Goal: Feedback & Contribution: Leave review/rating

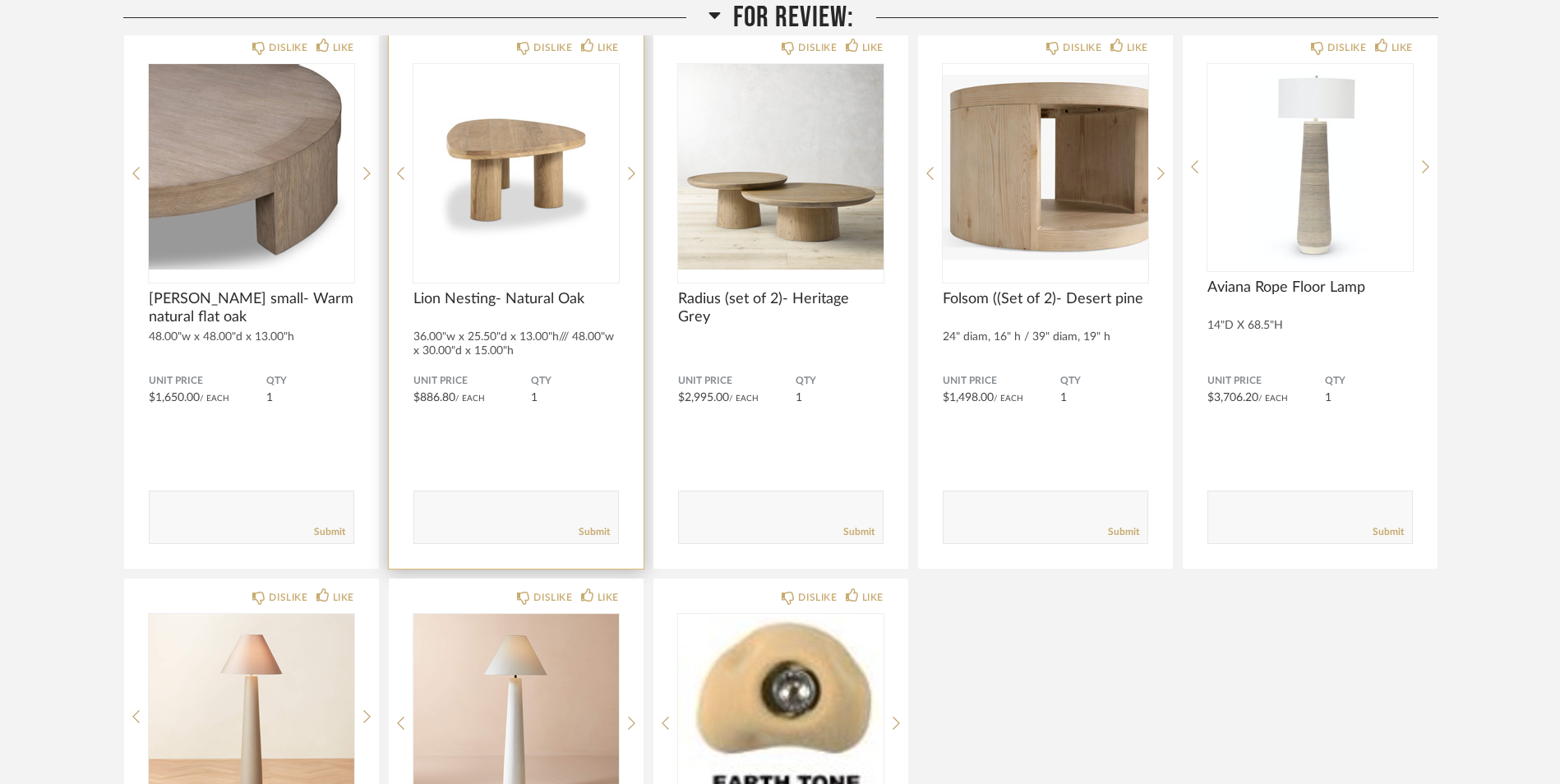
click at [392, 435] on div "DISLIKE LIKE Lion Nesting- Natural Oak 36.00"w x 25.50"d x 13.00"h/// 48.00"w x…" at bounding box center [516, 299] width 255 height 540
click at [632, 171] on icon at bounding box center [632, 173] width 7 height 14
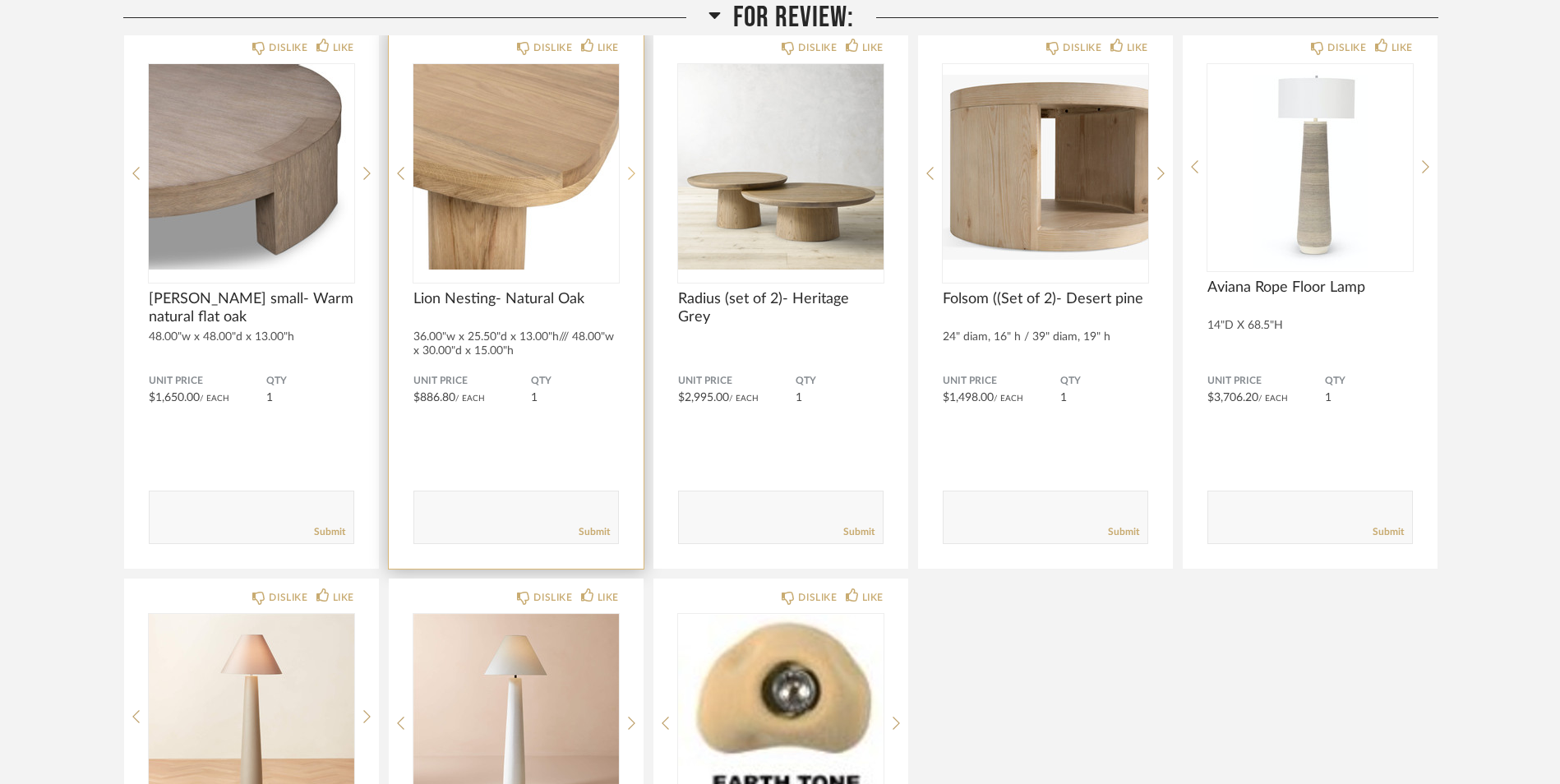
click at [631, 170] on icon at bounding box center [632, 173] width 7 height 14
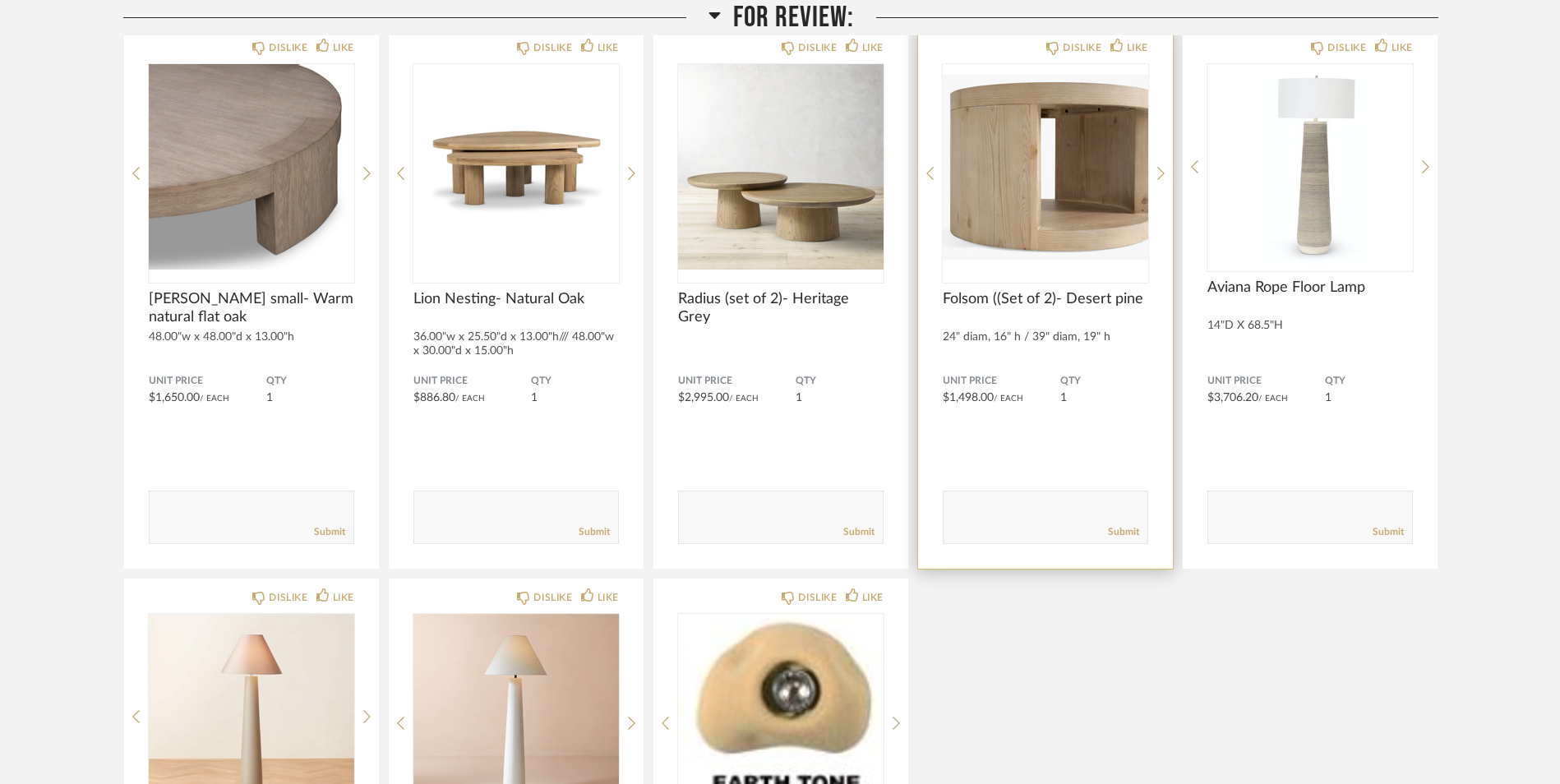
click at [1156, 175] on div "DISLIKE LIKE Folsom ((Set of 2)- Desert pine 24" diam, 16" h / 39" diam, 19" h …" at bounding box center [1045, 299] width 255 height 540
click at [1162, 176] on icon at bounding box center [1161, 173] width 7 height 14
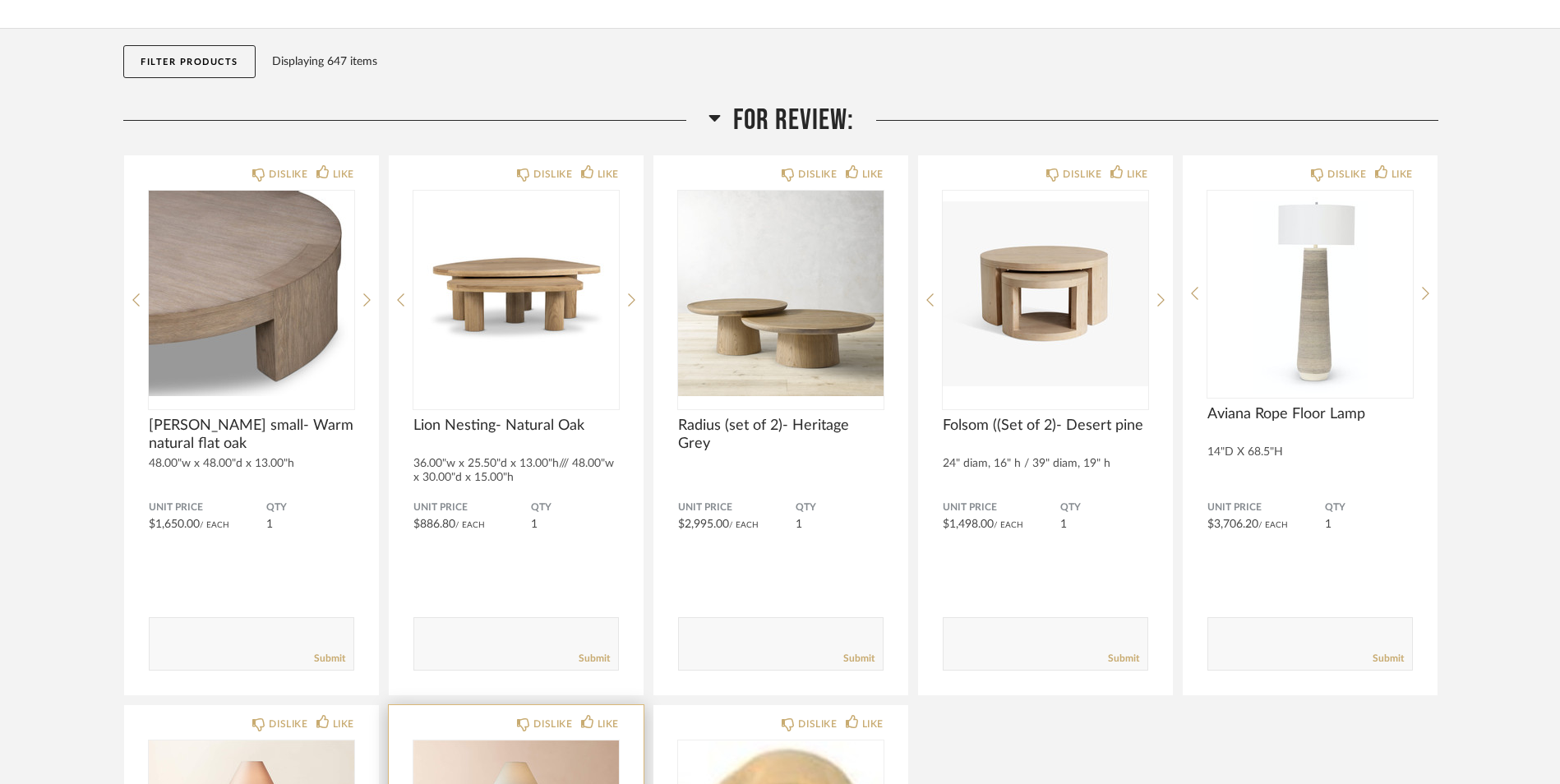
scroll to position [141, 0]
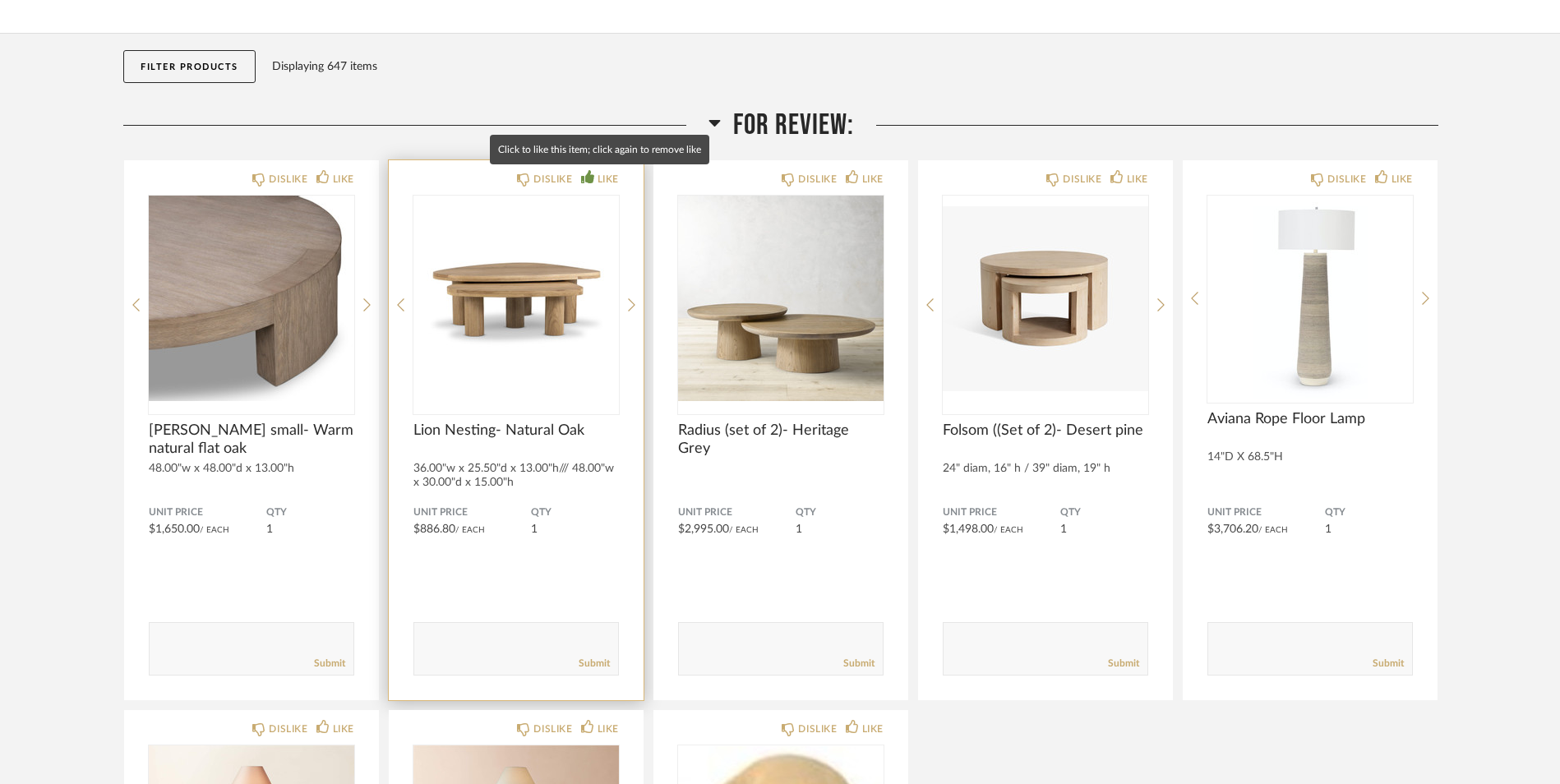
click at [603, 181] on div "LIKE" at bounding box center [609, 179] width 22 height 16
click at [475, 657] on div "Submit" at bounding box center [516, 663] width 203 height 23
click at [452, 640] on textarea at bounding box center [516, 641] width 203 height 23
type textarea "T"
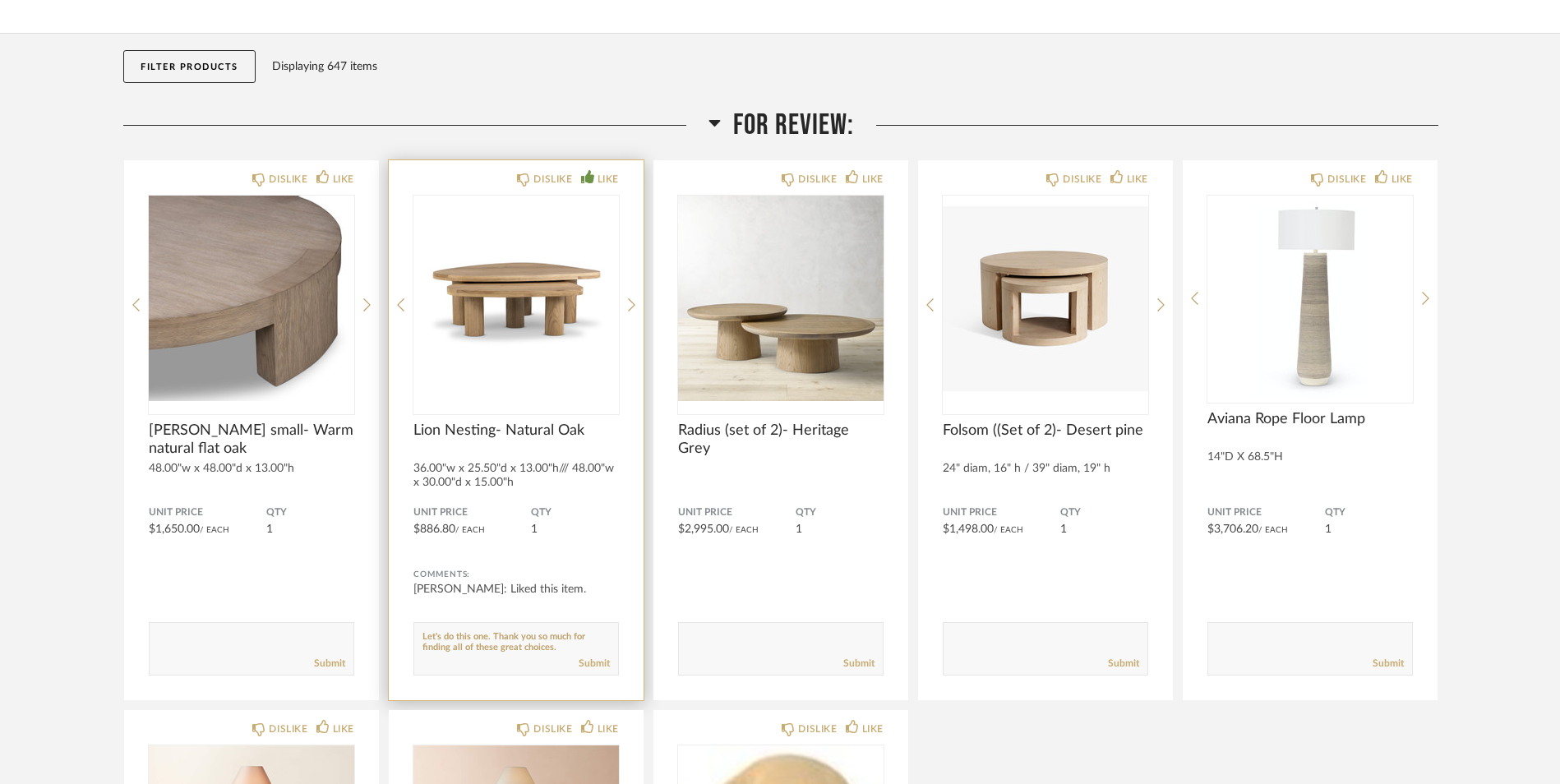
type textarea "Let's do this one. Thank you so much for finding all of these great choices."
click at [640, 655] on div "DISLIKE LIKE Lion Nesting- Natural Oak 36.00"w x 25.50"d x 13.00"h/// 48.00"w x…" at bounding box center [516, 430] width 255 height 540
click at [591, 667] on link "Submit" at bounding box center [594, 664] width 32 height 14
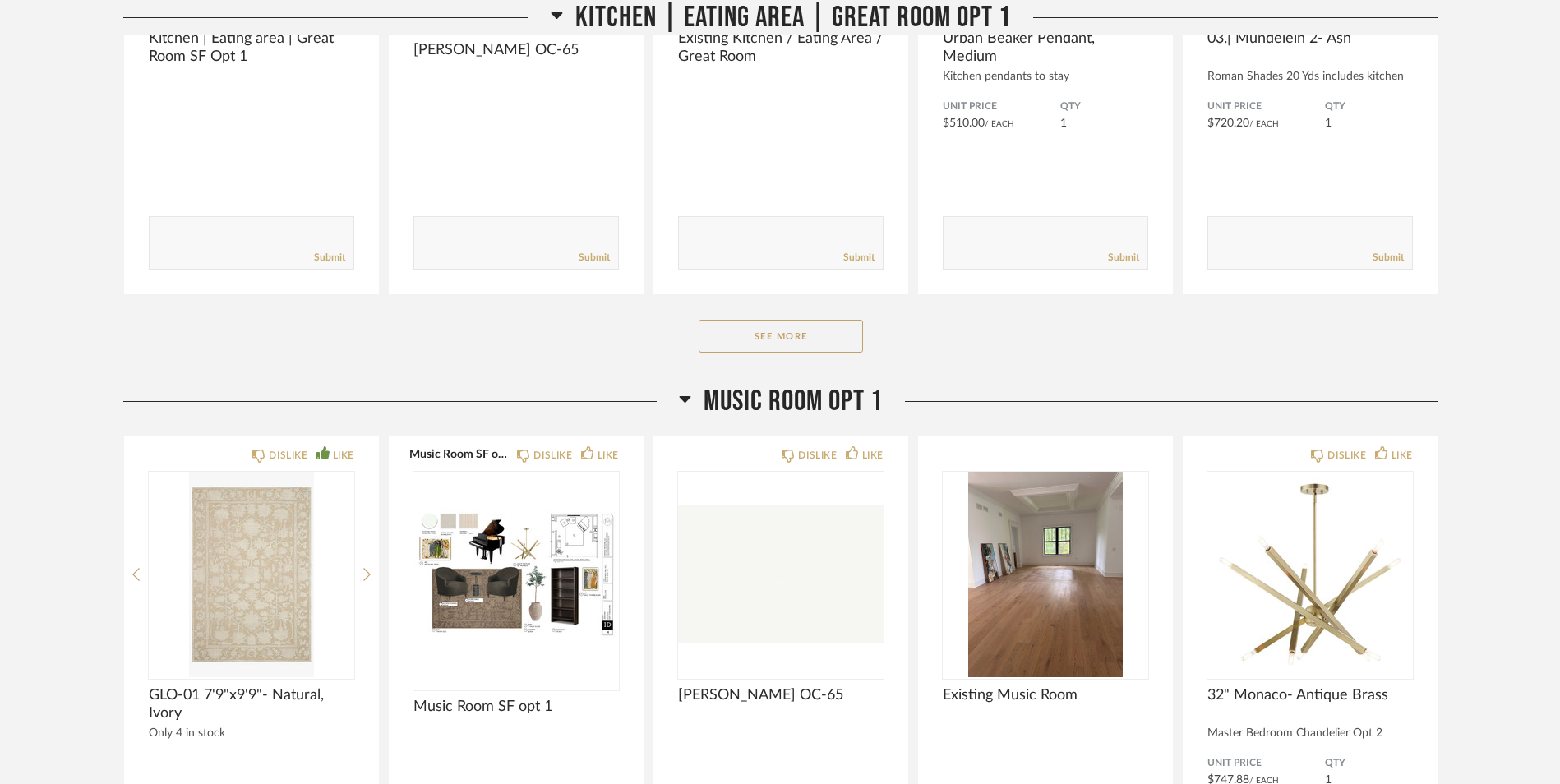
scroll to position [13339, 0]
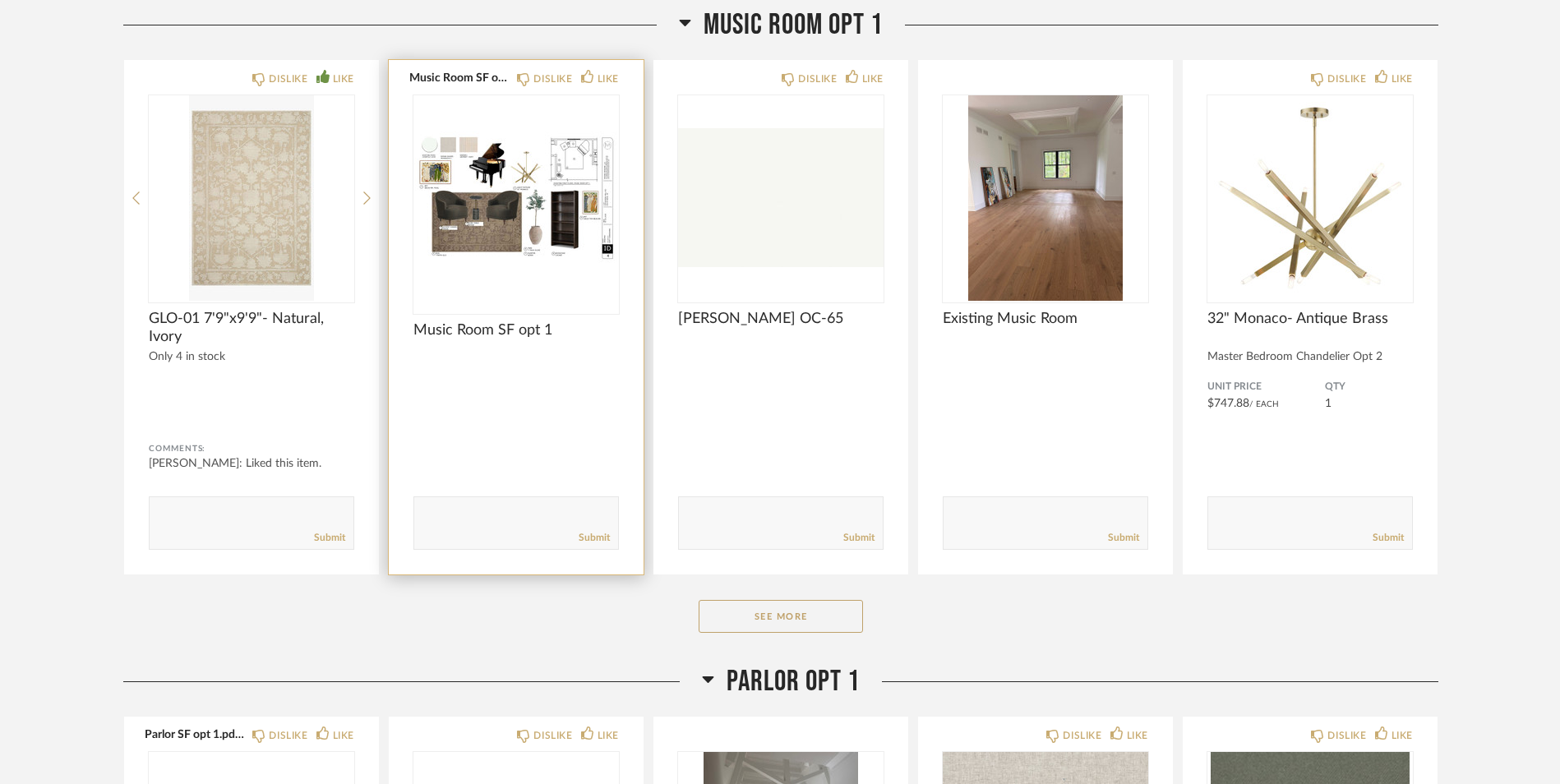
click at [574, 167] on img "0" at bounding box center [516, 198] width 205 height 205
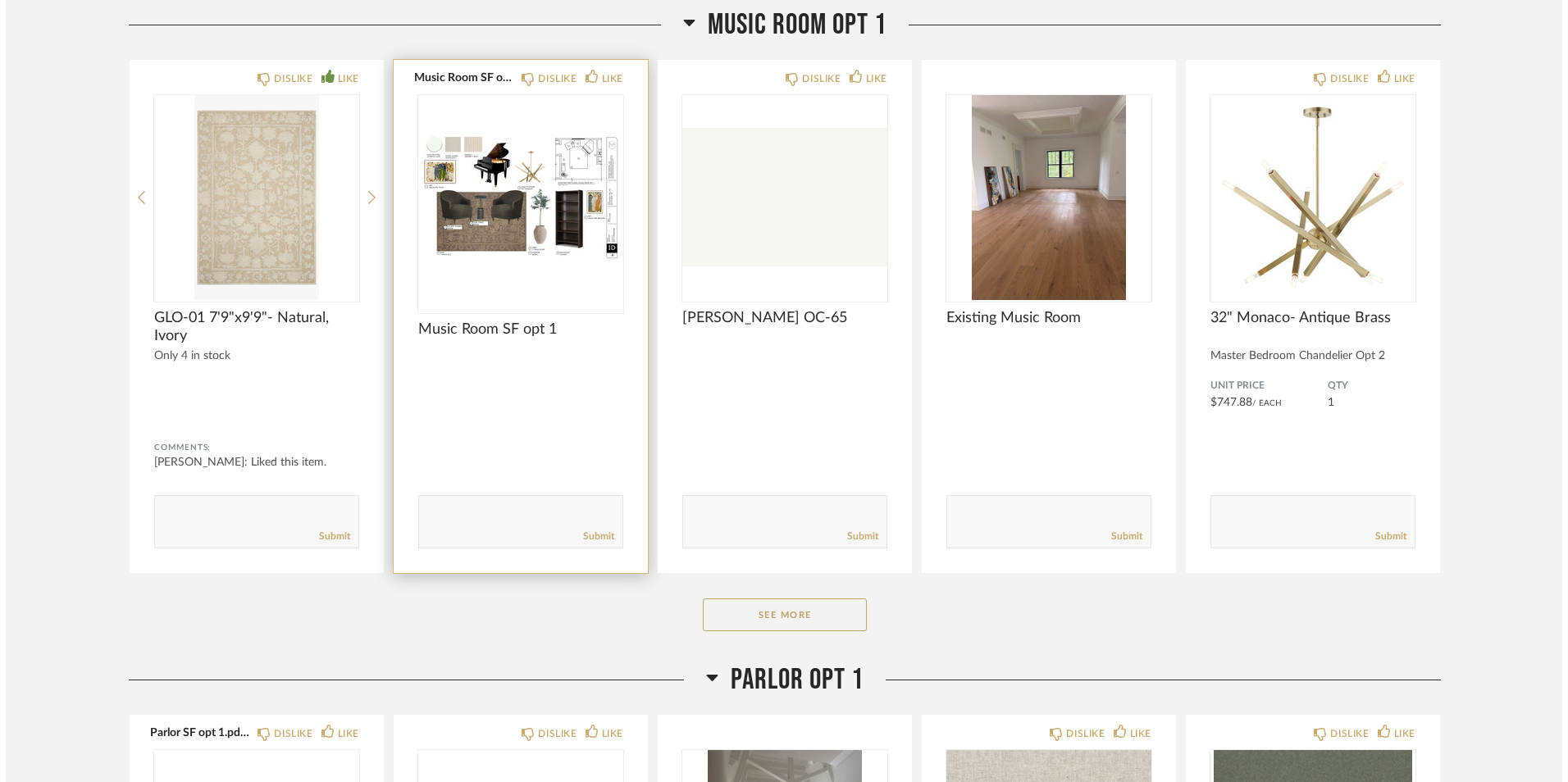
scroll to position [0, 0]
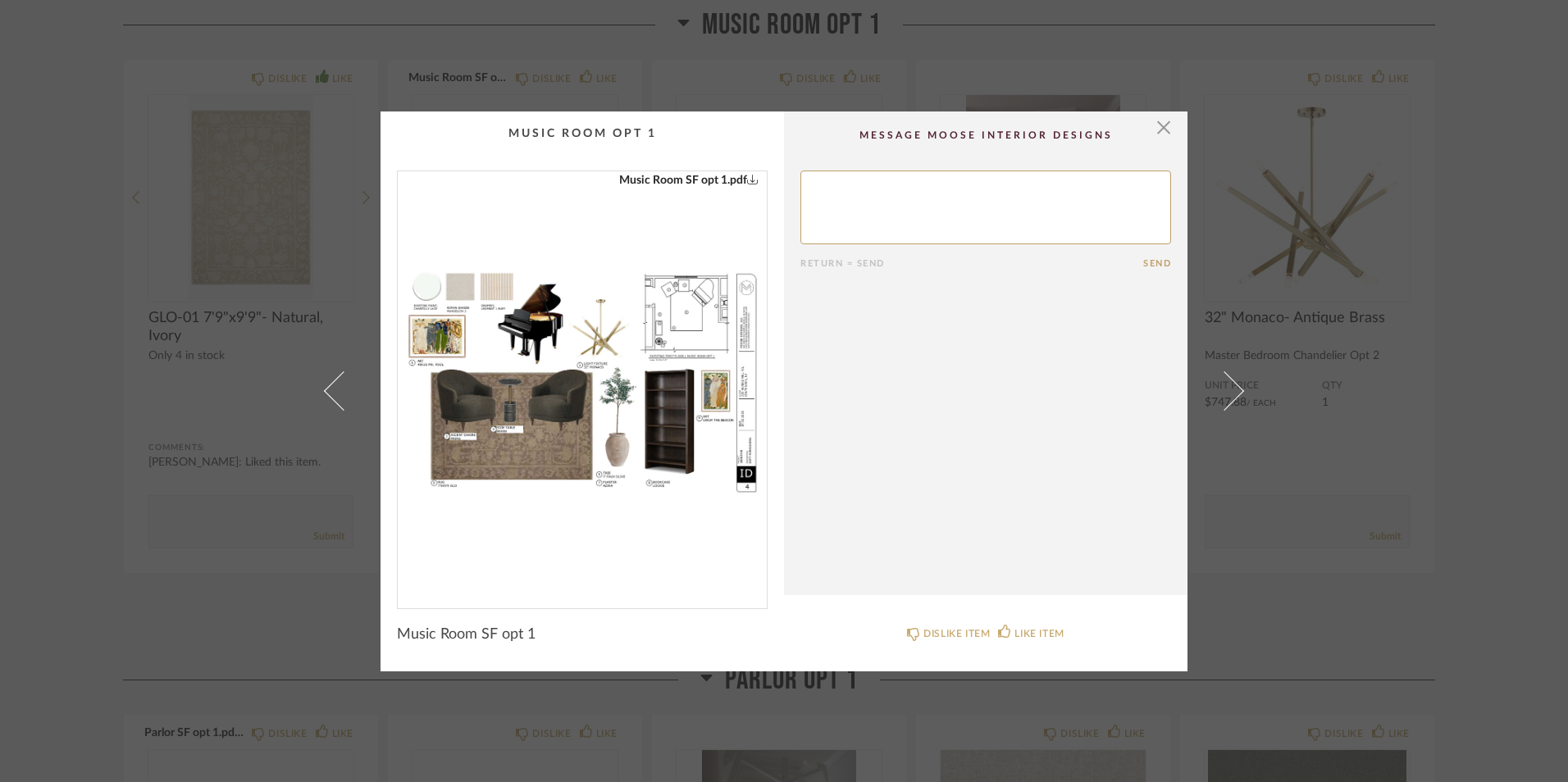
click at [665, 333] on img "0" at bounding box center [582, 383] width 369 height 424
click at [1158, 127] on span "button" at bounding box center [1163, 127] width 33 height 33
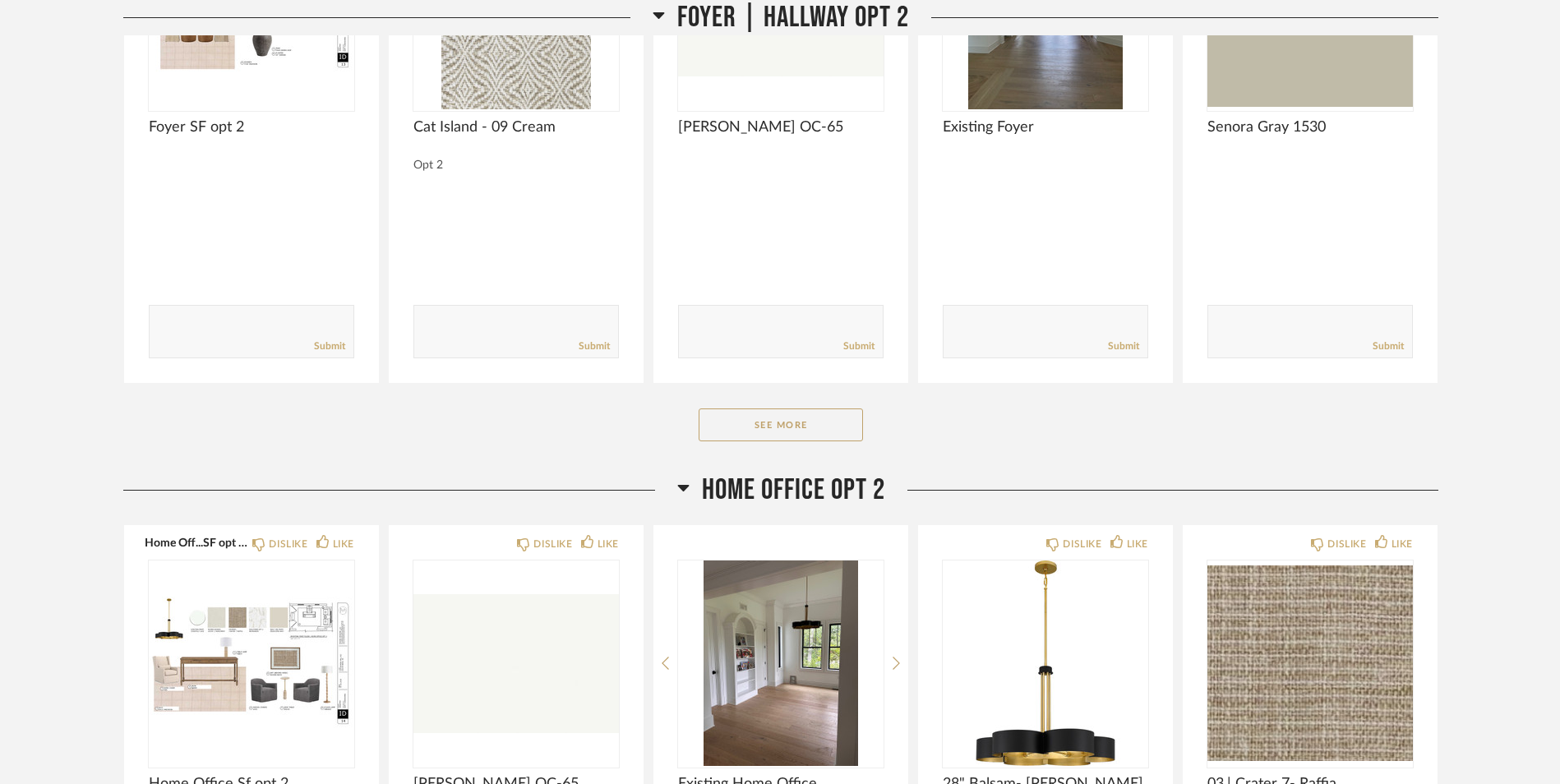
scroll to position [18032, 0]
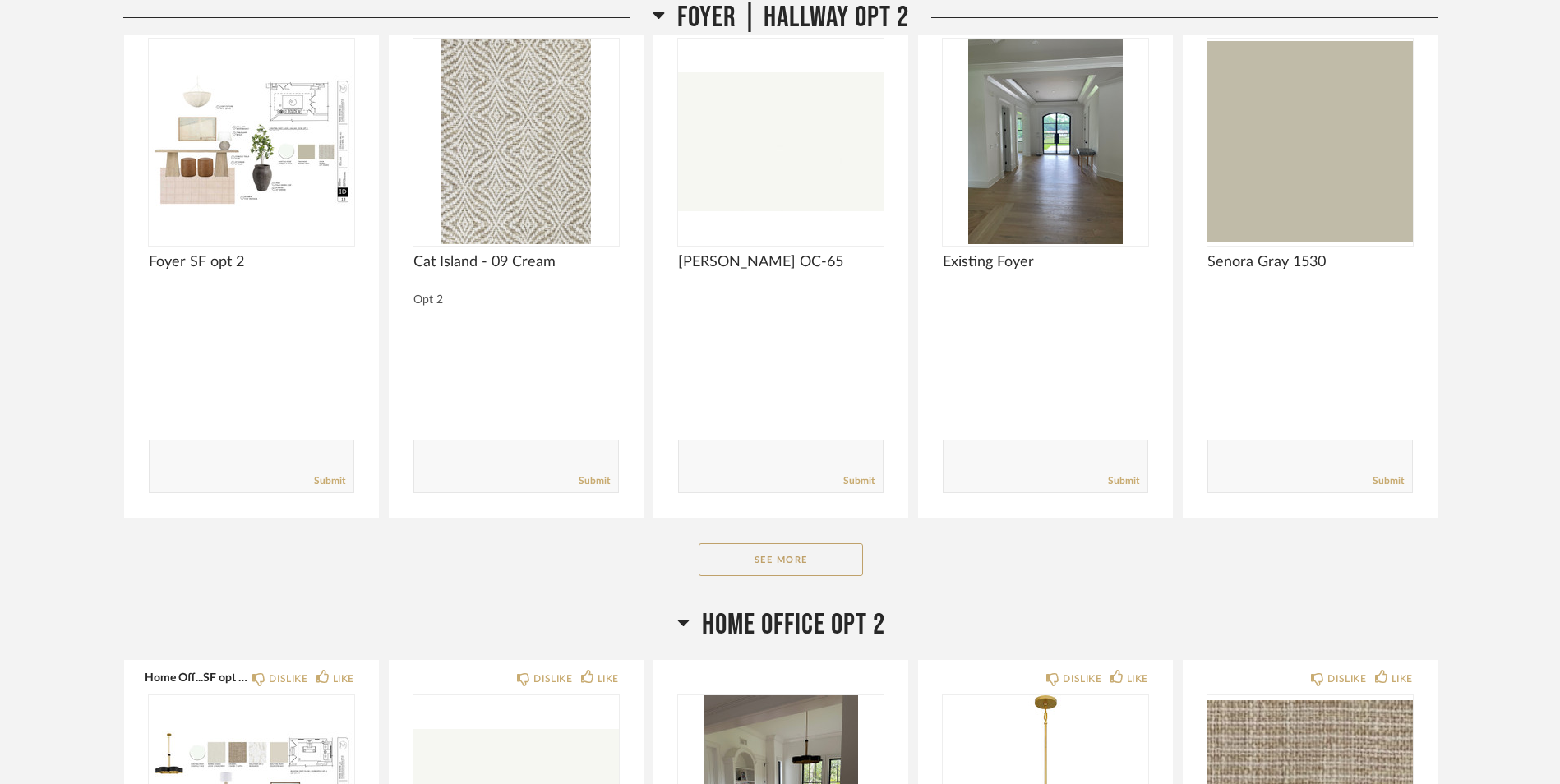
click at [681, 627] on icon at bounding box center [683, 622] width 13 height 20
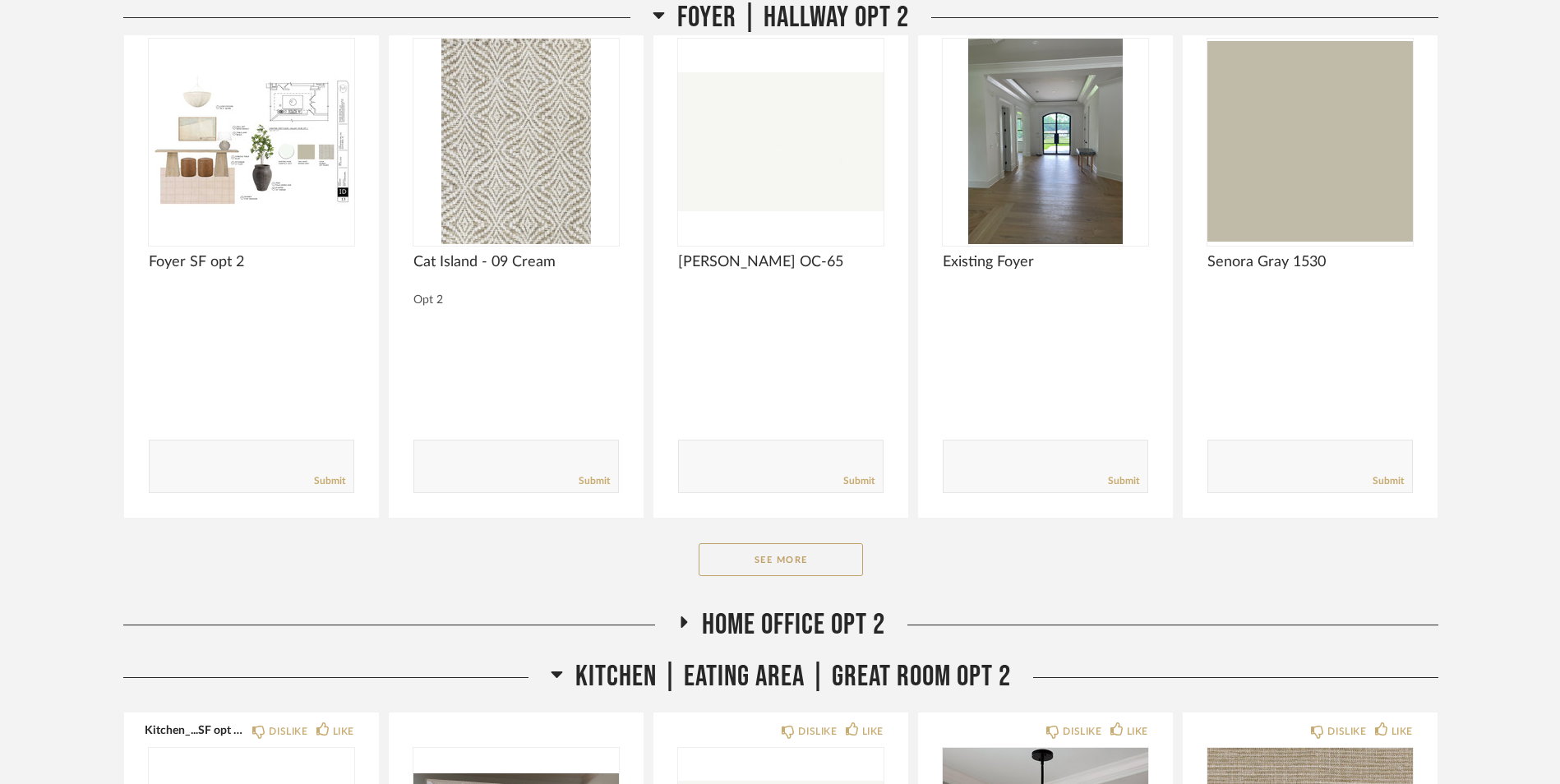
click at [559, 673] on icon at bounding box center [557, 674] width 12 height 6
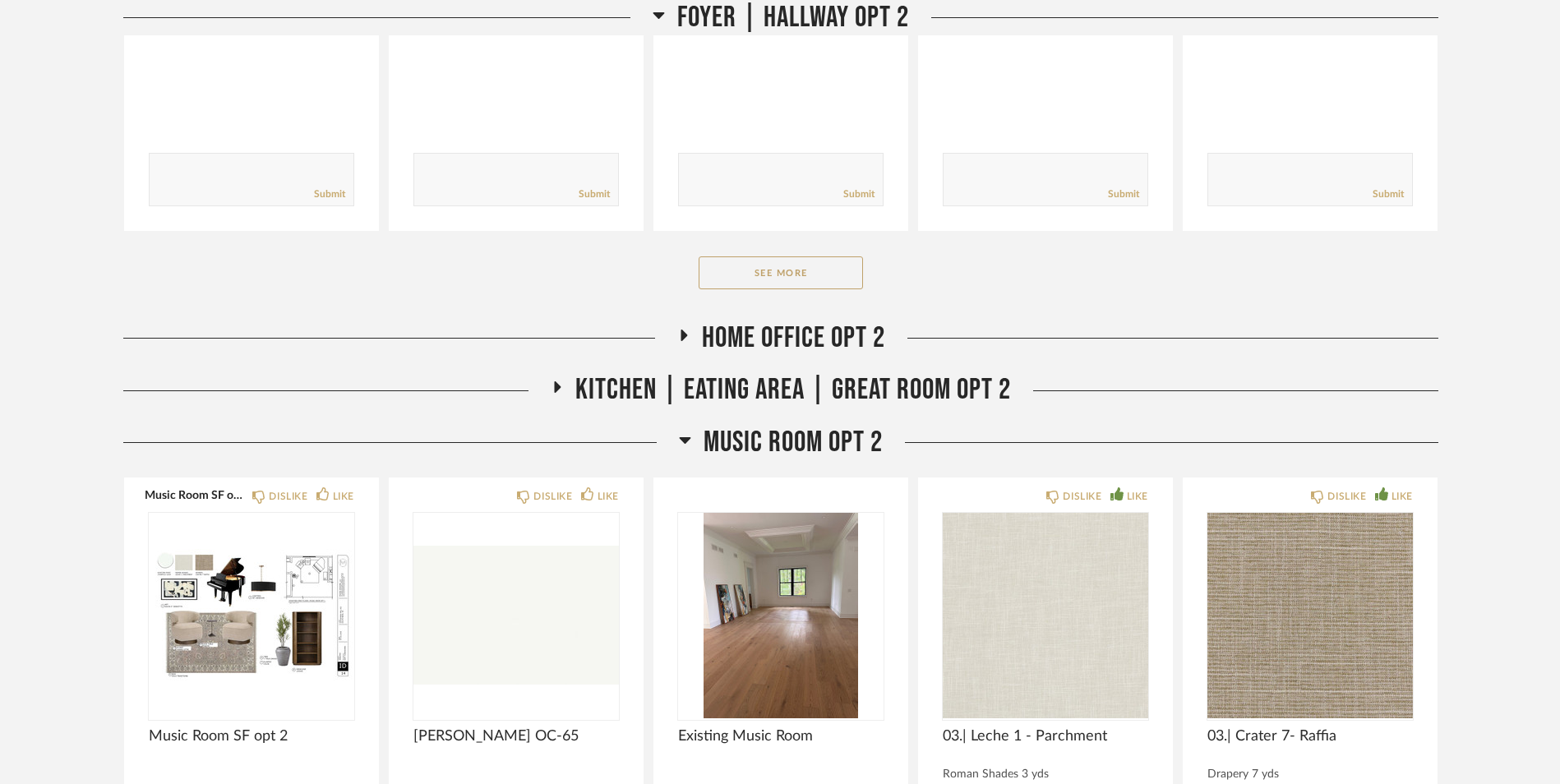
scroll to position [18324, 0]
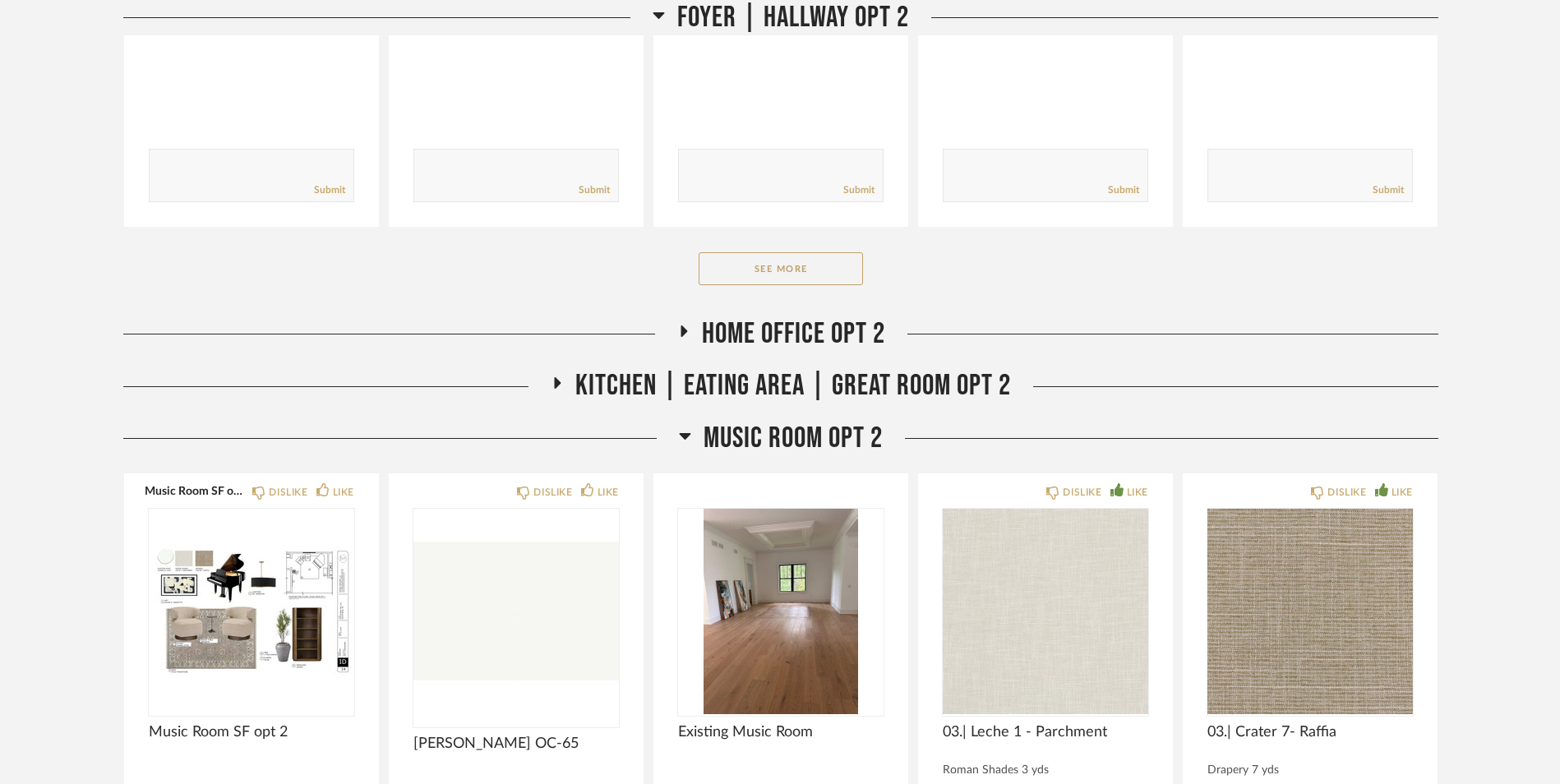
click at [681, 436] on icon at bounding box center [685, 436] width 12 height 6
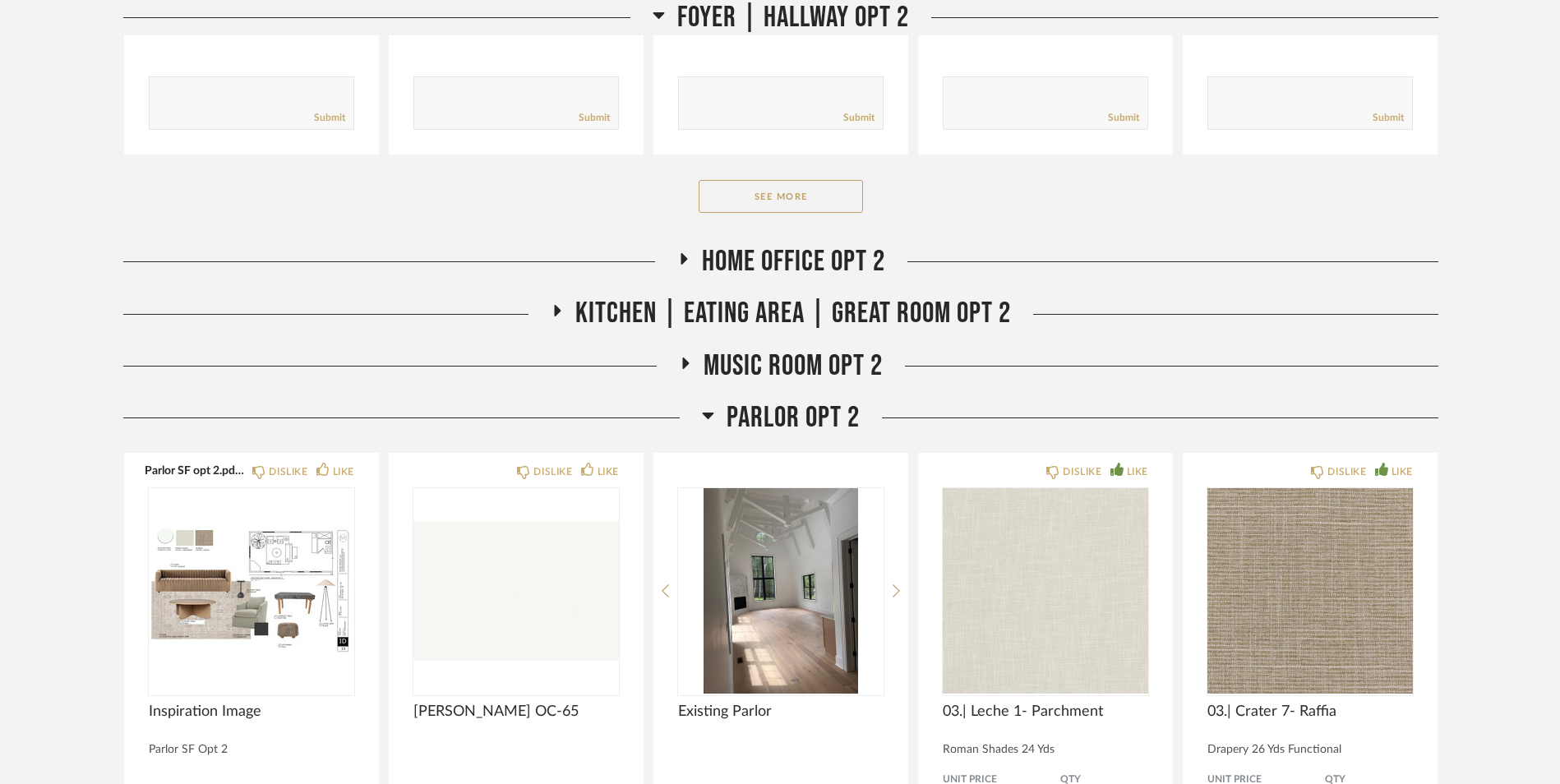
scroll to position [18388, 0]
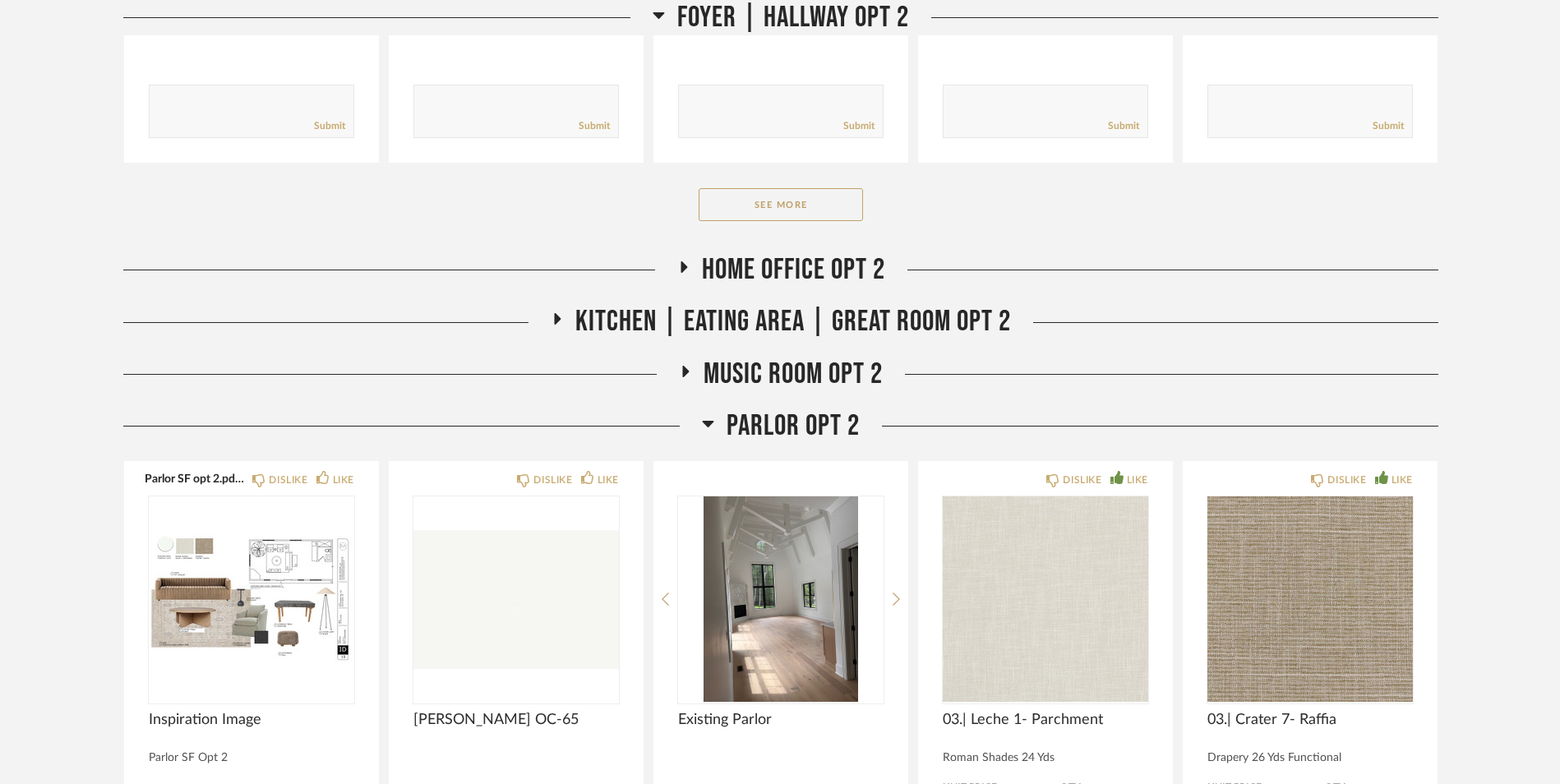
click at [709, 421] on icon at bounding box center [708, 424] width 12 height 6
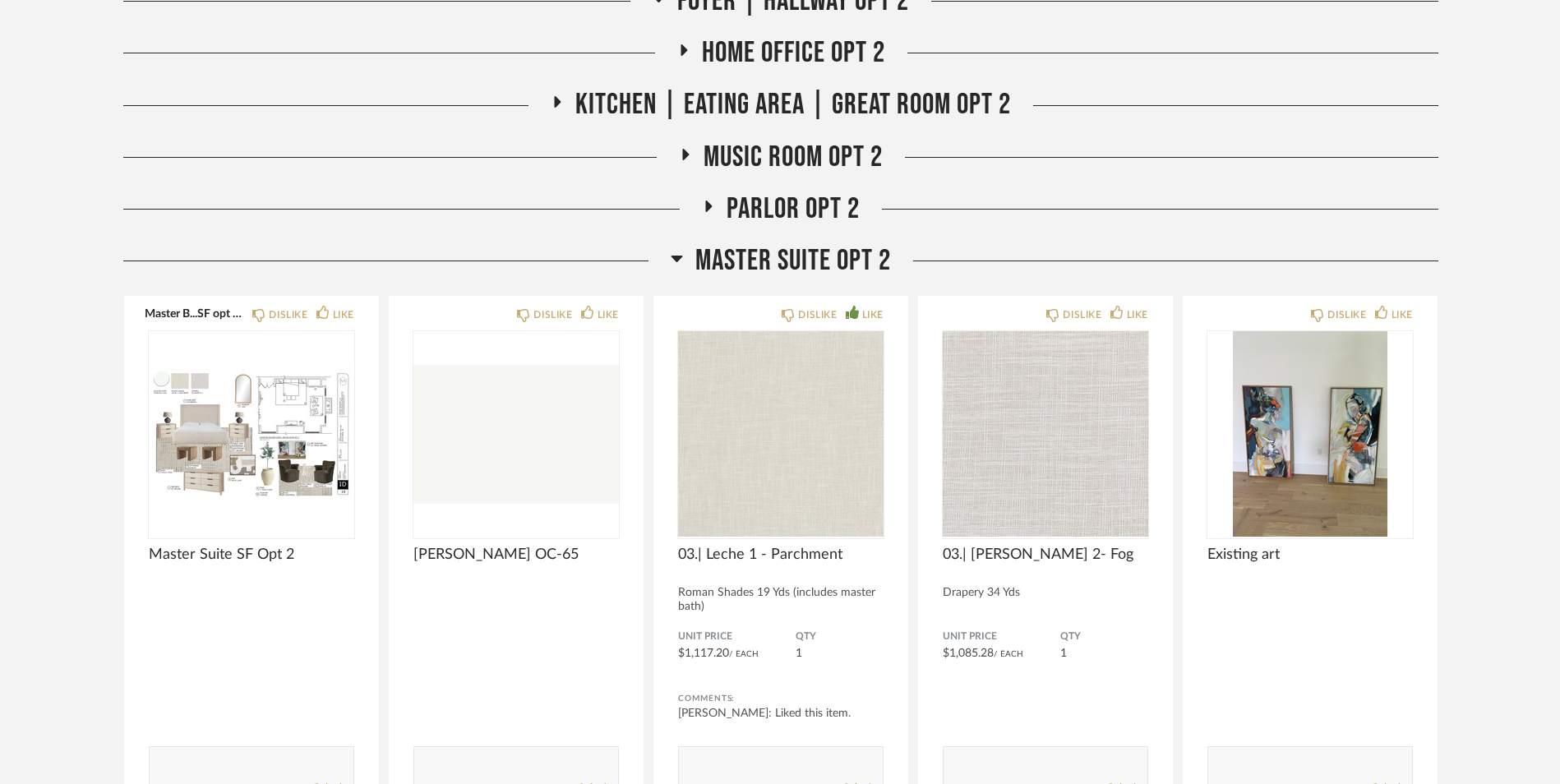
scroll to position [18605, 0]
click at [674, 257] on icon at bounding box center [677, 257] width 12 height 6
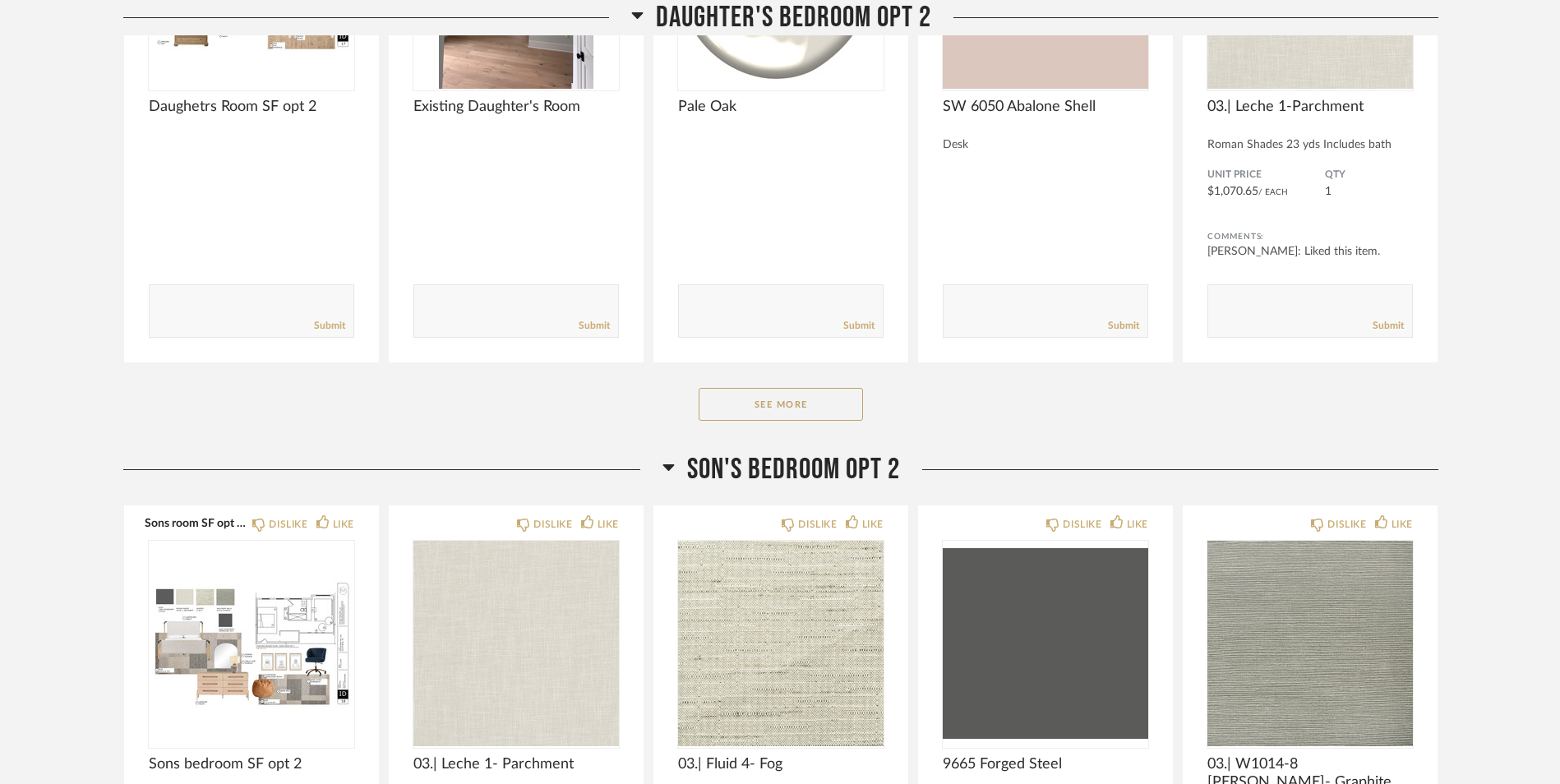
scroll to position [19105, 0]
click at [675, 456] on h2 "Son's bedroom opt 2" at bounding box center [781, 468] width 238 height 35
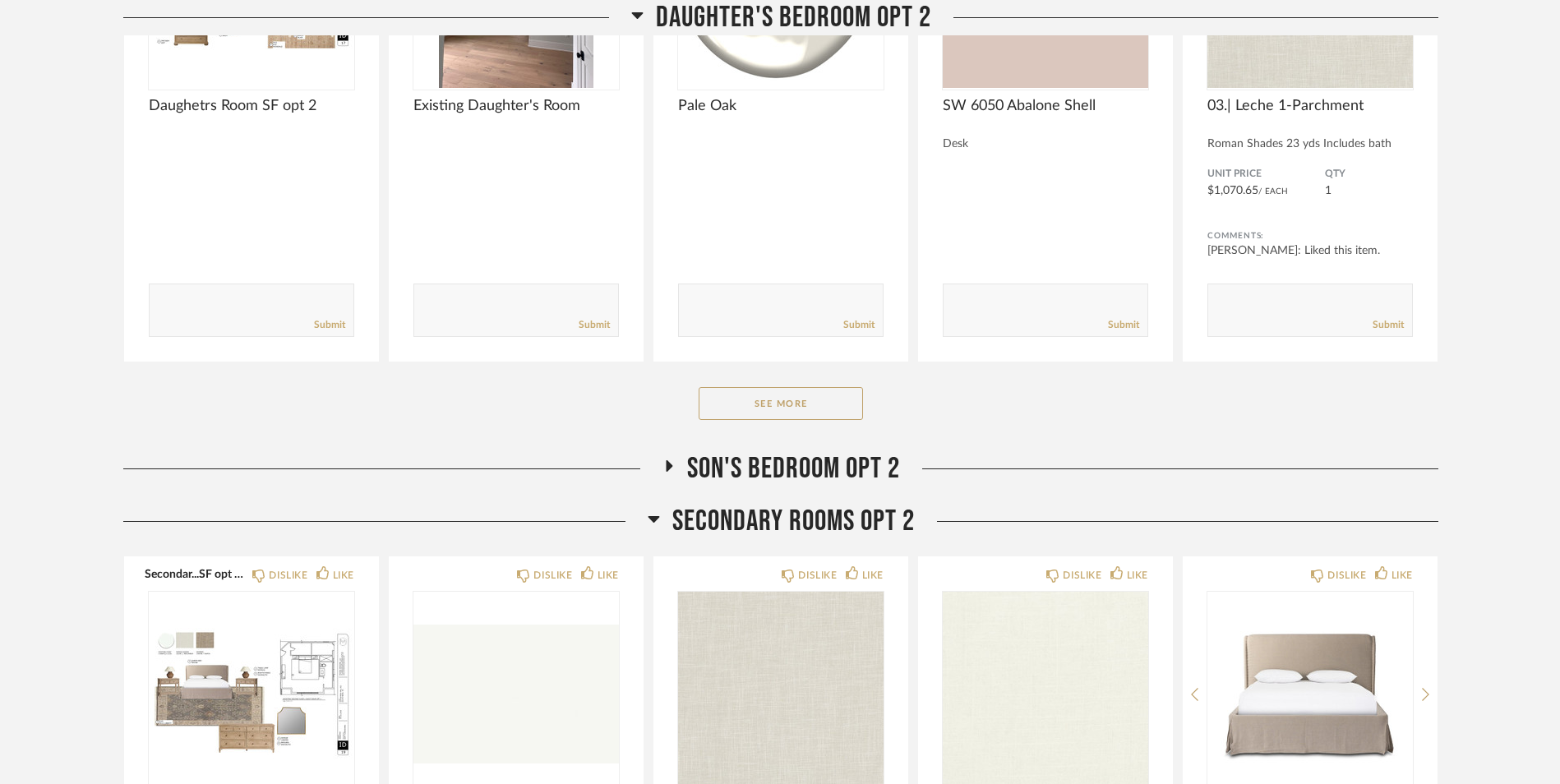
scroll to position [19419, 0]
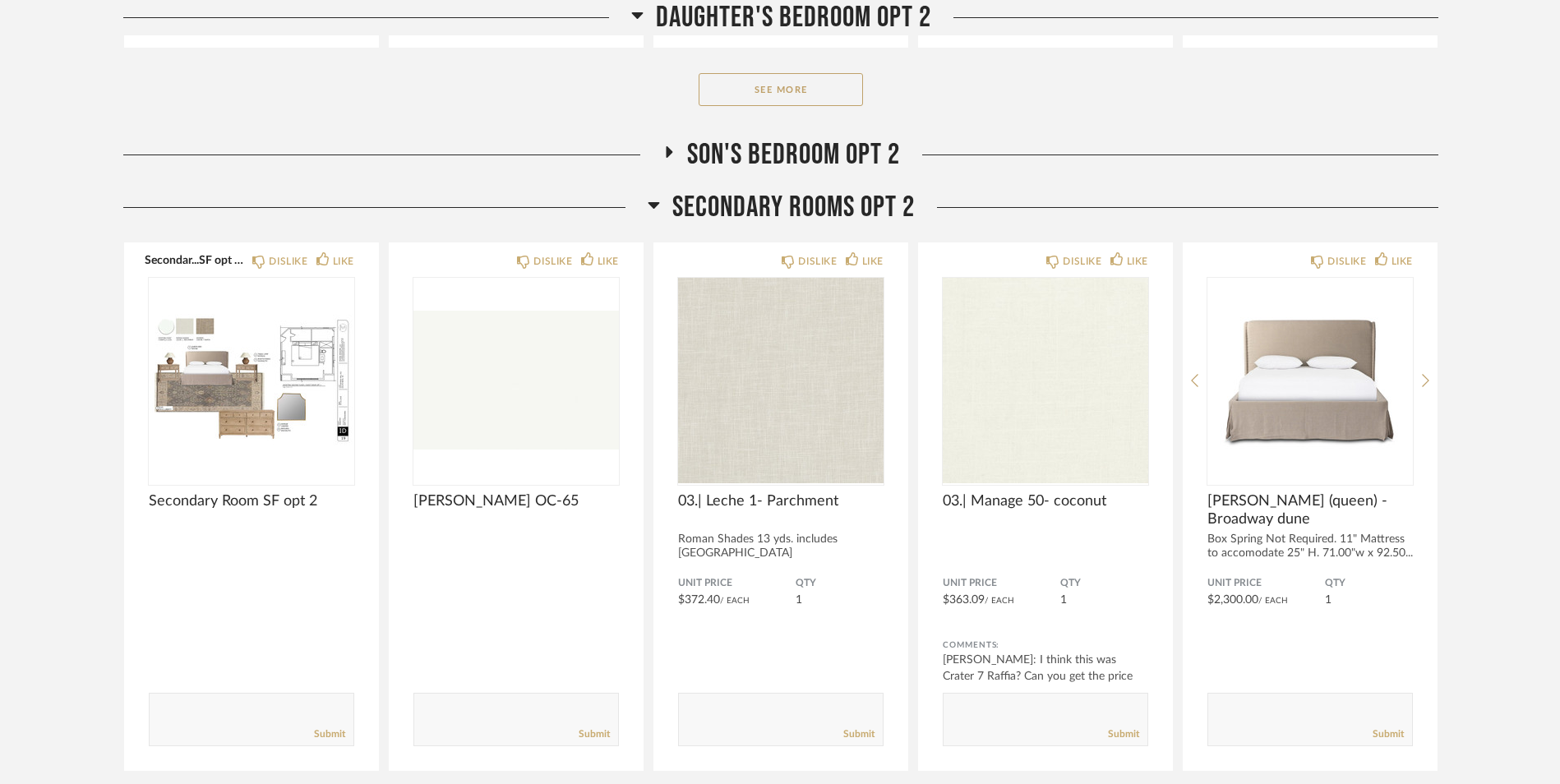
click at [653, 210] on icon at bounding box center [654, 204] width 13 height 20
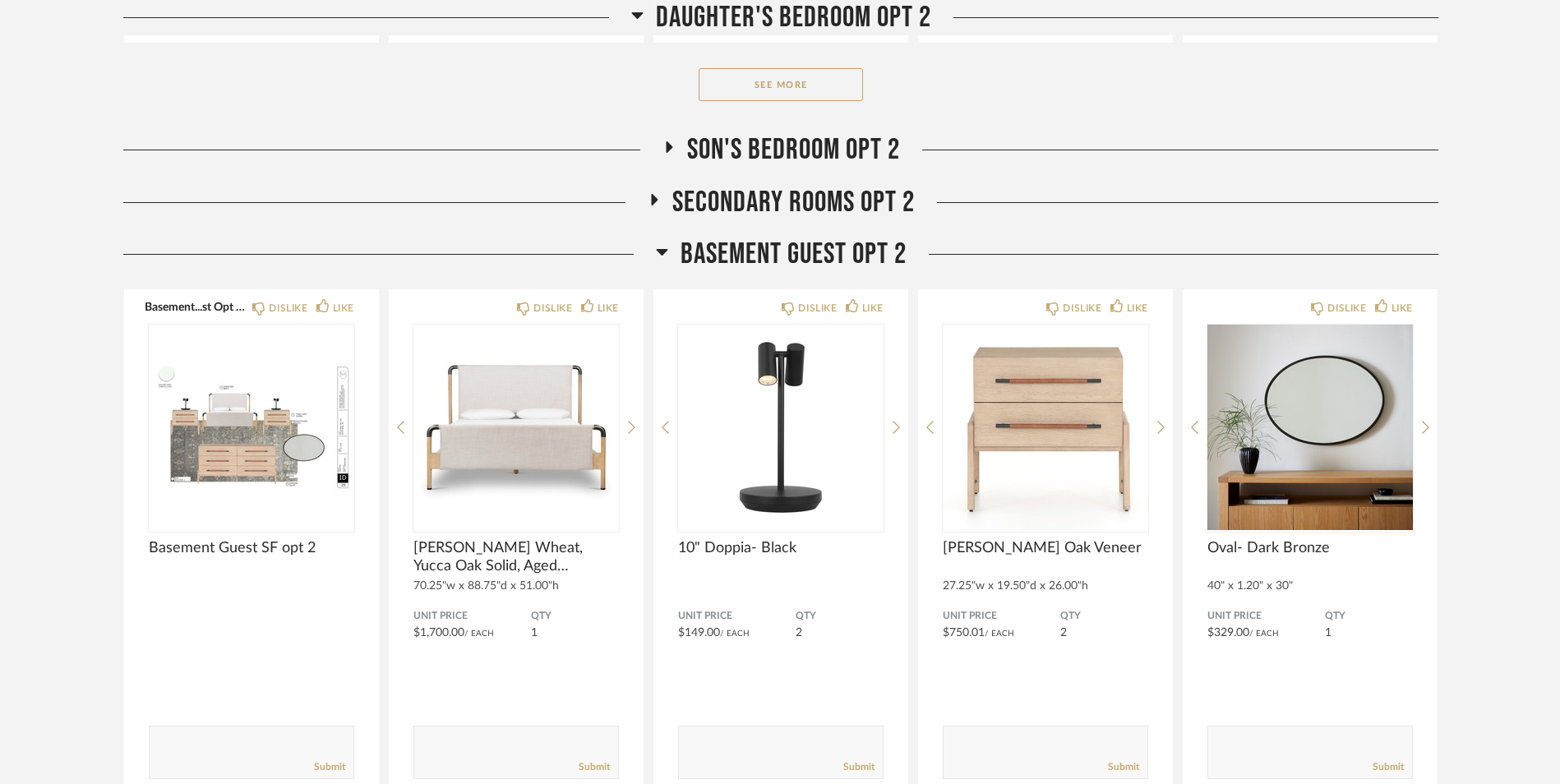
scroll to position [19424, 0]
click at [660, 246] on icon at bounding box center [663, 251] width 13 height 20
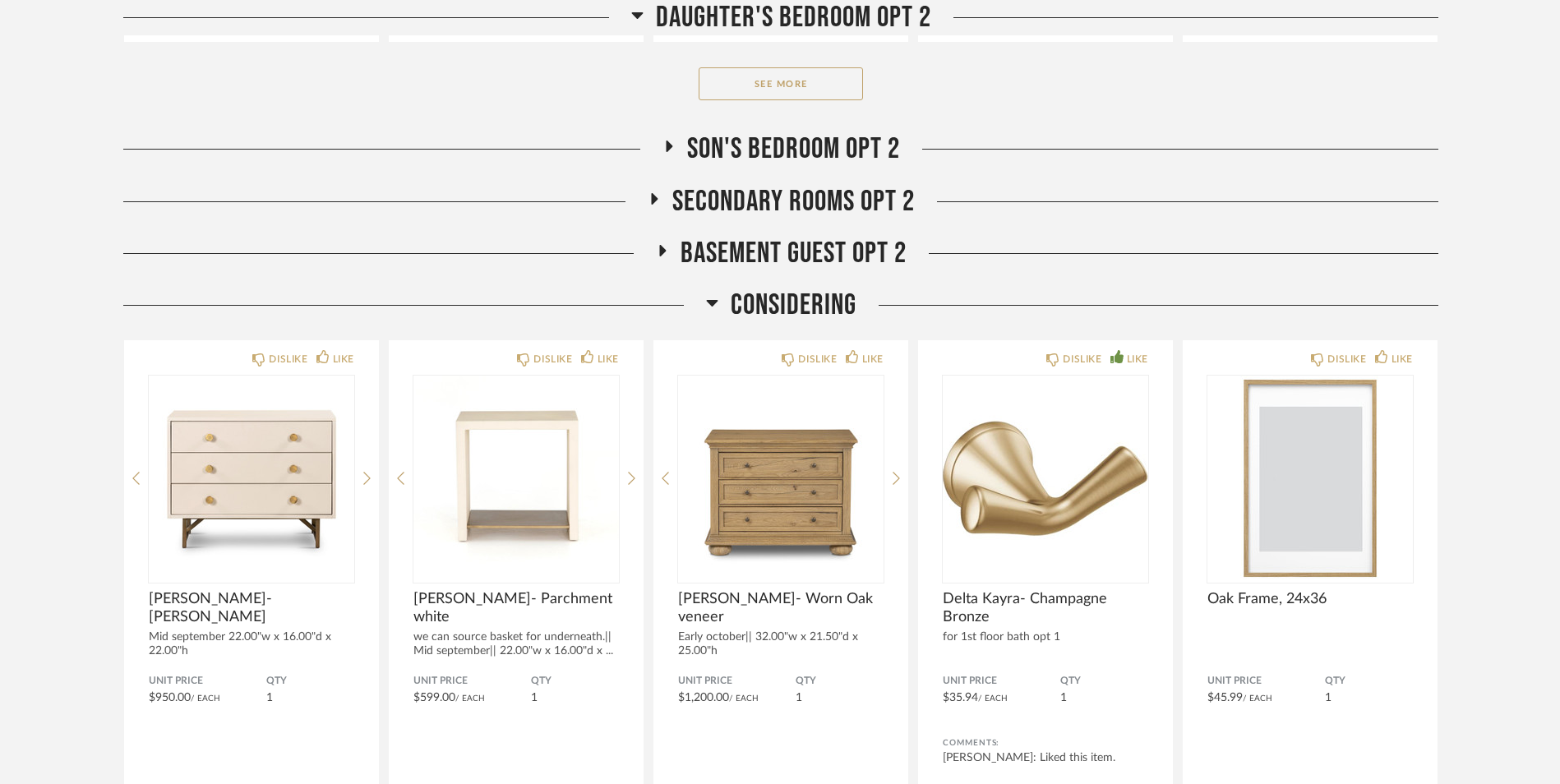
click at [721, 301] on h2 "Considering" at bounding box center [780, 305] width 150 height 35
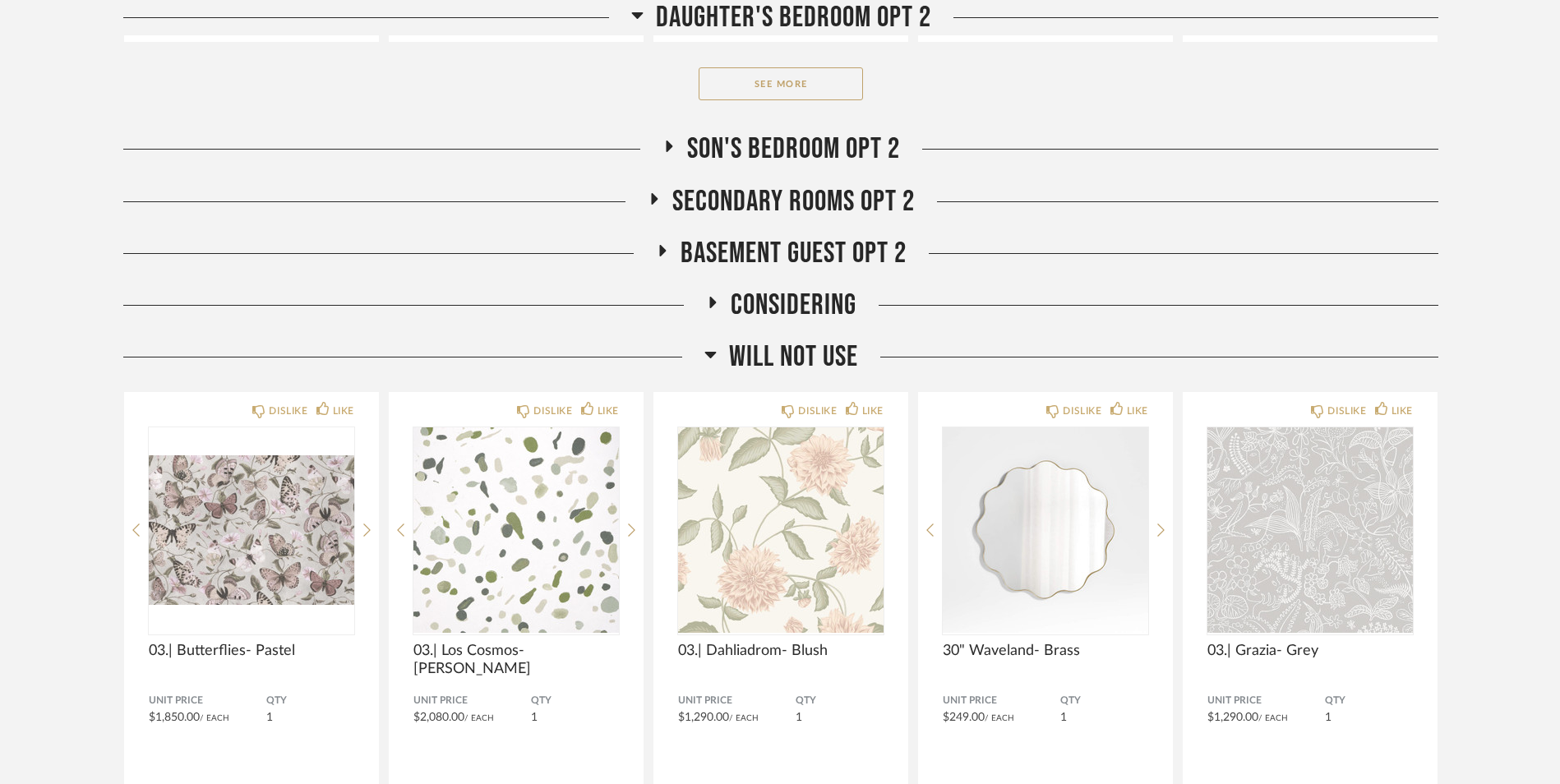
click at [718, 358] on h2 "Will Not Use" at bounding box center [781, 356] width 154 height 35
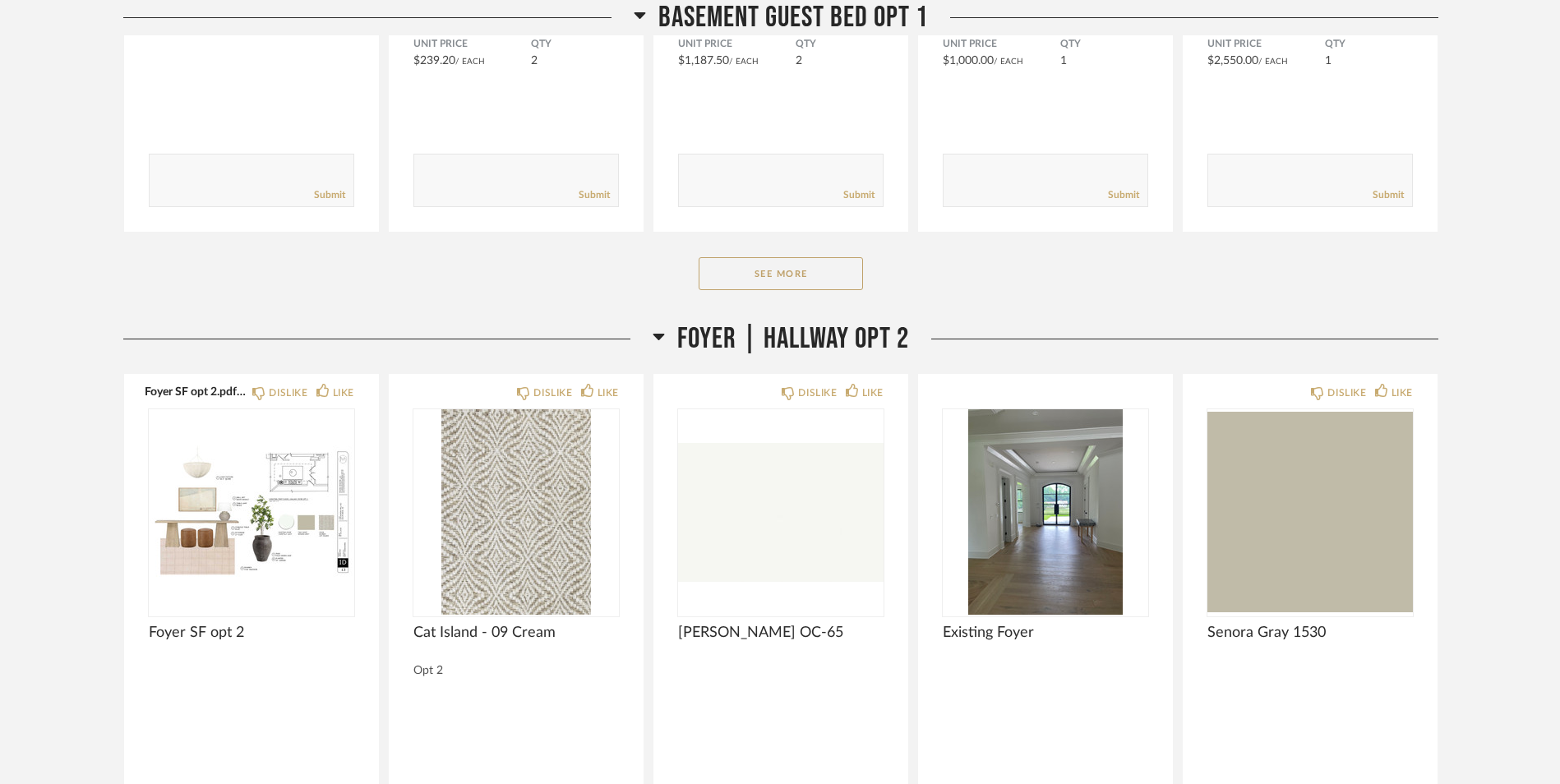
scroll to position [17660, 0]
click at [666, 339] on h2 "Foyer | Hallway opt 2" at bounding box center [780, 340] width 257 height 35
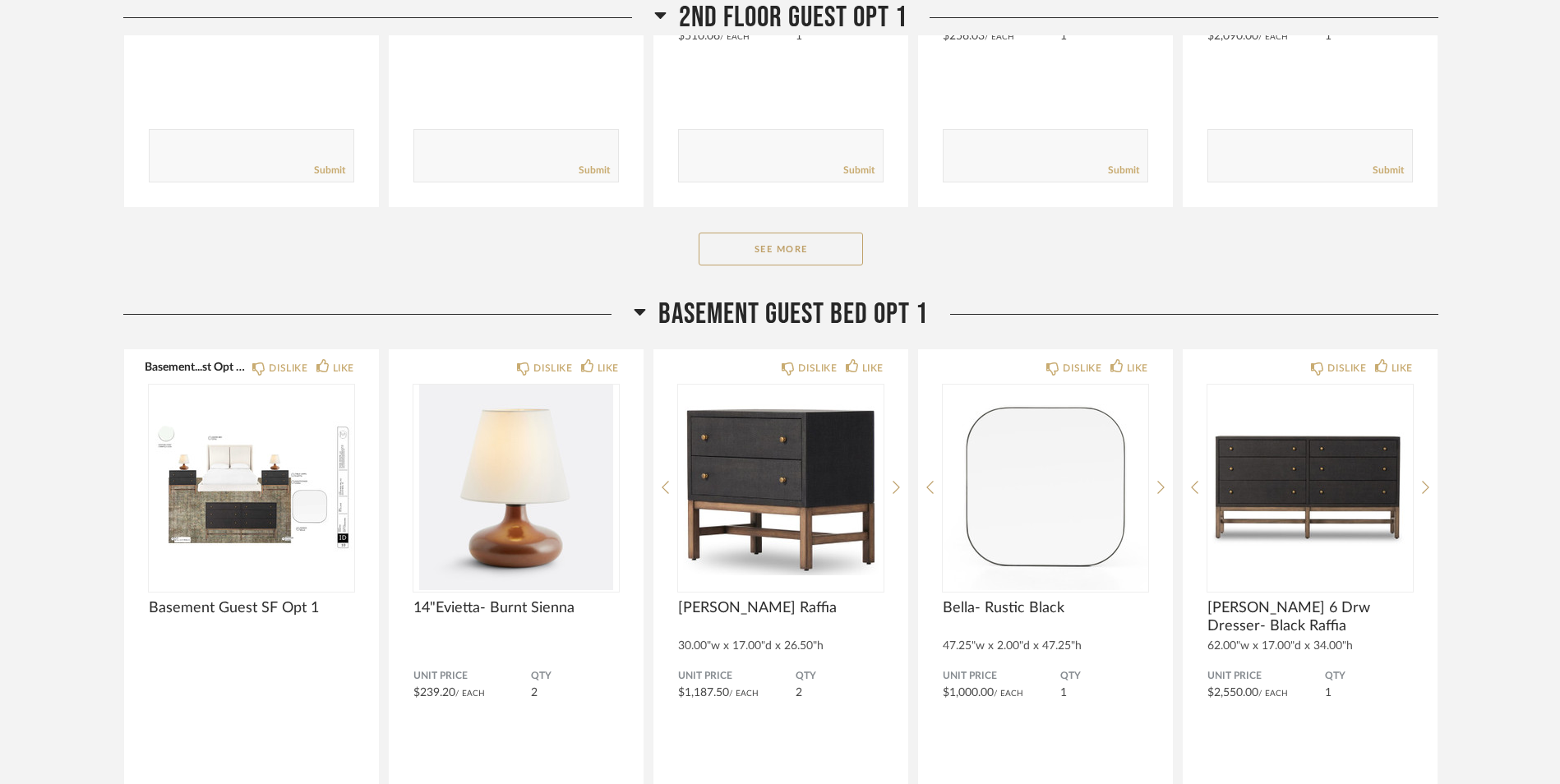
scroll to position [17025, 0]
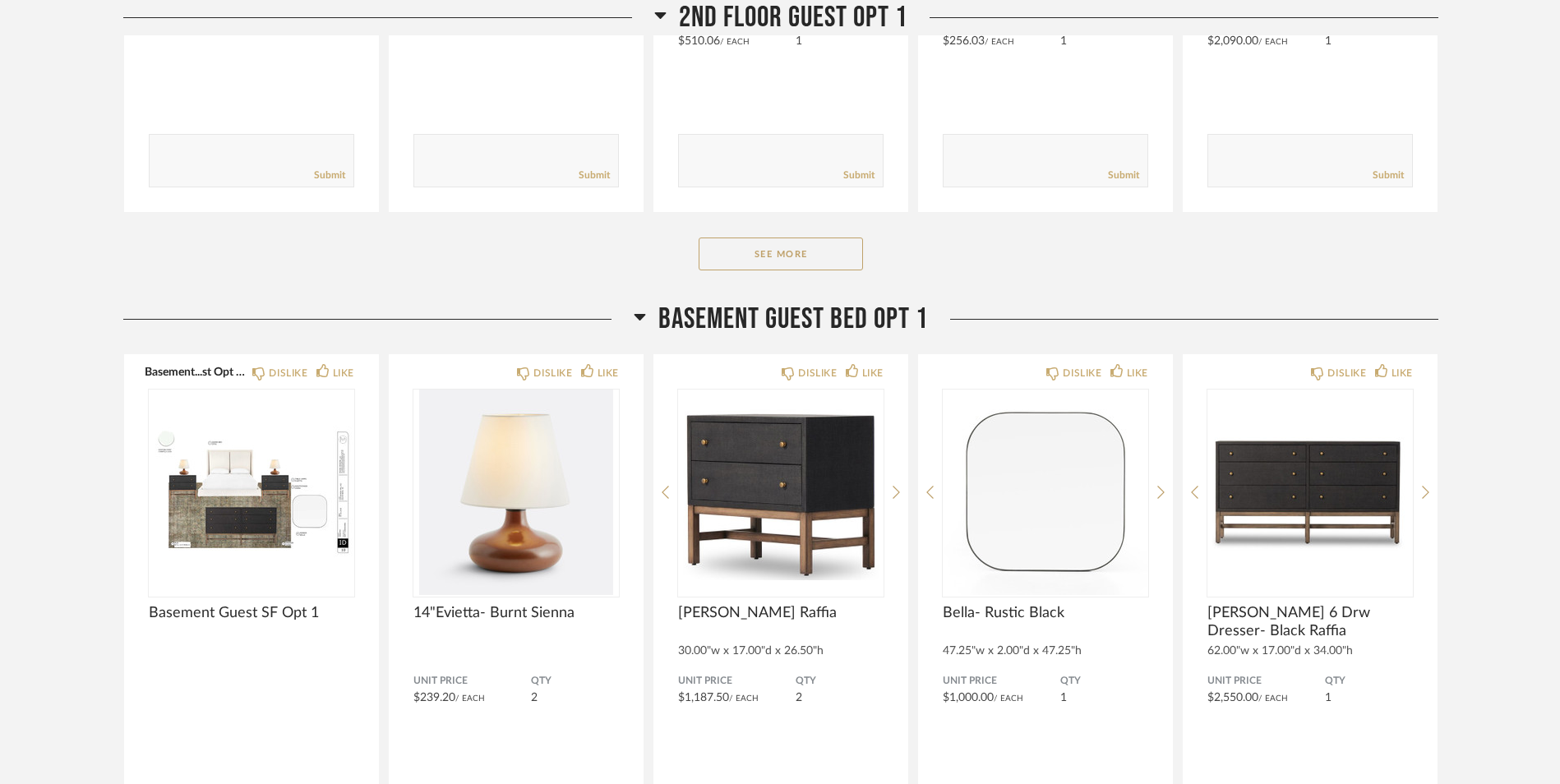
click at [642, 310] on icon at bounding box center [640, 317] width 13 height 20
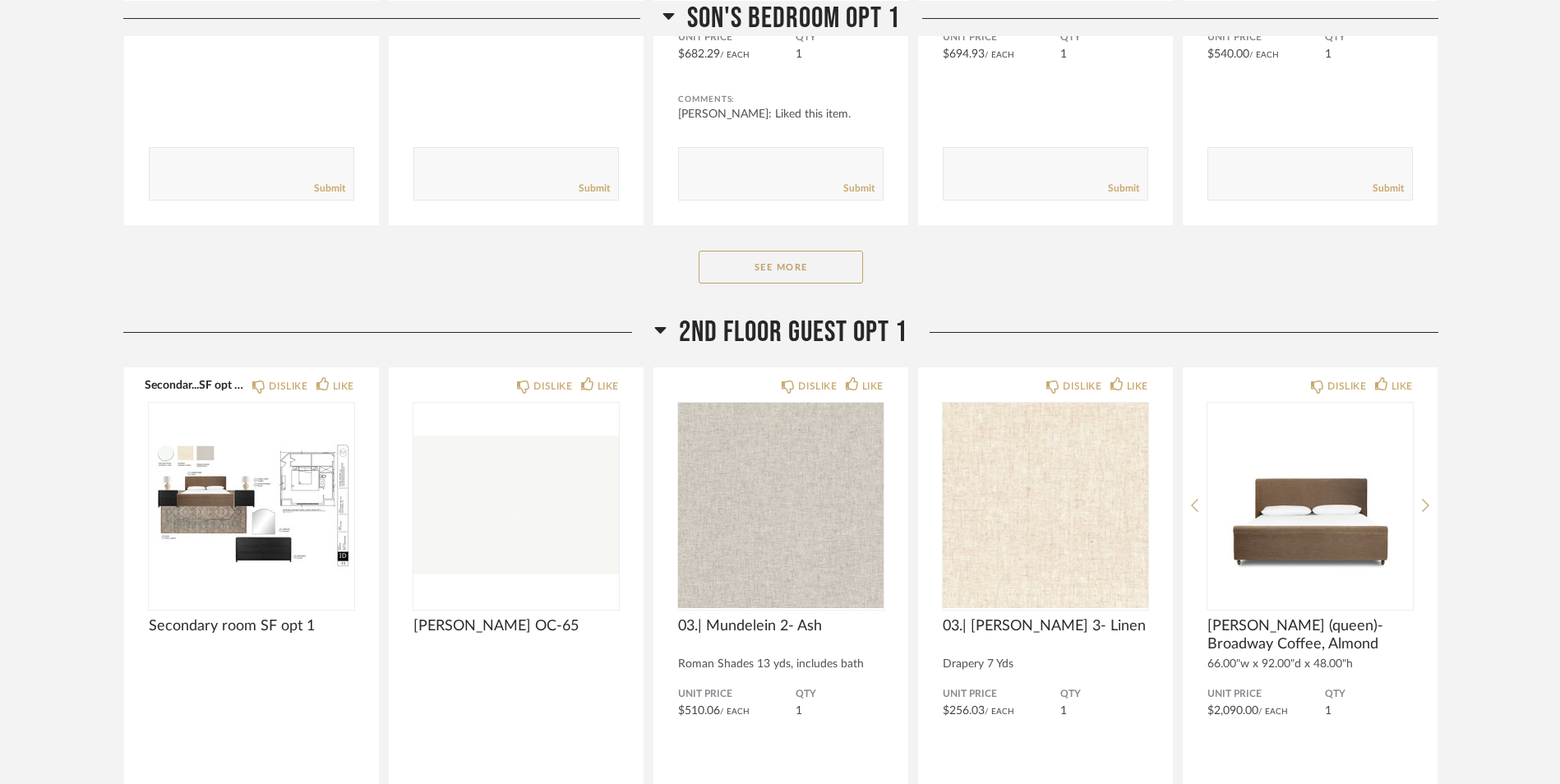
scroll to position [16352, 0]
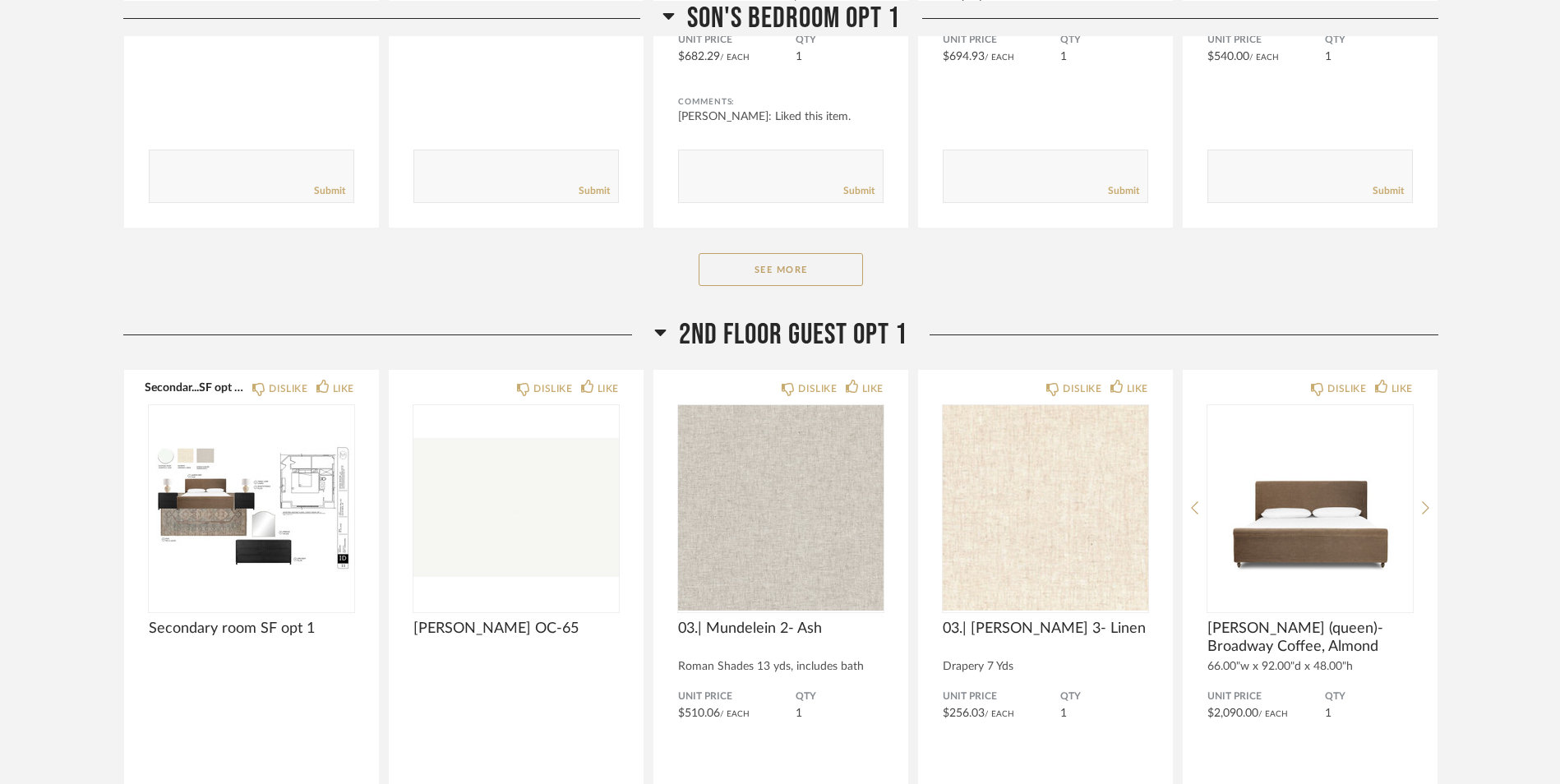
click at [666, 340] on h2 "2nd Floor Guest Opt 1" at bounding box center [780, 334] width 253 height 35
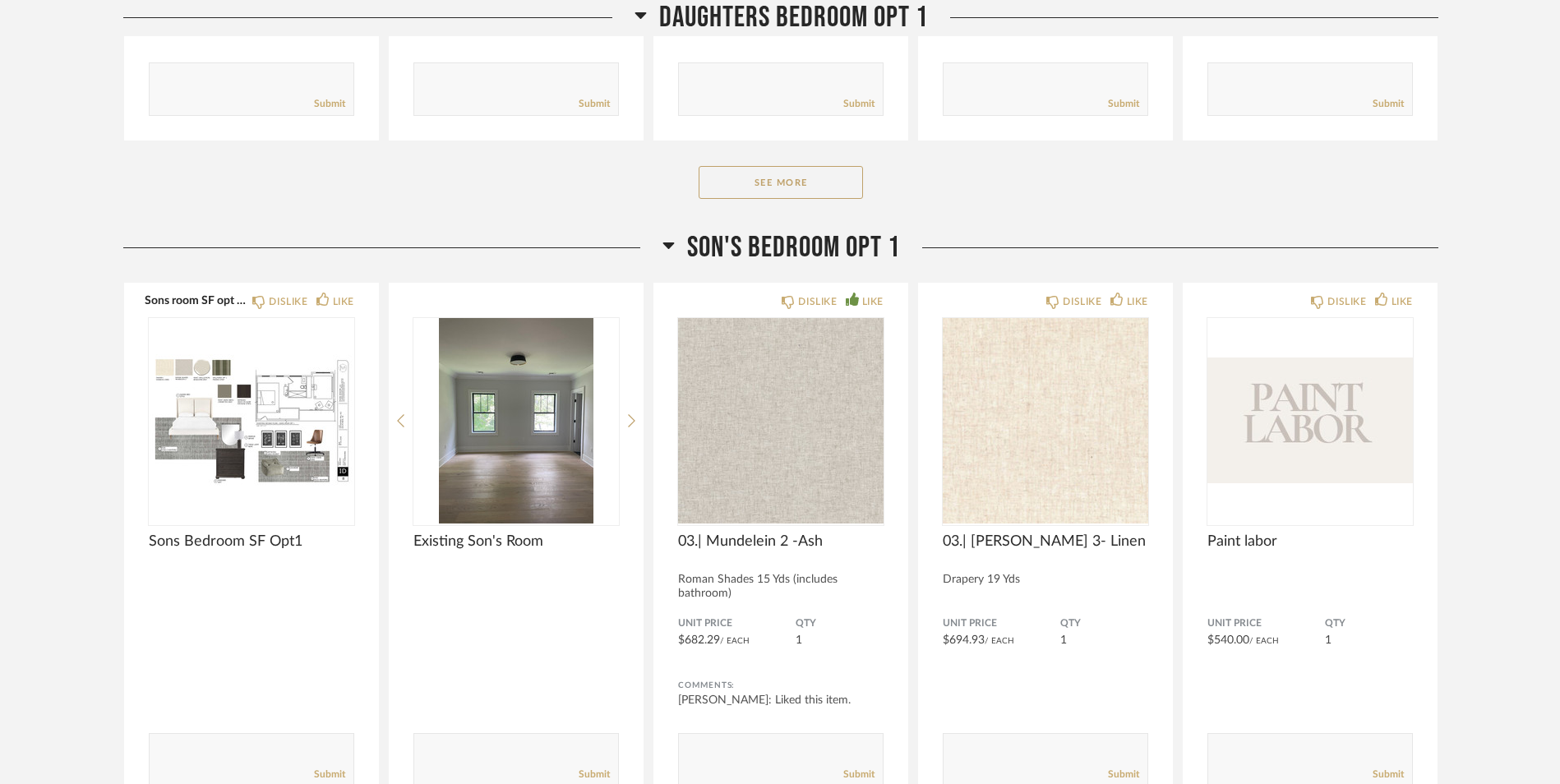
scroll to position [15768, 0]
click at [667, 248] on icon at bounding box center [668, 246] width 12 height 6
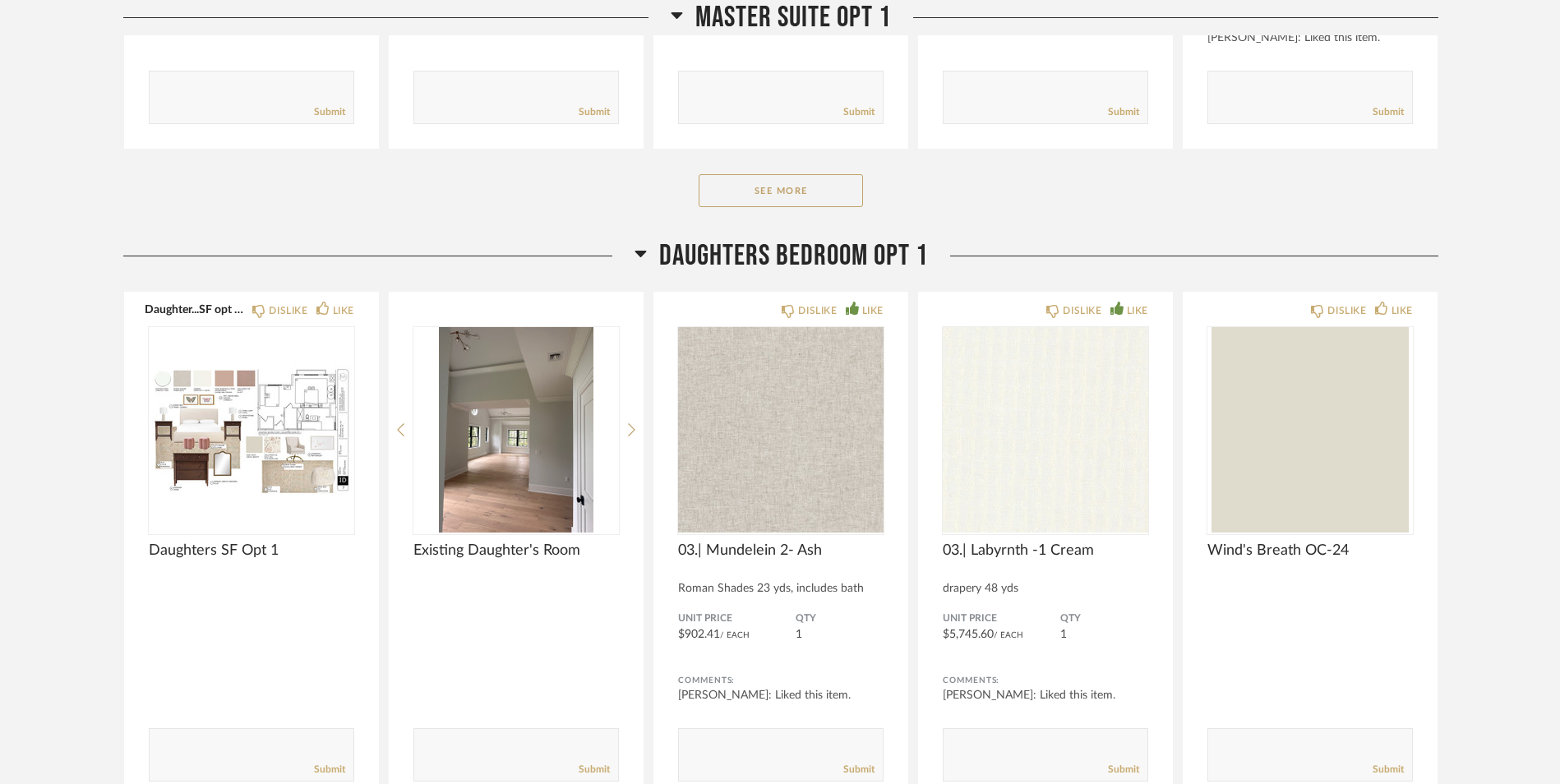
scroll to position [15100, 0]
click at [647, 251] on h2 "Daughters bedroom opt 1" at bounding box center [781, 258] width 293 height 35
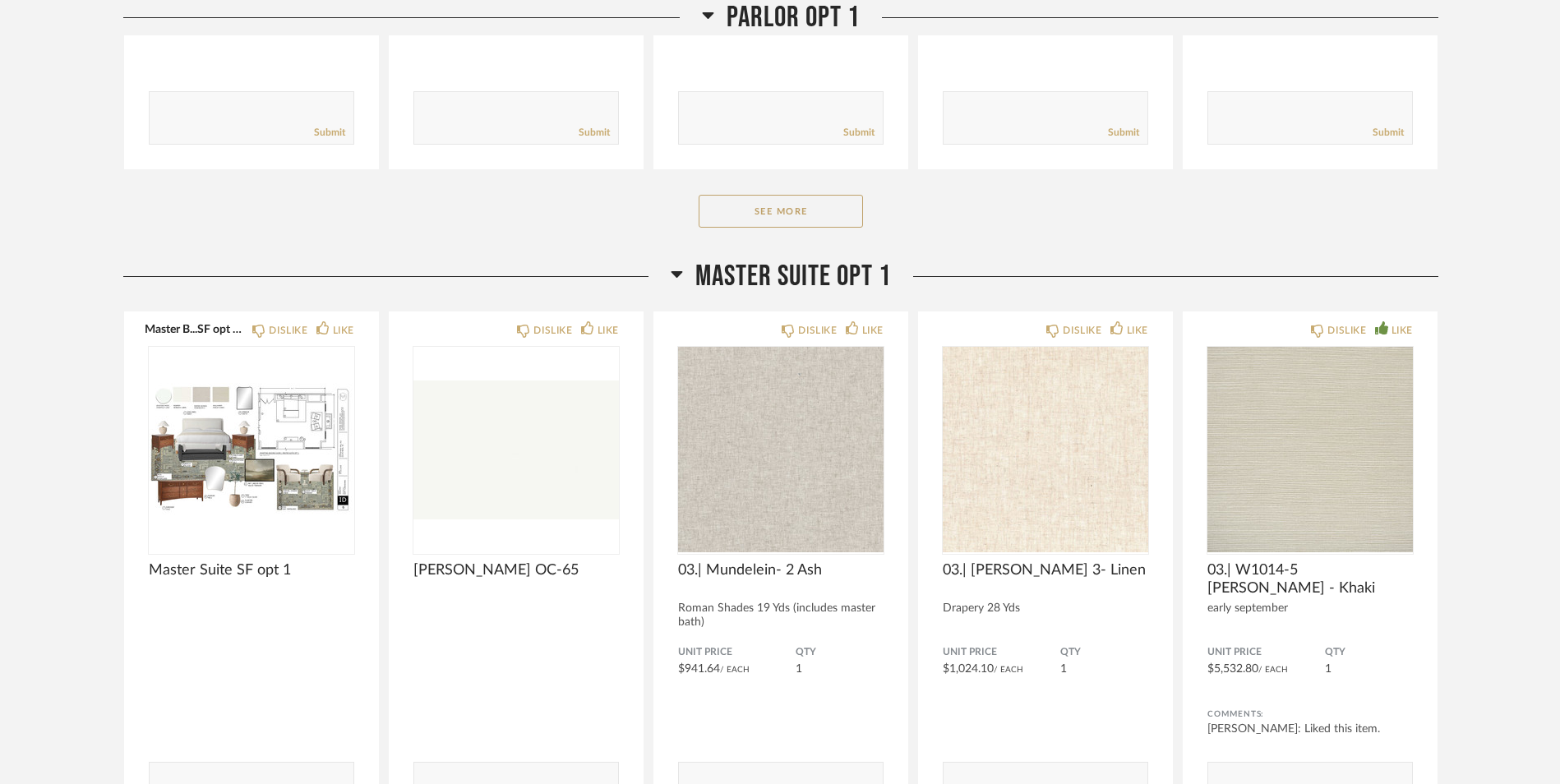
scroll to position [14345, 0]
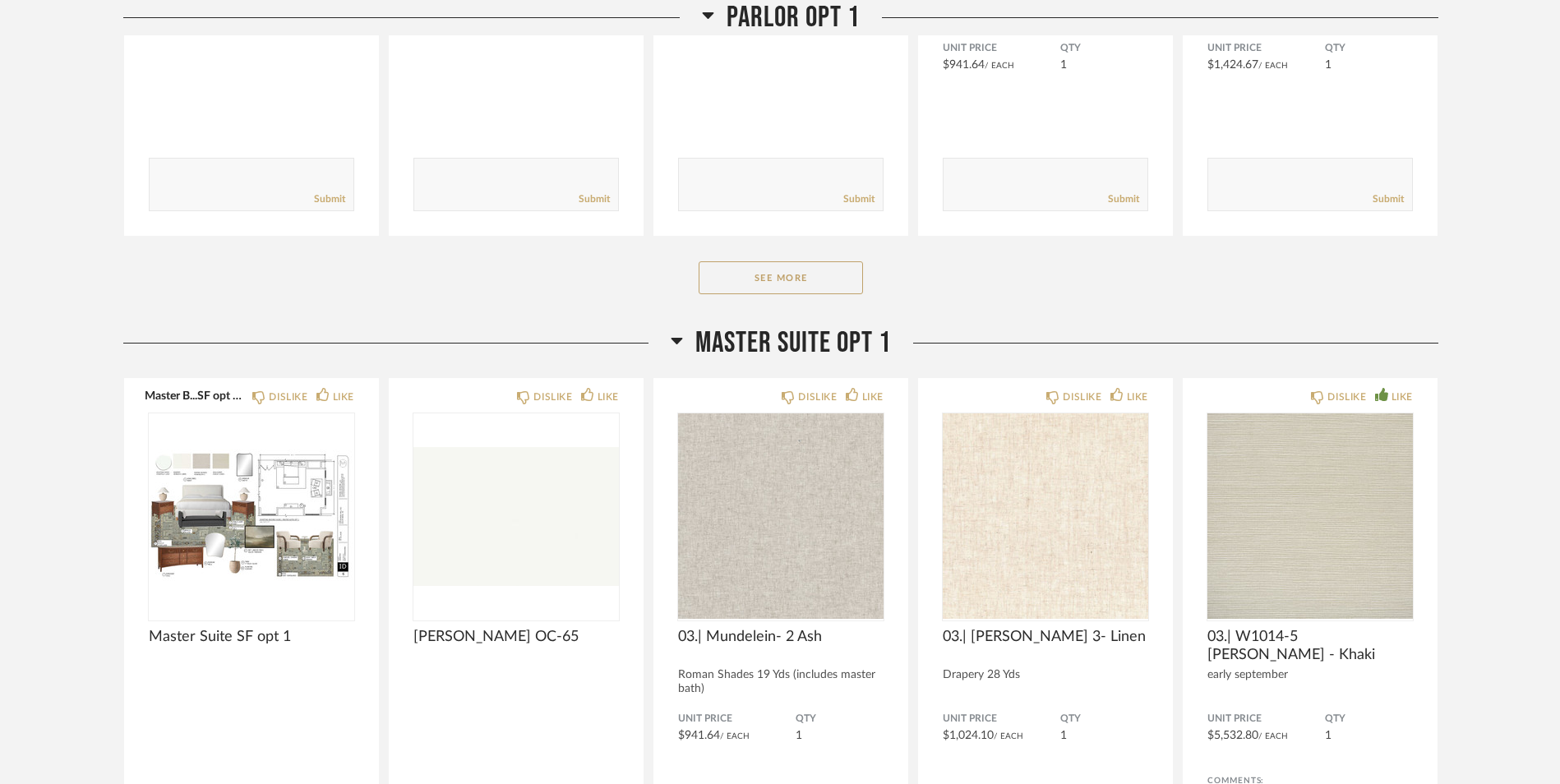
click at [681, 336] on icon at bounding box center [677, 340] width 13 height 20
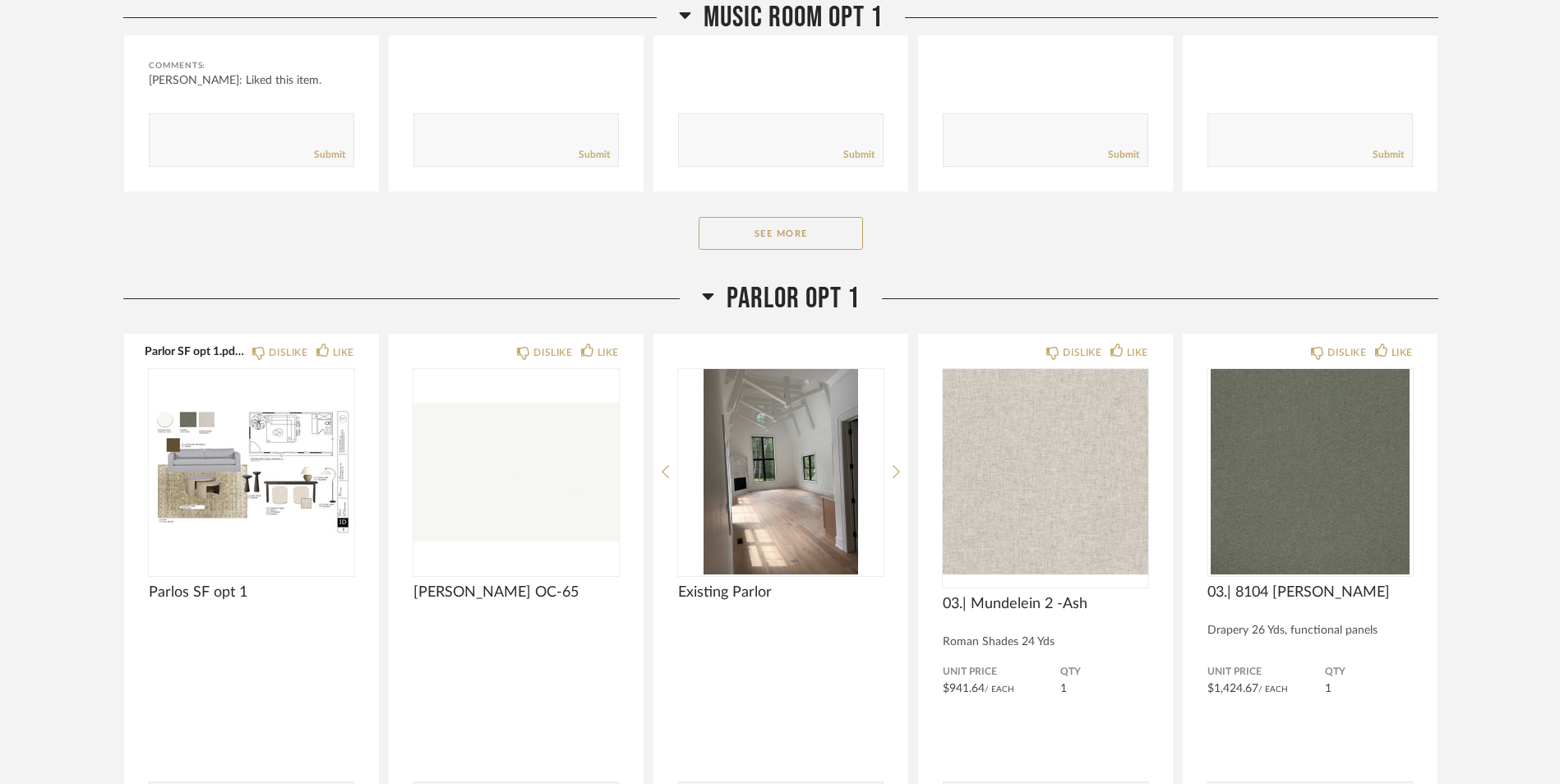
scroll to position [13691, 0]
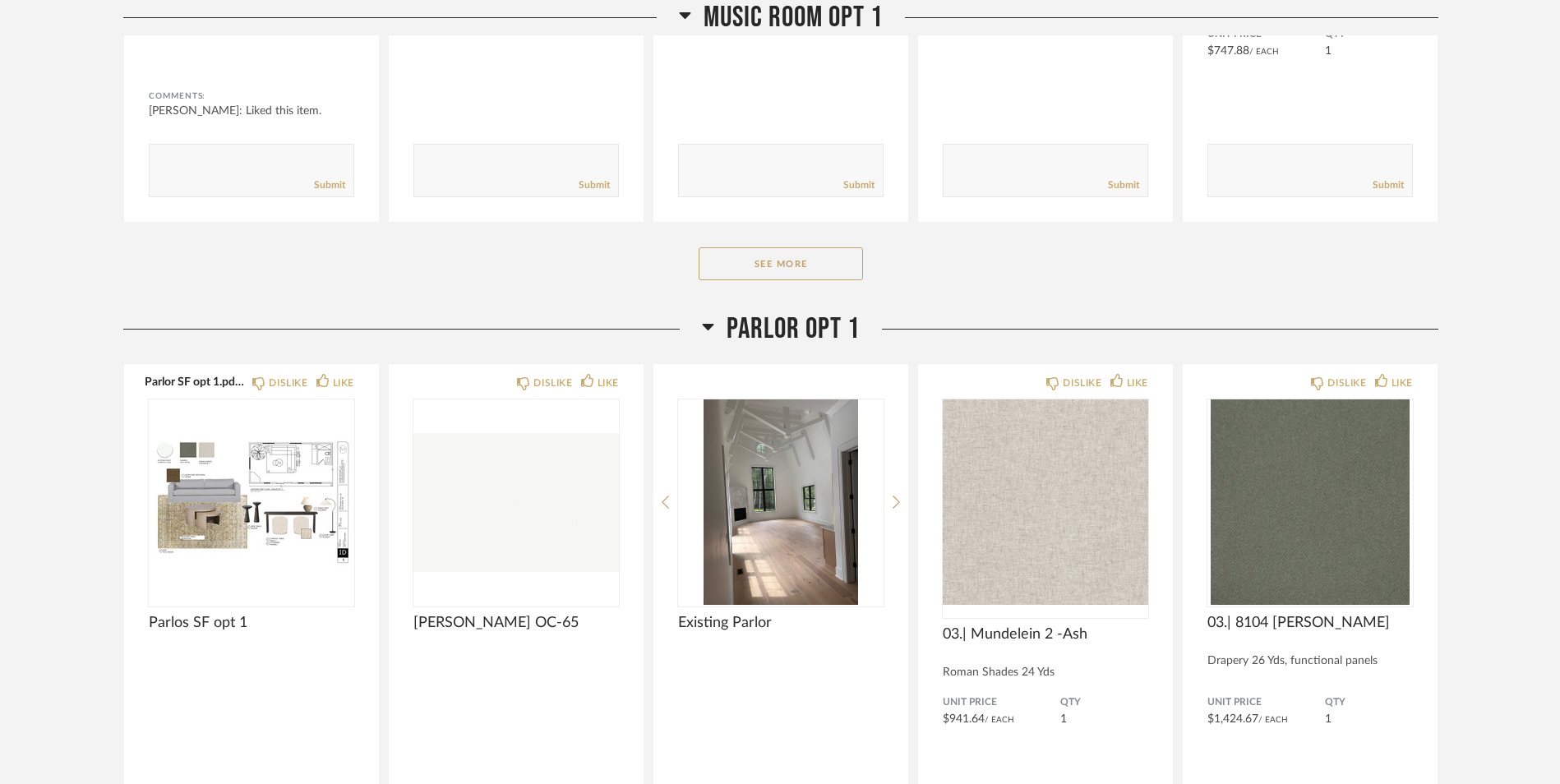
click at [711, 330] on icon at bounding box center [708, 327] width 13 height 20
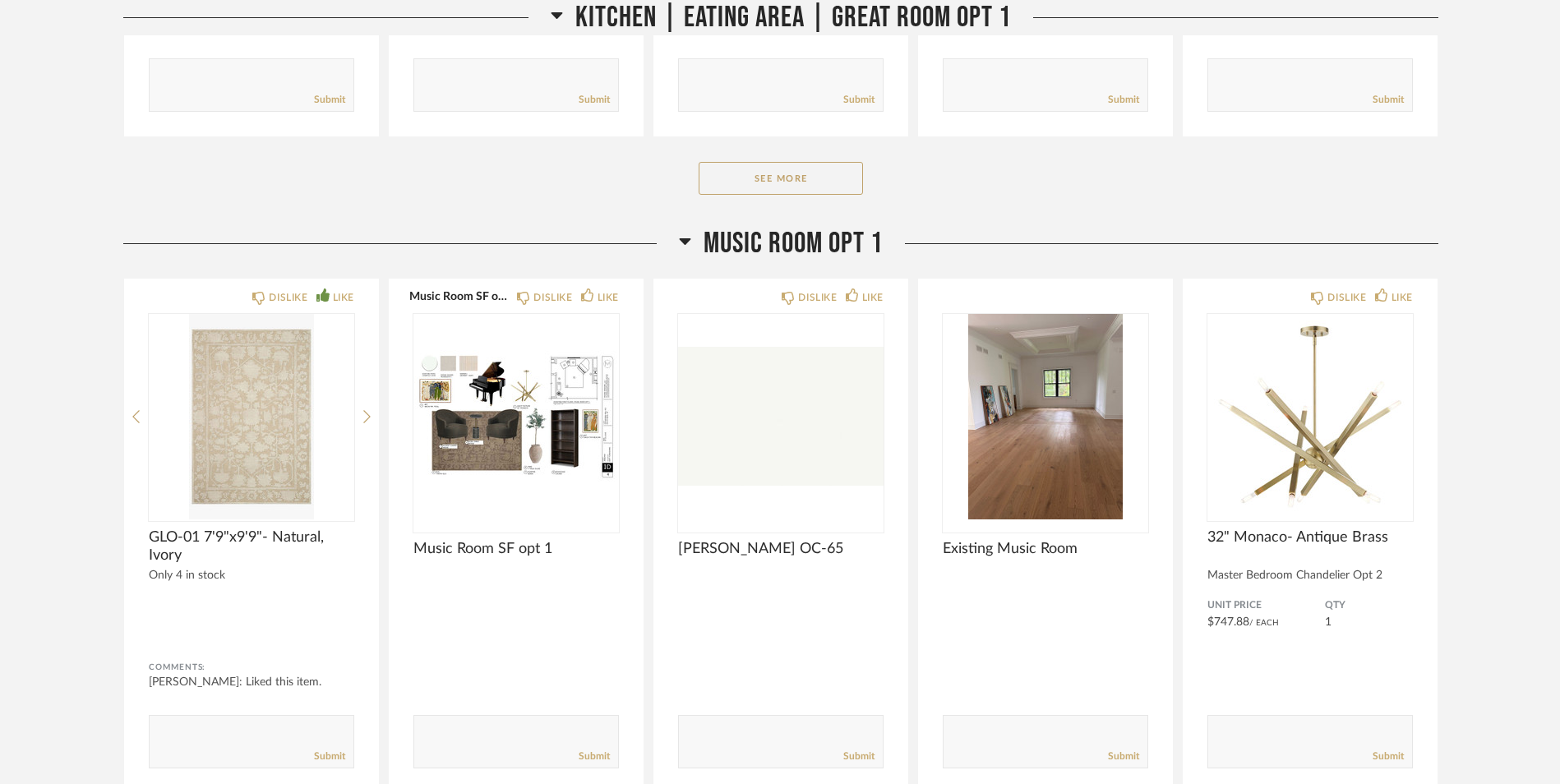
scroll to position [13071, 0]
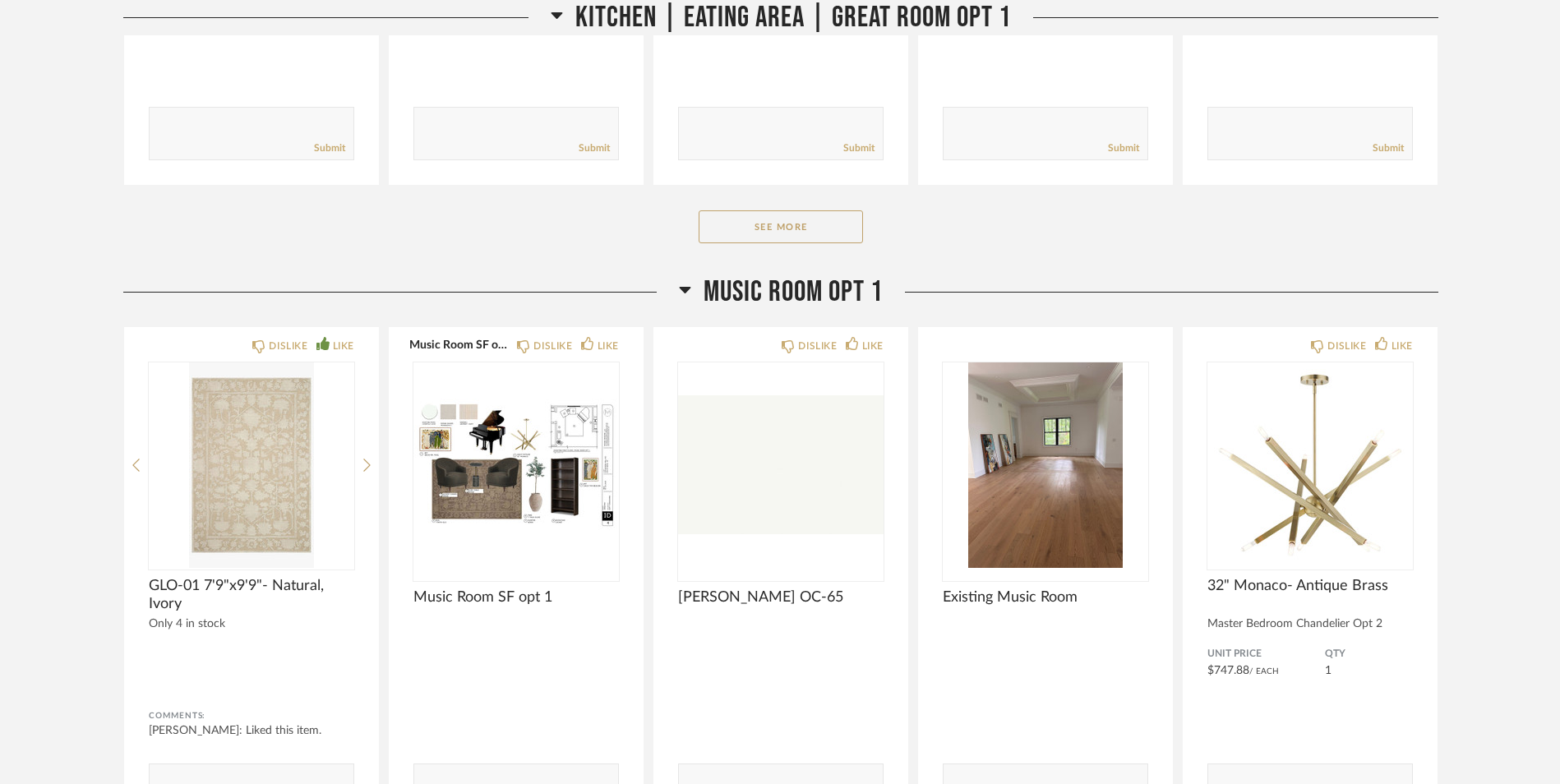
click at [679, 296] on icon at bounding box center [685, 289] width 13 height 20
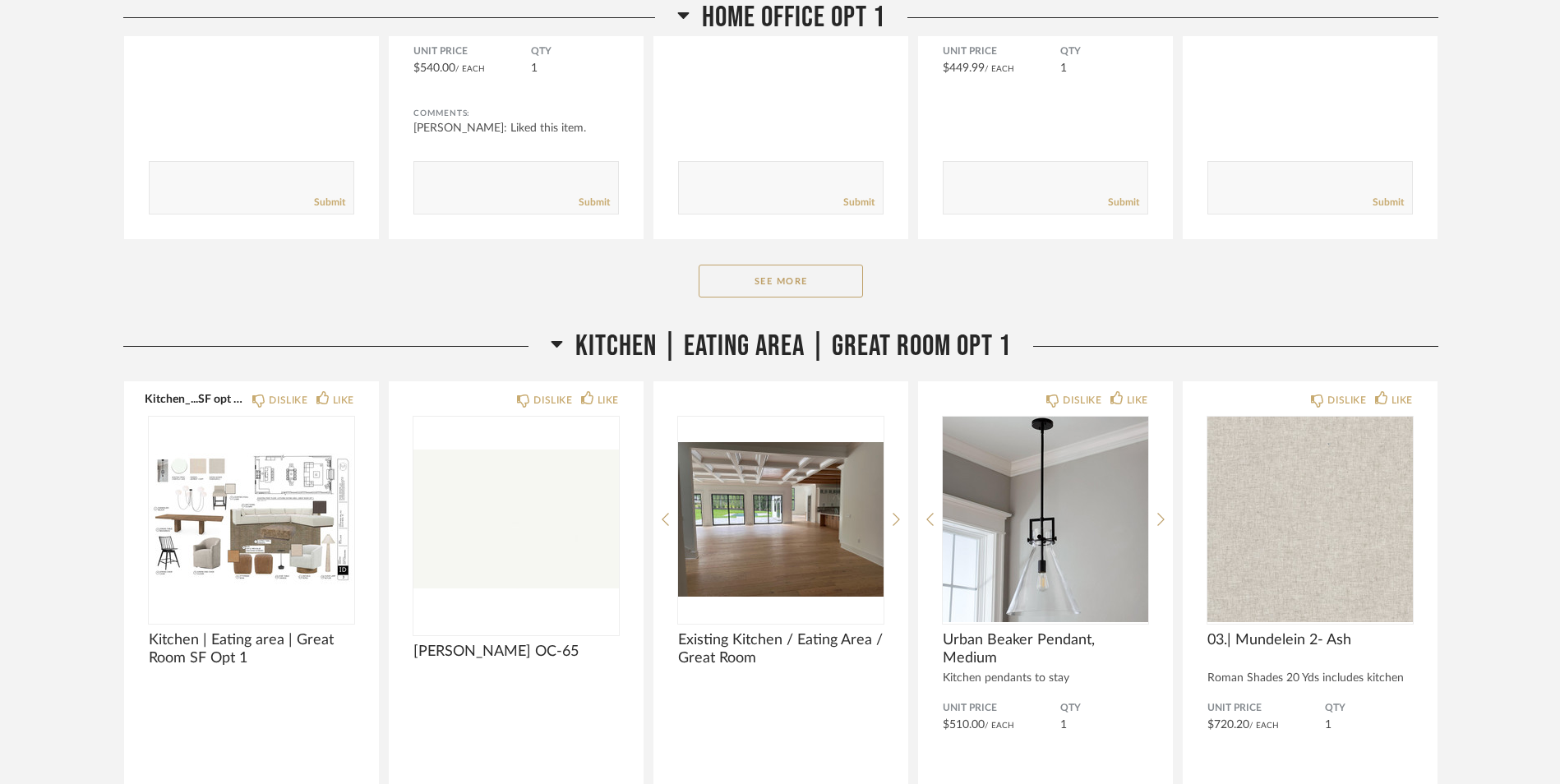
scroll to position [12359, 0]
click at [551, 344] on icon at bounding box center [557, 346] width 13 height 20
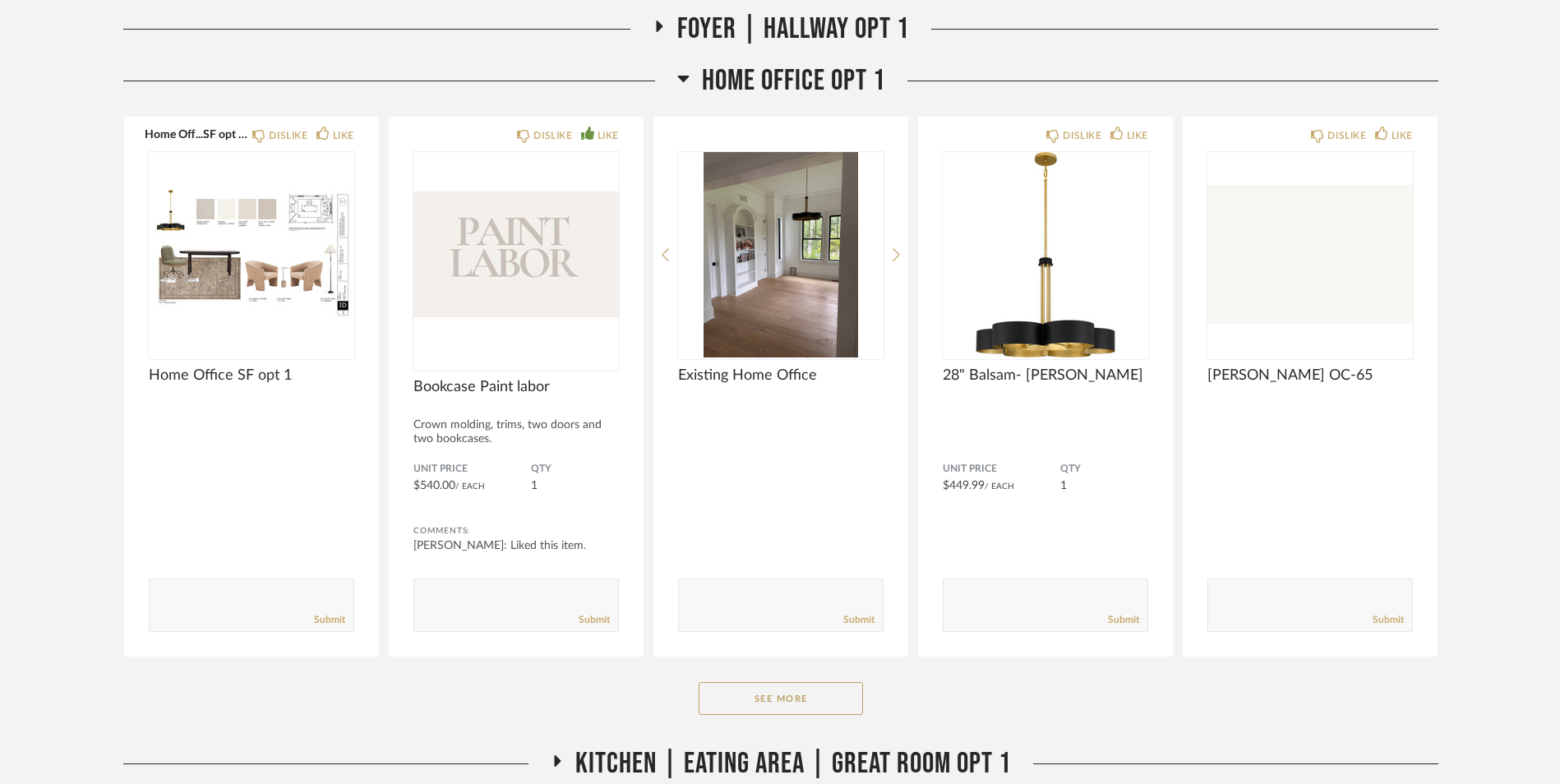
scroll to position [11662, 0]
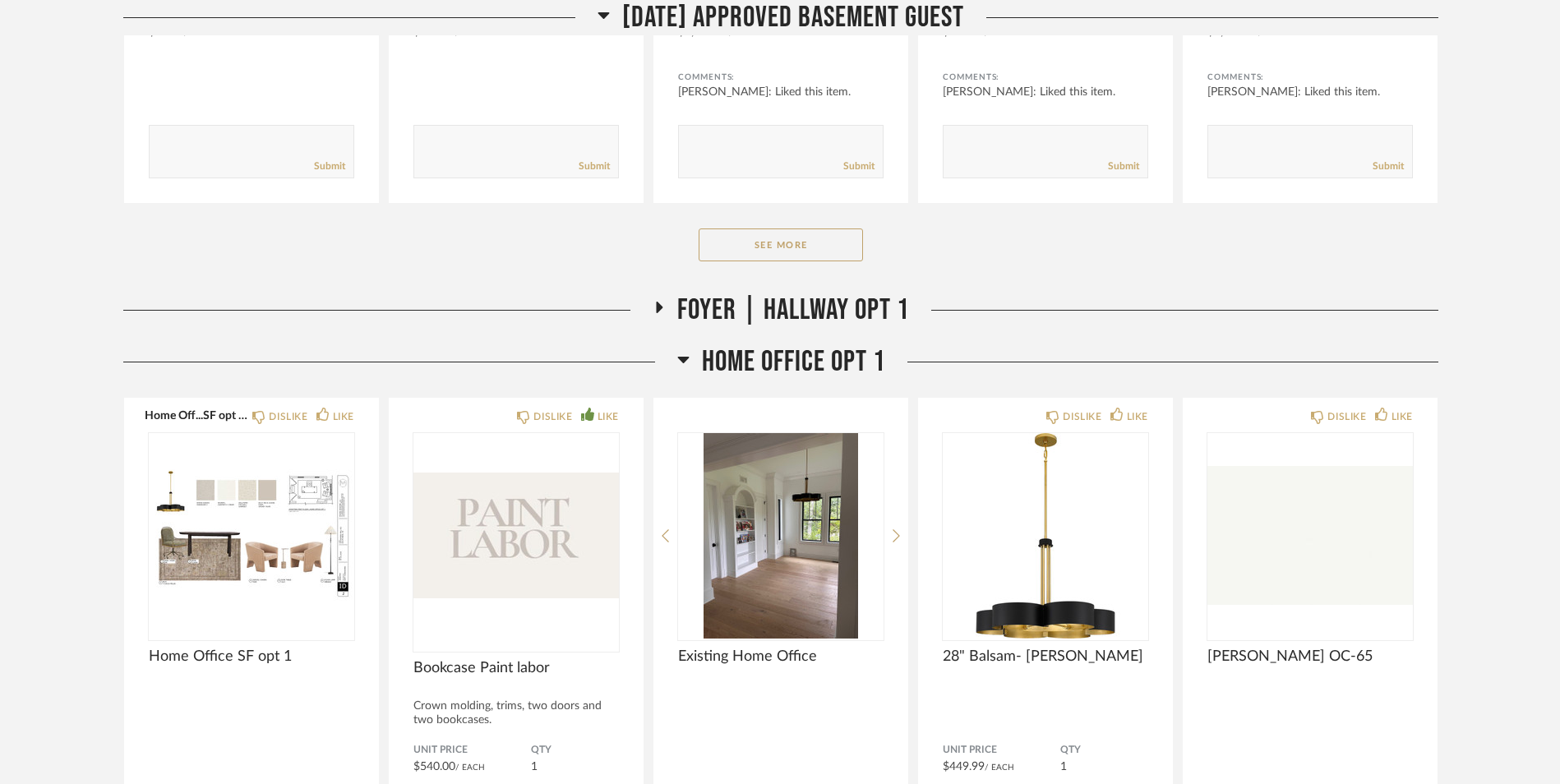
click at [685, 357] on icon at bounding box center [682, 359] width 12 height 6
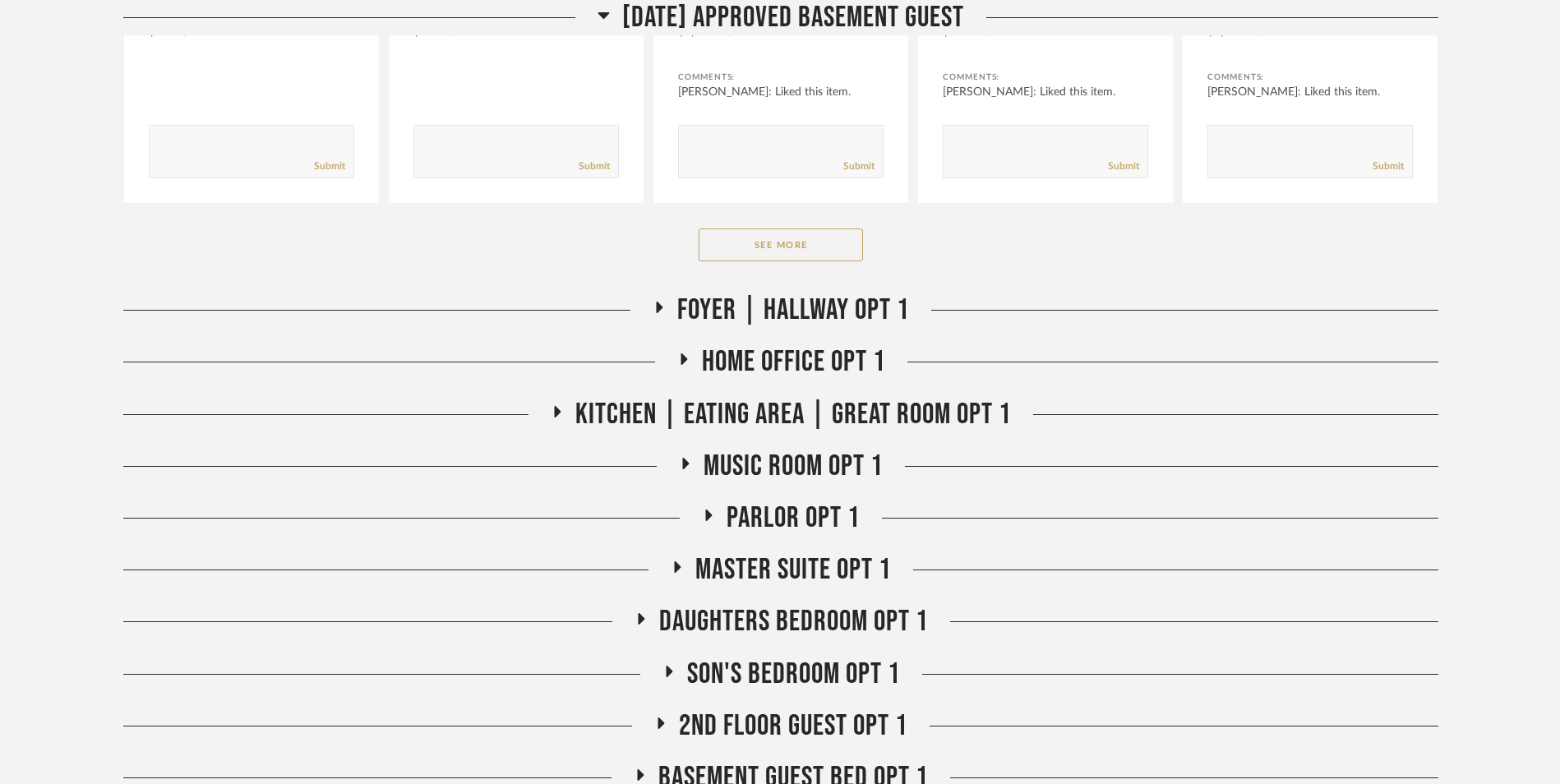
click at [657, 312] on icon at bounding box center [660, 307] width 6 height 12
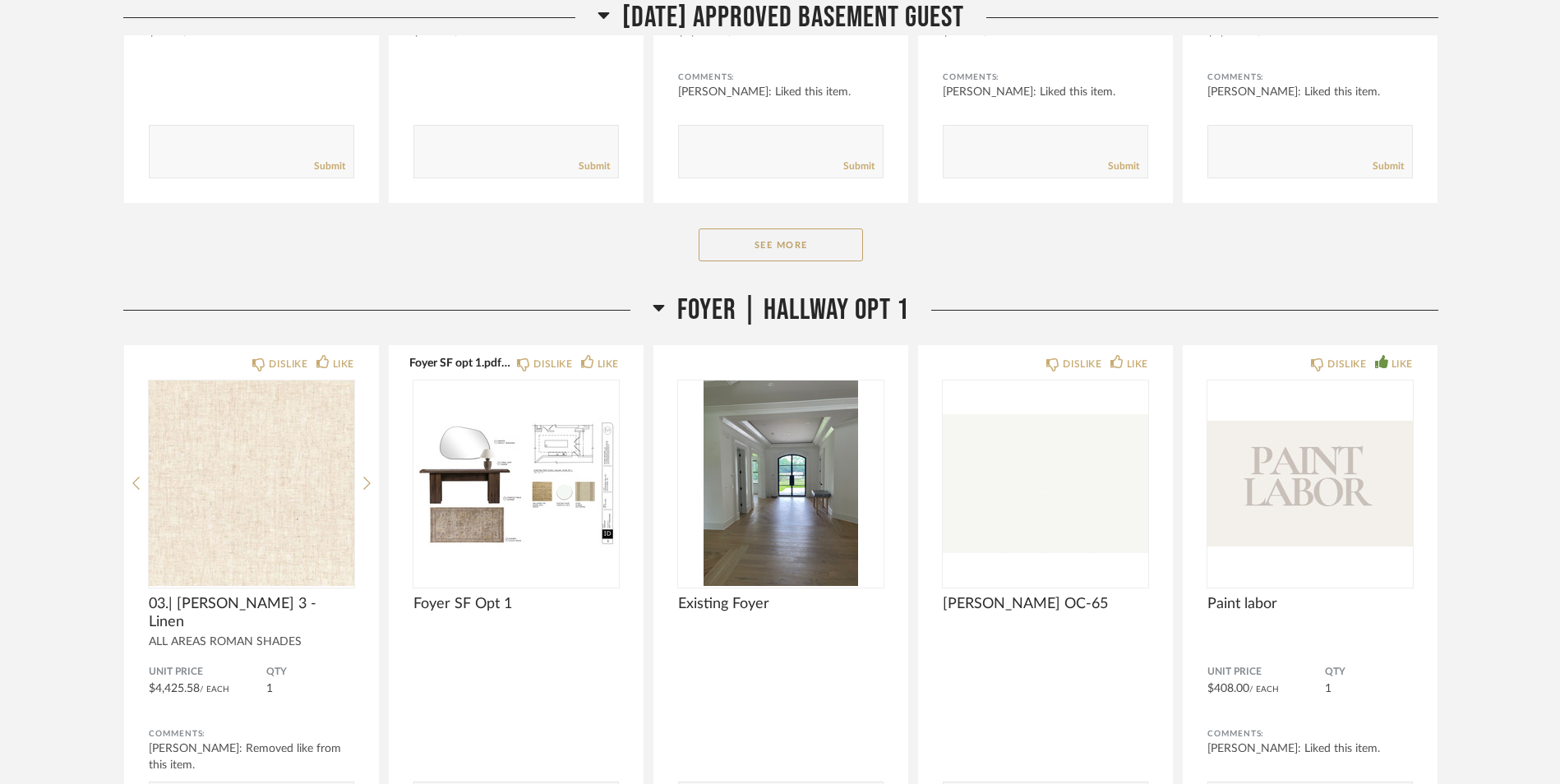
click at [656, 312] on icon at bounding box center [659, 308] width 13 height 20
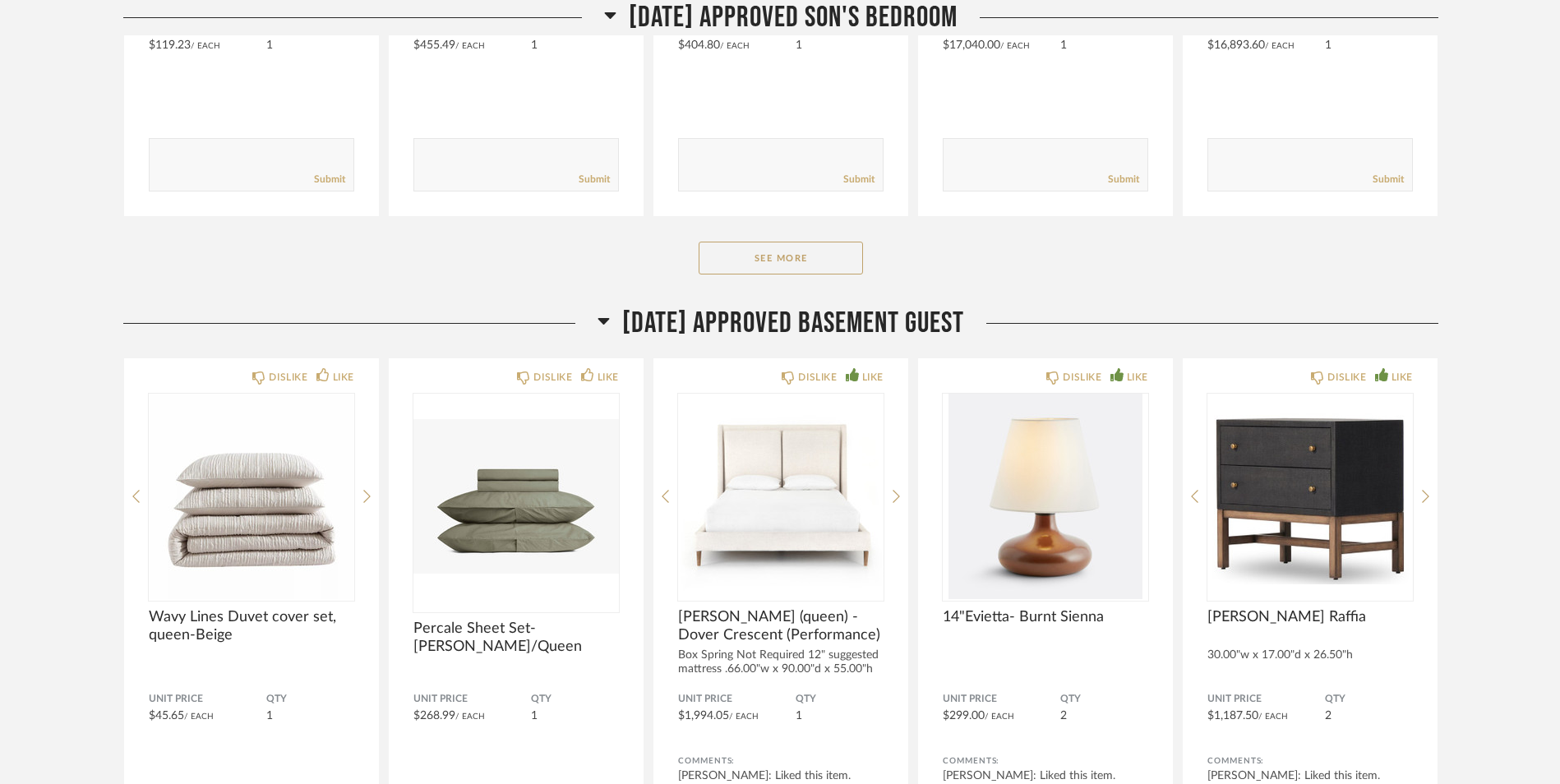
scroll to position [10977, 0]
click at [598, 317] on icon at bounding box center [604, 321] width 13 height 20
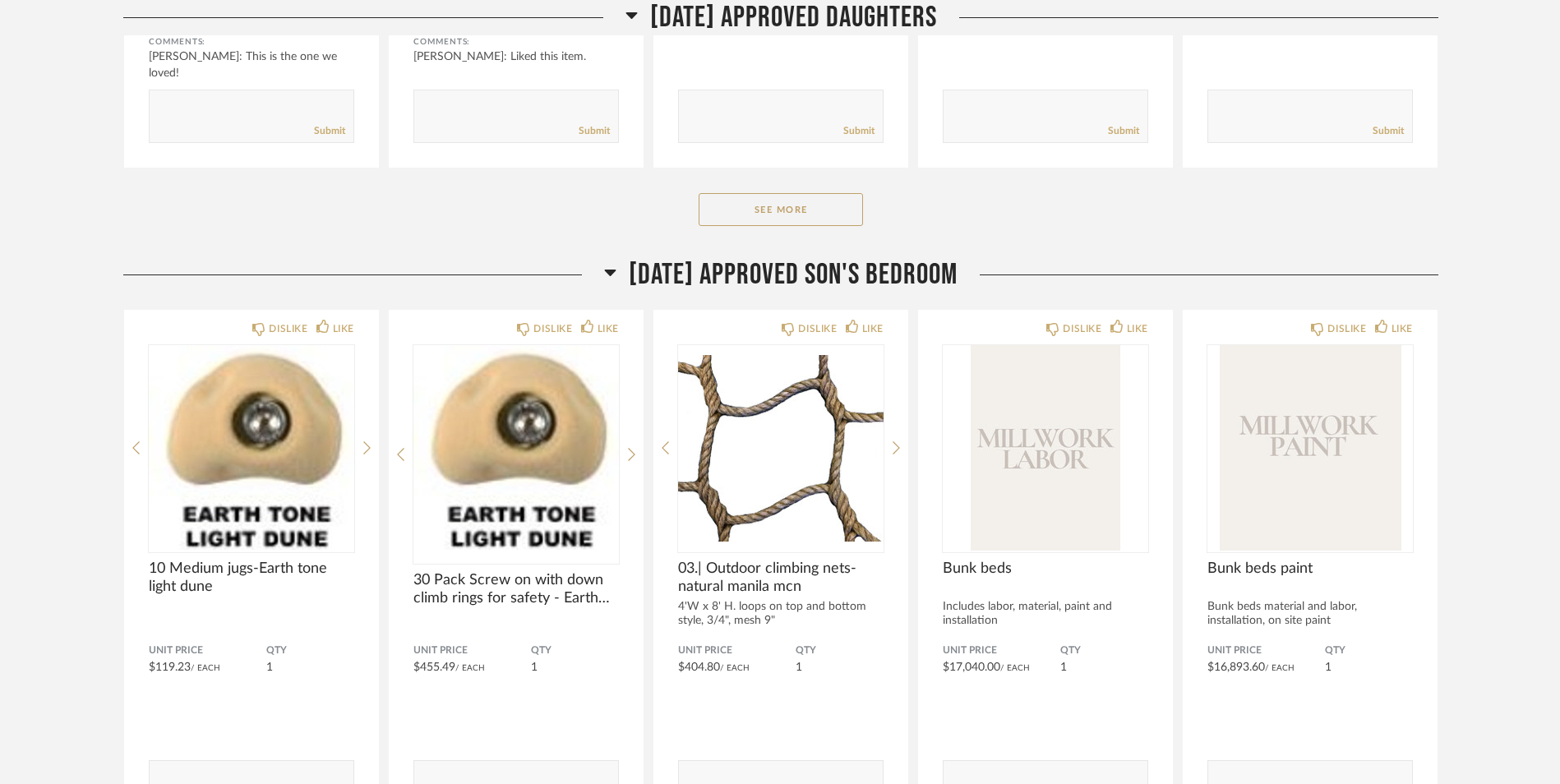
scroll to position [10338, 0]
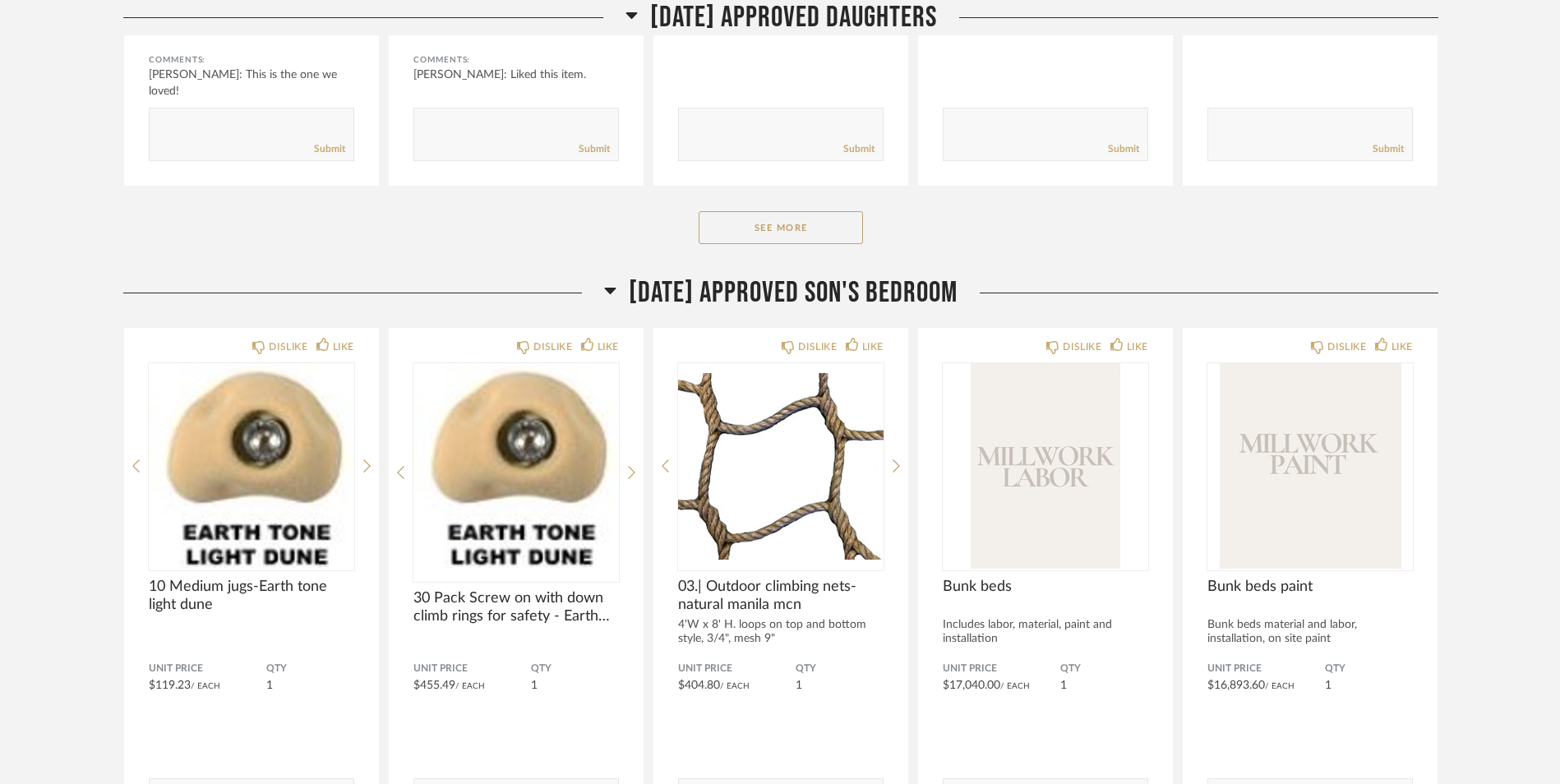
click at [604, 293] on icon at bounding box center [610, 290] width 13 height 20
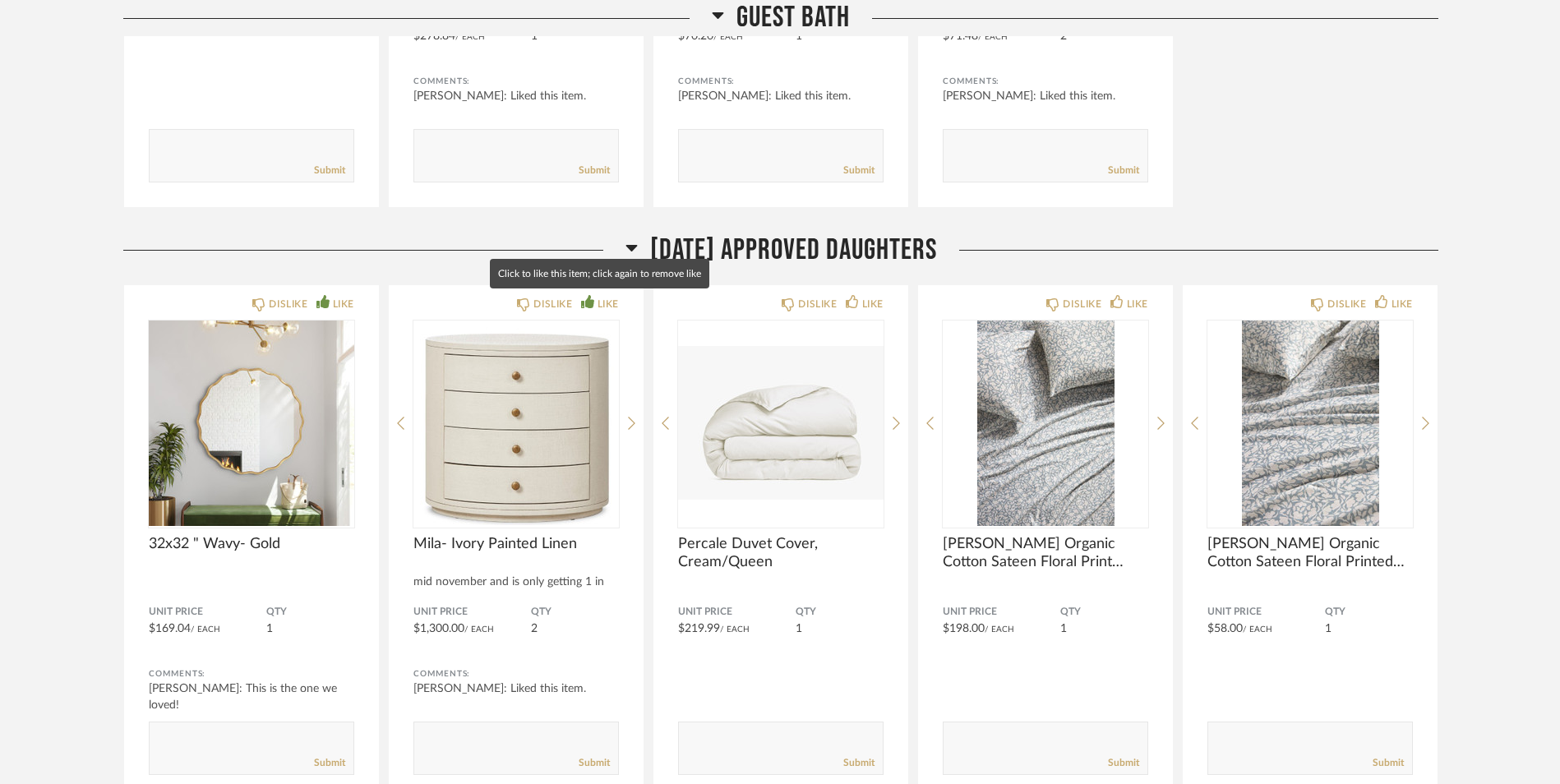
scroll to position [9725, 0]
click at [626, 250] on icon at bounding box center [632, 247] width 13 height 20
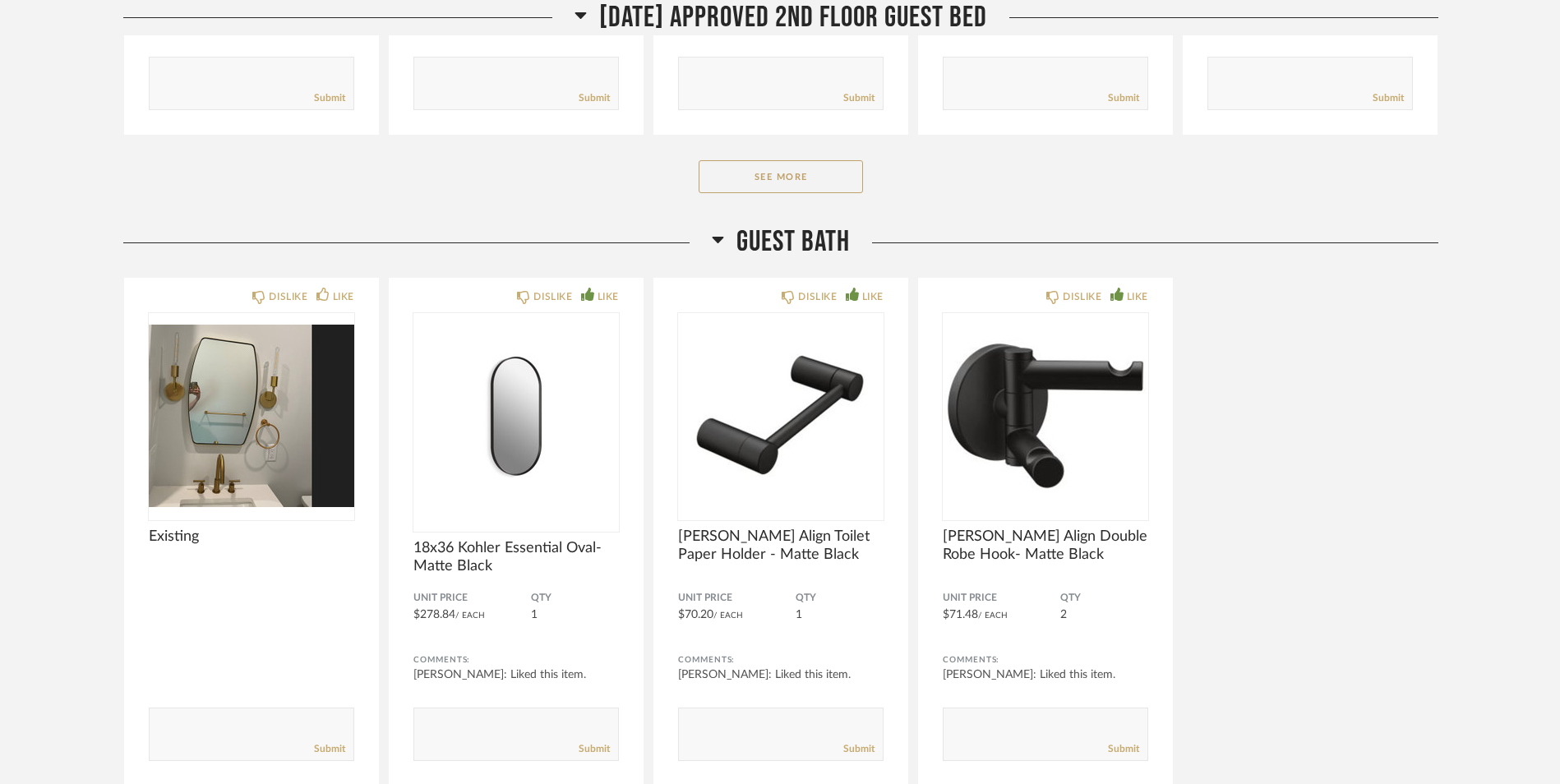
scroll to position [9144, 0]
click at [714, 242] on icon at bounding box center [718, 240] width 13 height 20
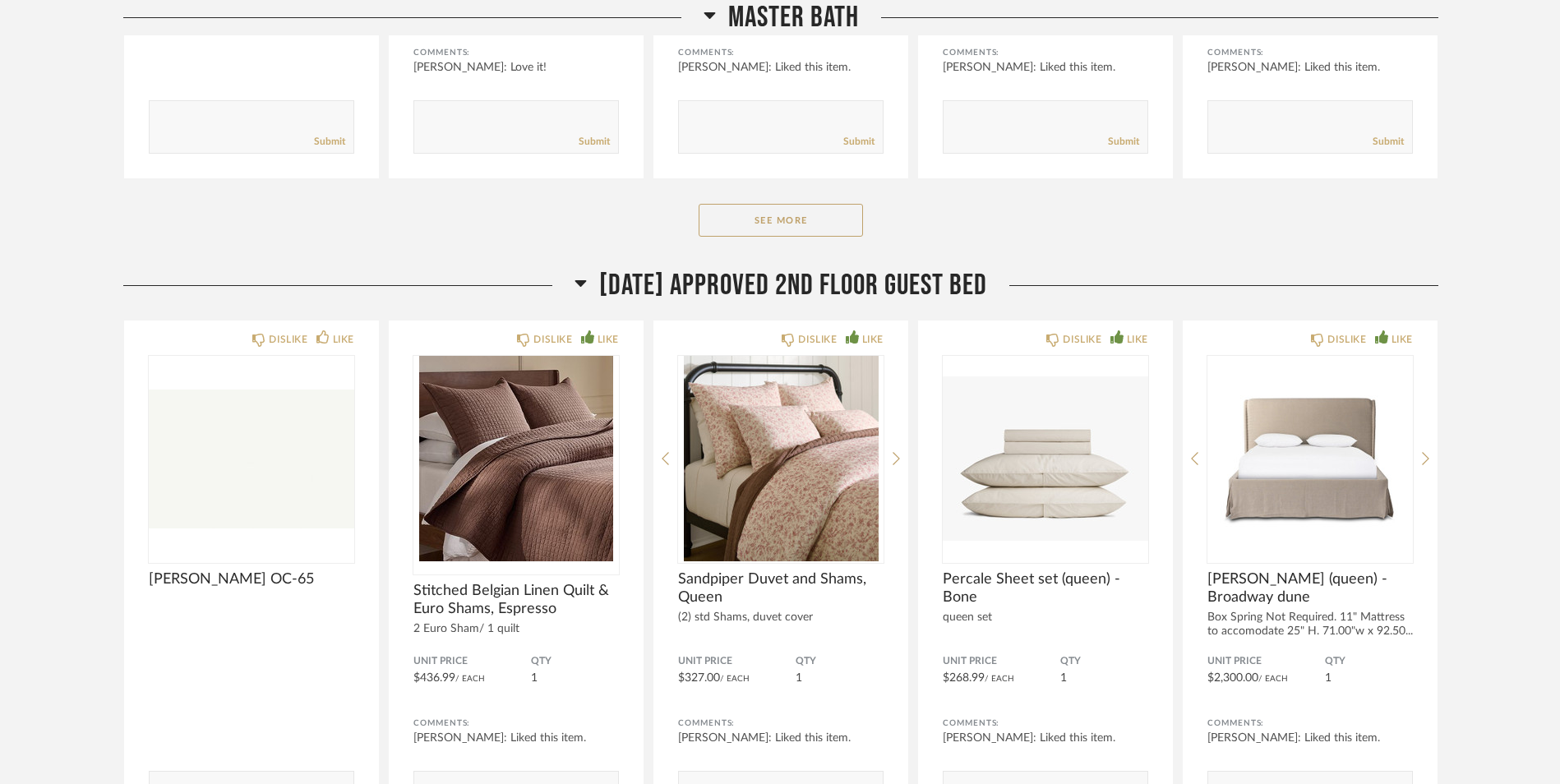
scroll to position [8429, 0]
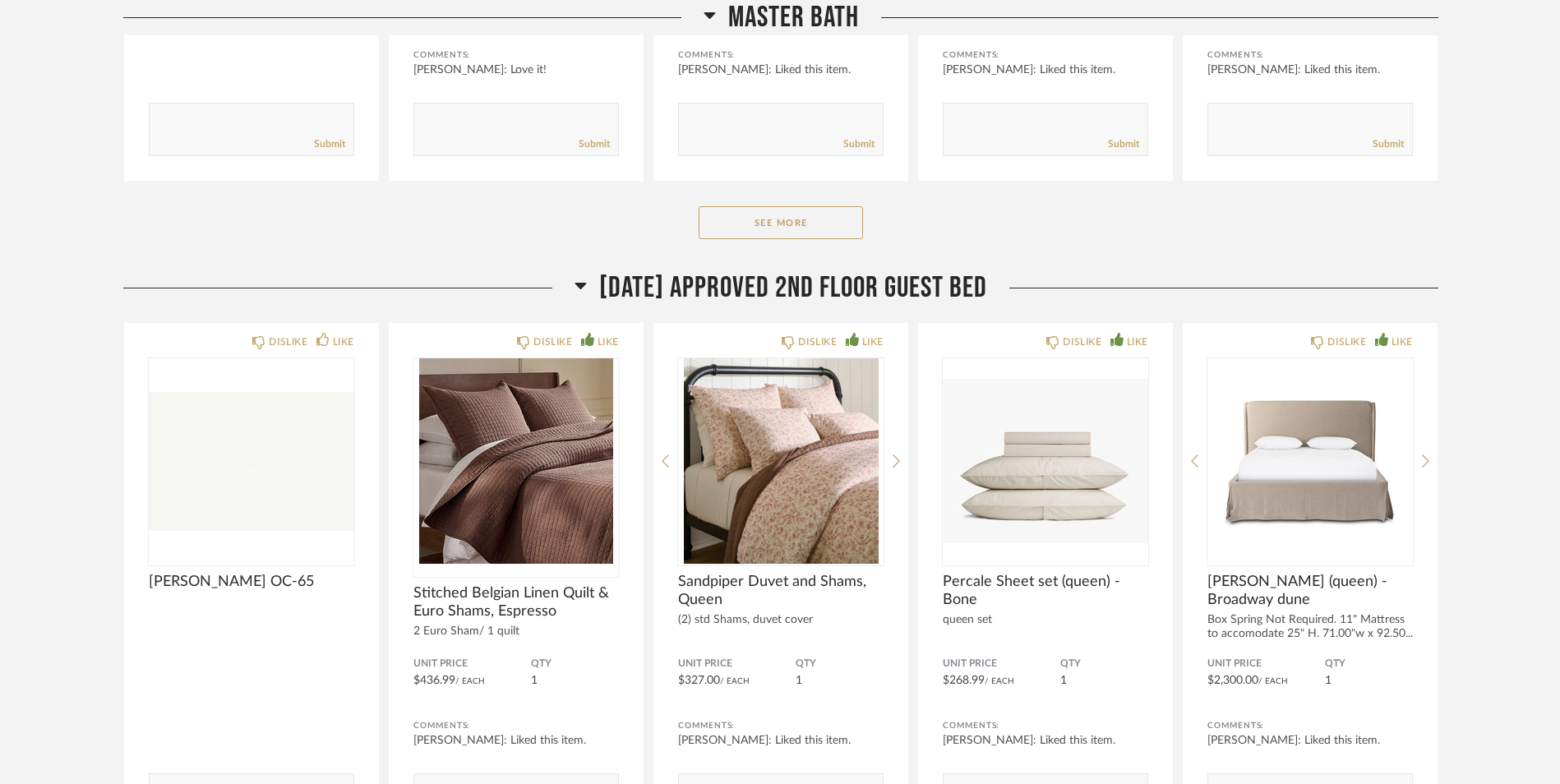
click at [575, 285] on icon at bounding box center [581, 285] width 12 height 6
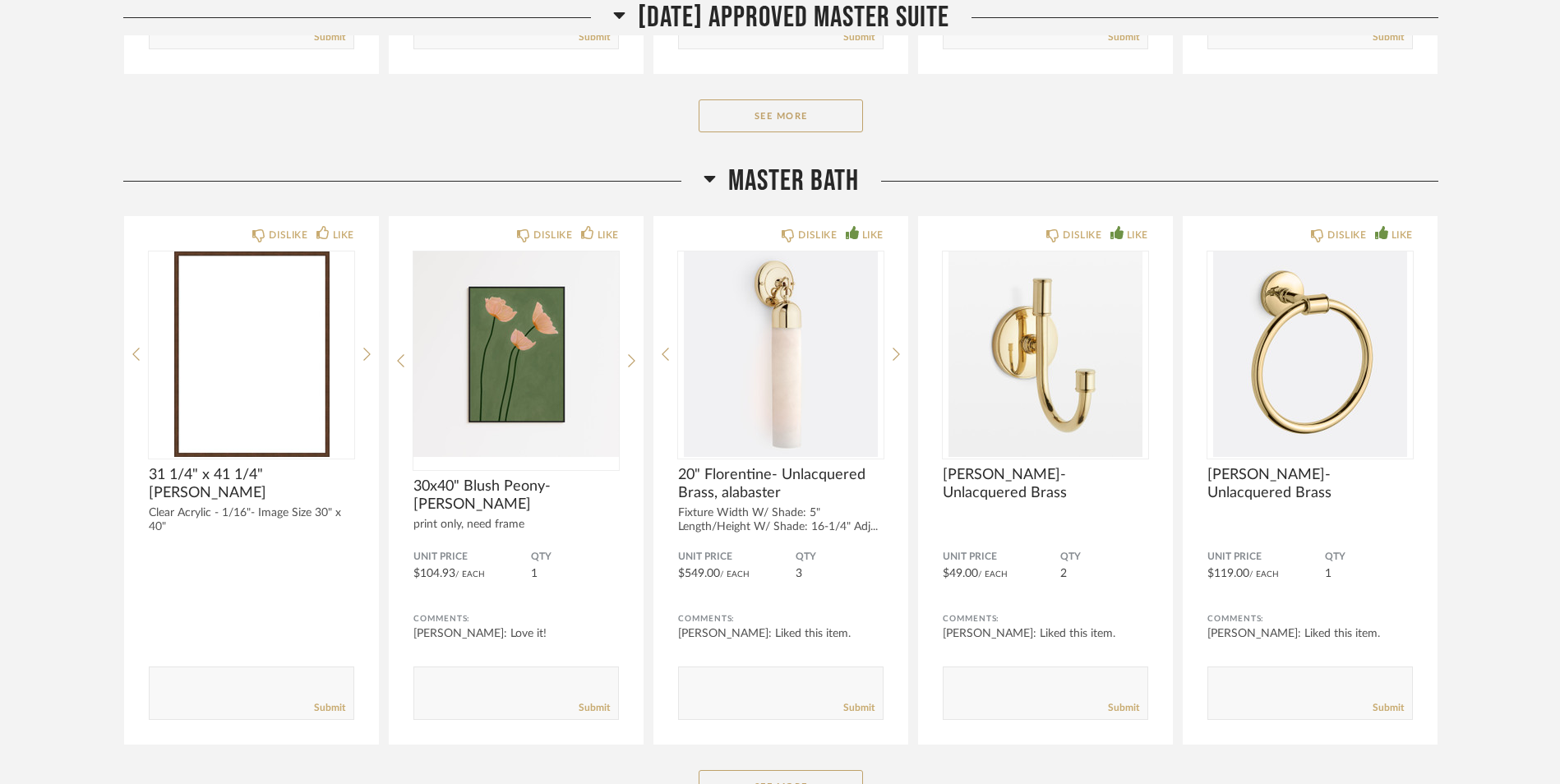
scroll to position [7863, 0]
click at [704, 179] on icon at bounding box center [709, 181] width 12 height 6
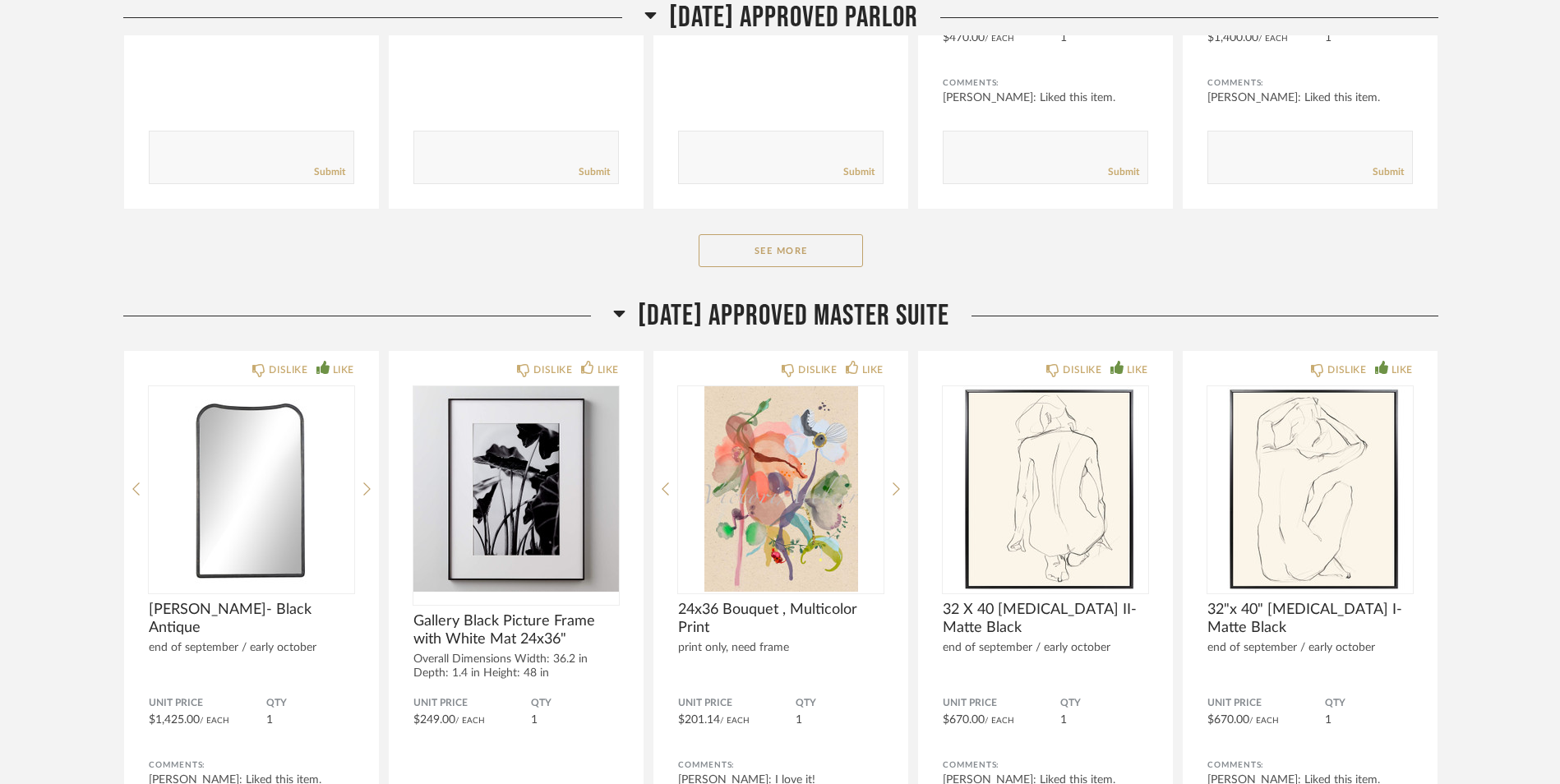
scroll to position [7046, 0]
click at [613, 320] on icon at bounding box center [619, 315] width 13 height 20
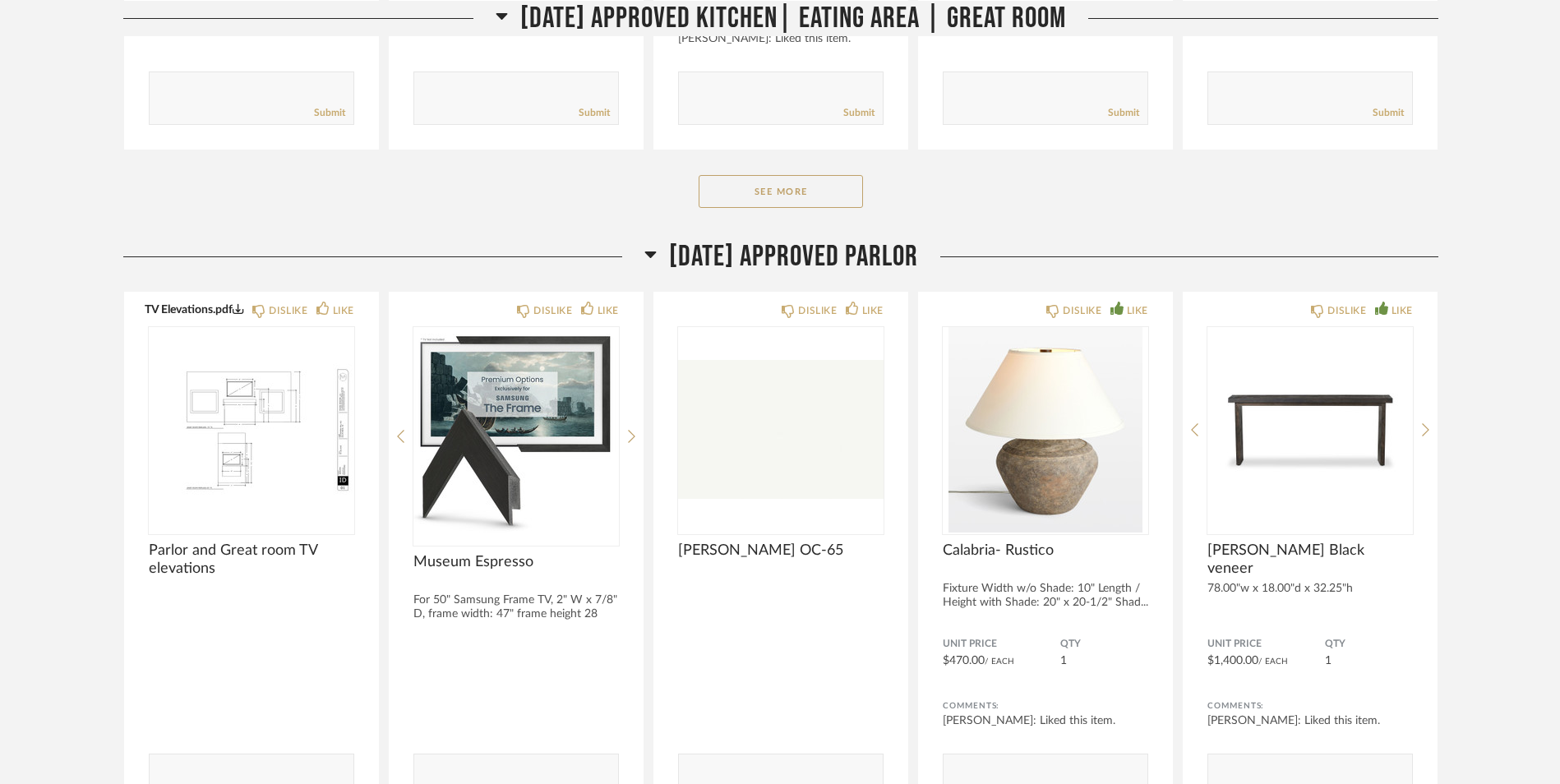
scroll to position [6423, 0]
click at [645, 259] on icon at bounding box center [651, 256] width 13 height 20
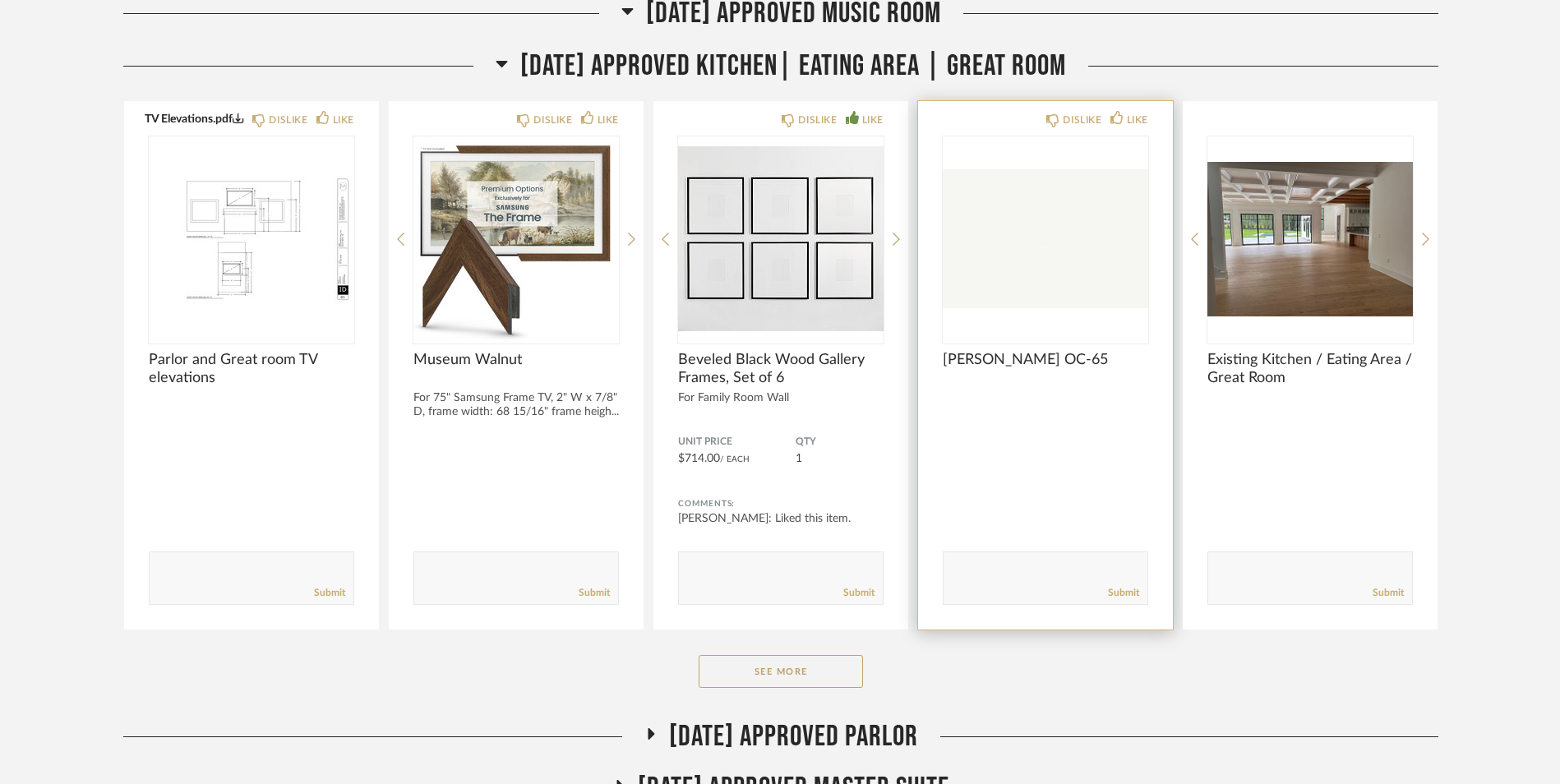
scroll to position [5946, 0]
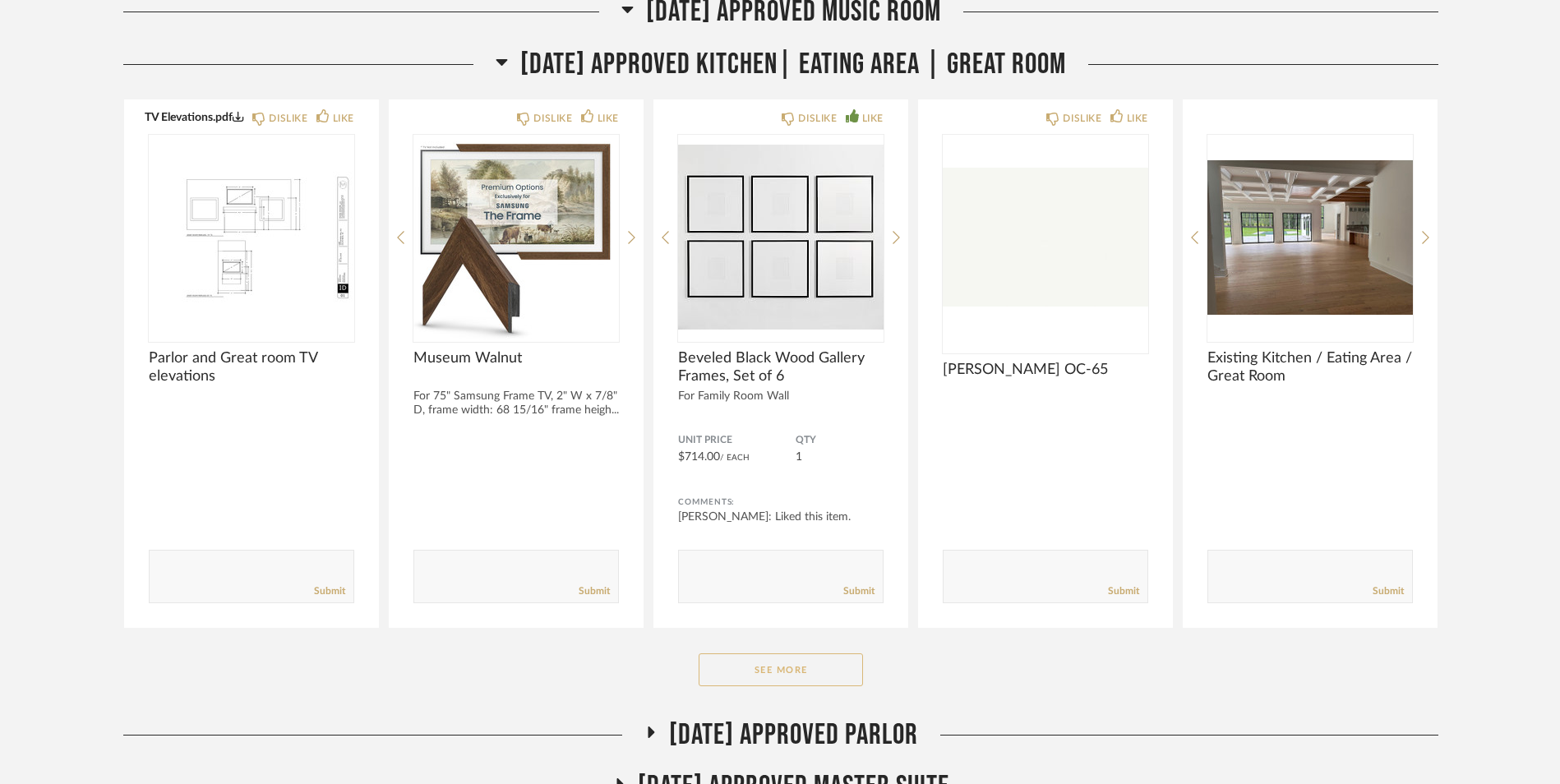
click at [790, 669] on button "See More" at bounding box center [780, 670] width 165 height 33
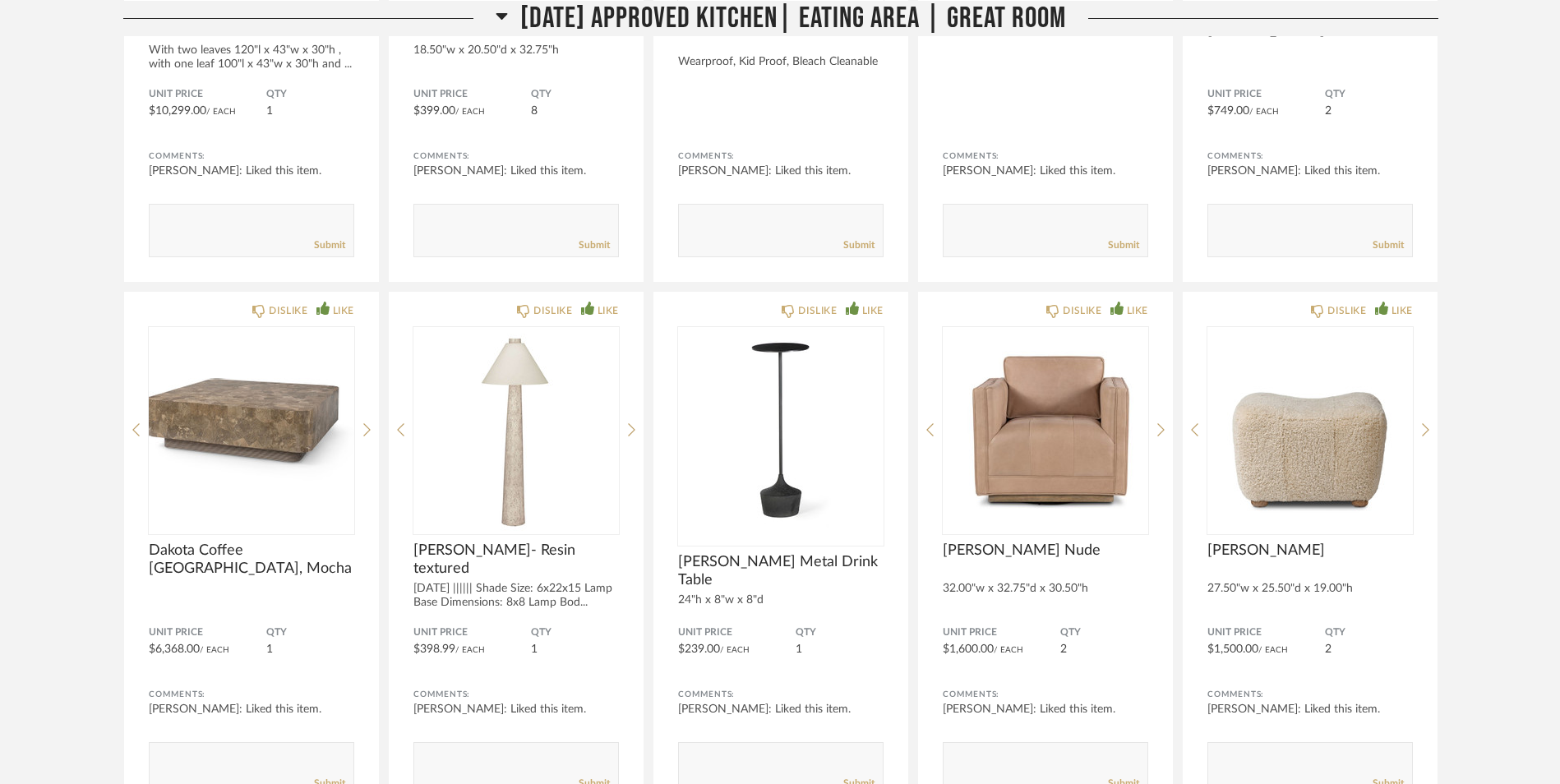
scroll to position [7404, 0]
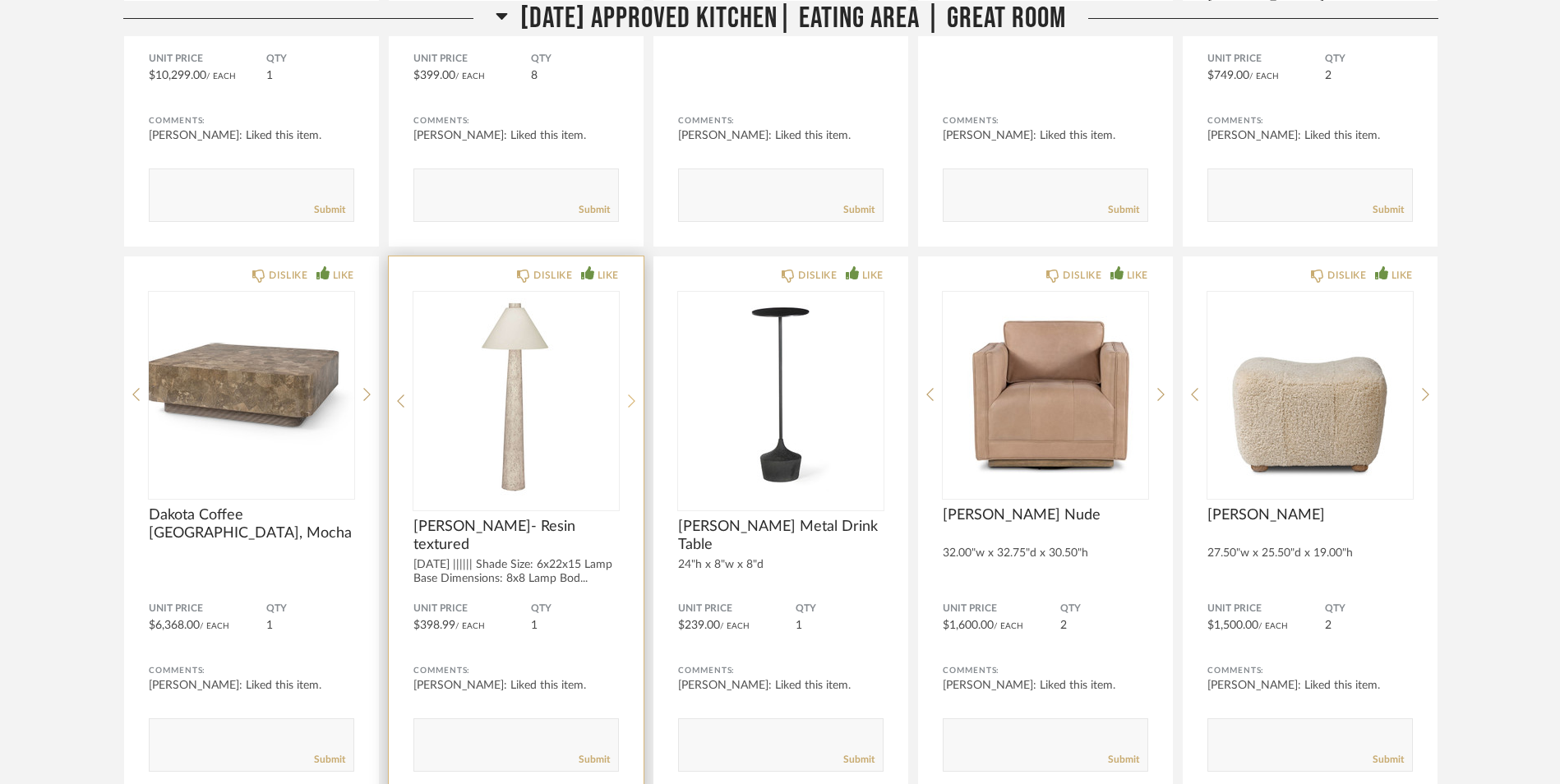
click at [628, 385] on div at bounding box center [632, 401] width 7 height 219
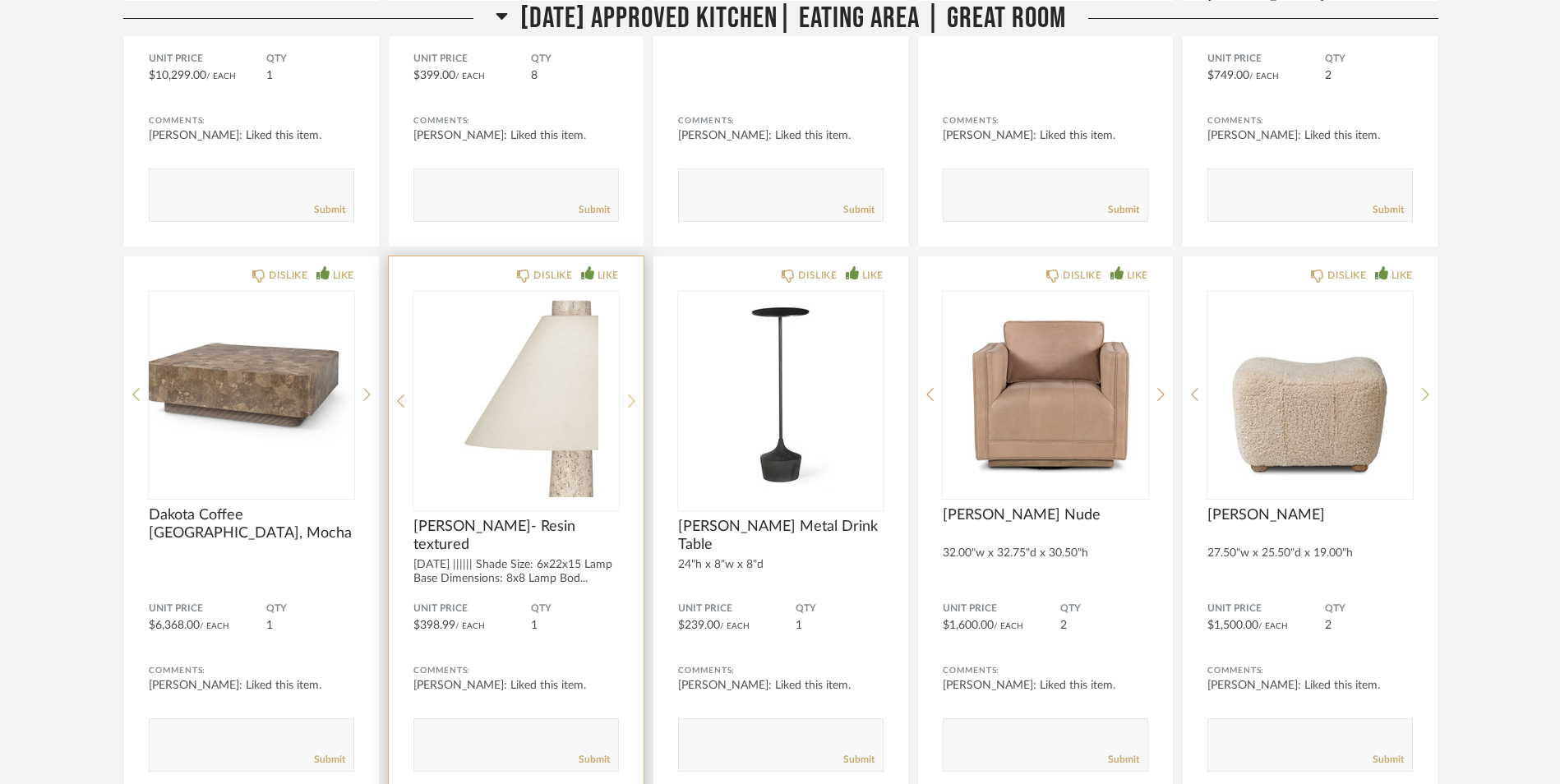
click at [628, 385] on div at bounding box center [632, 401] width 7 height 219
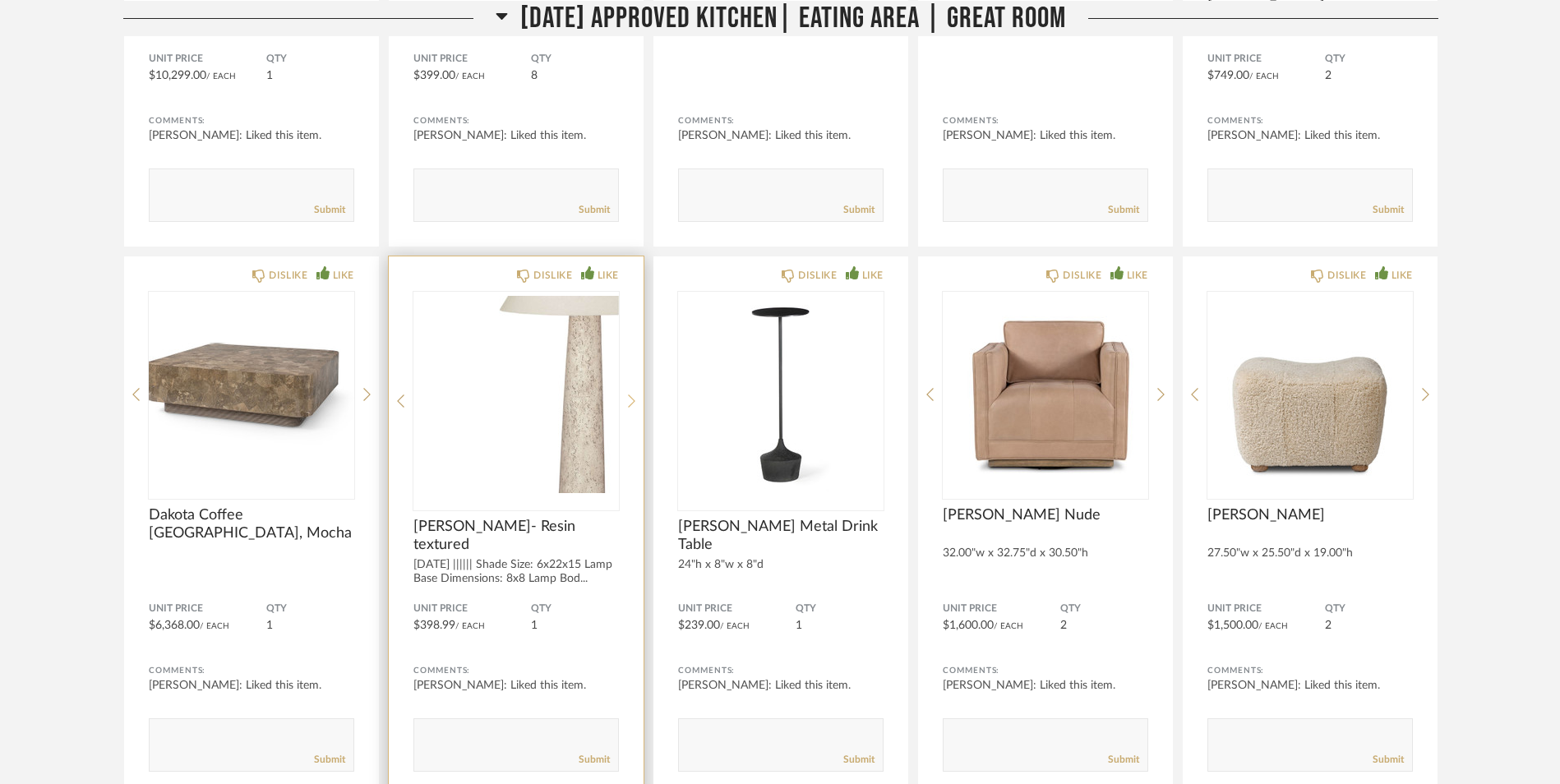
click at [628, 385] on div at bounding box center [632, 401] width 7 height 219
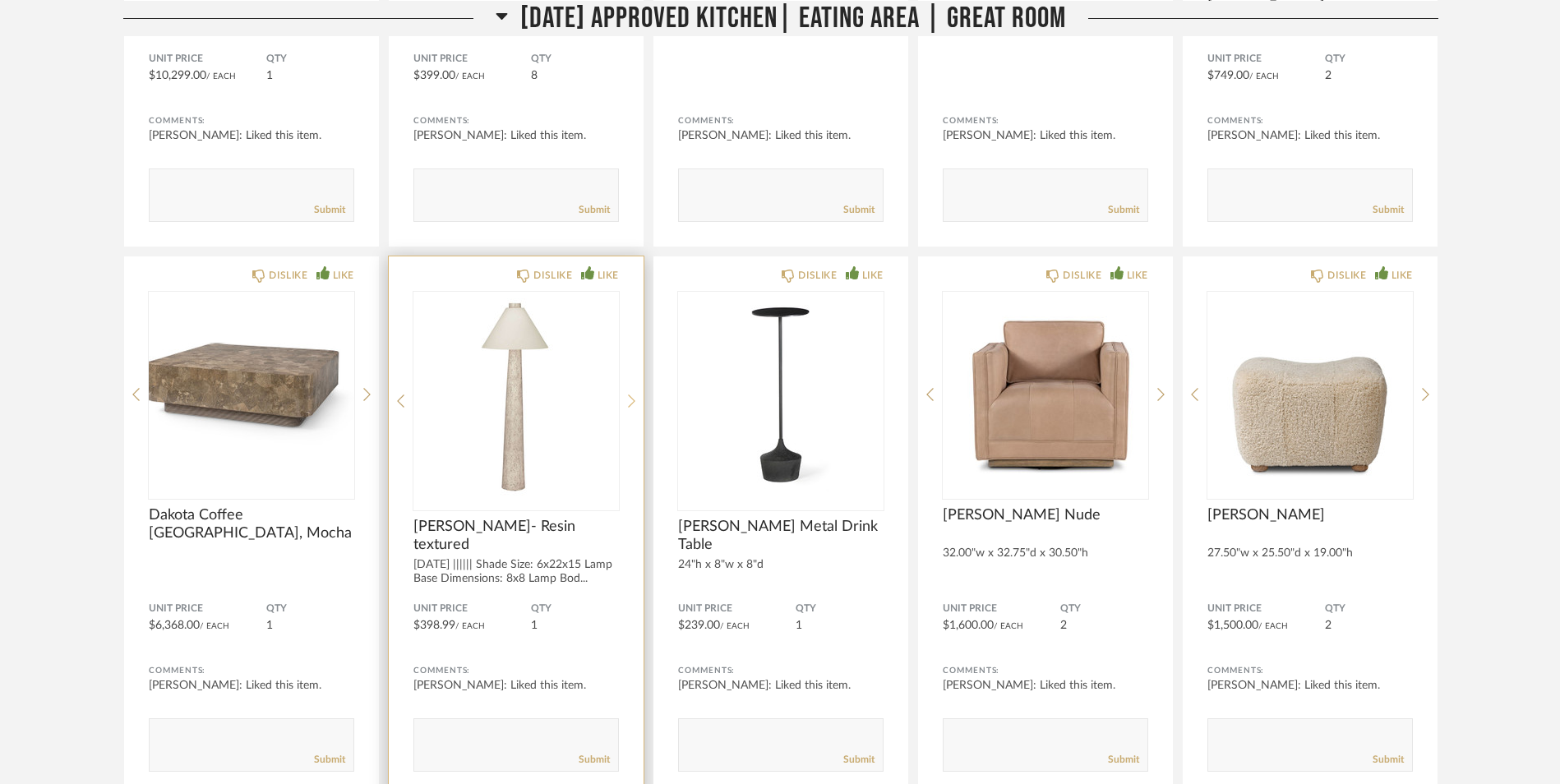
click at [628, 385] on div at bounding box center [632, 401] width 7 height 219
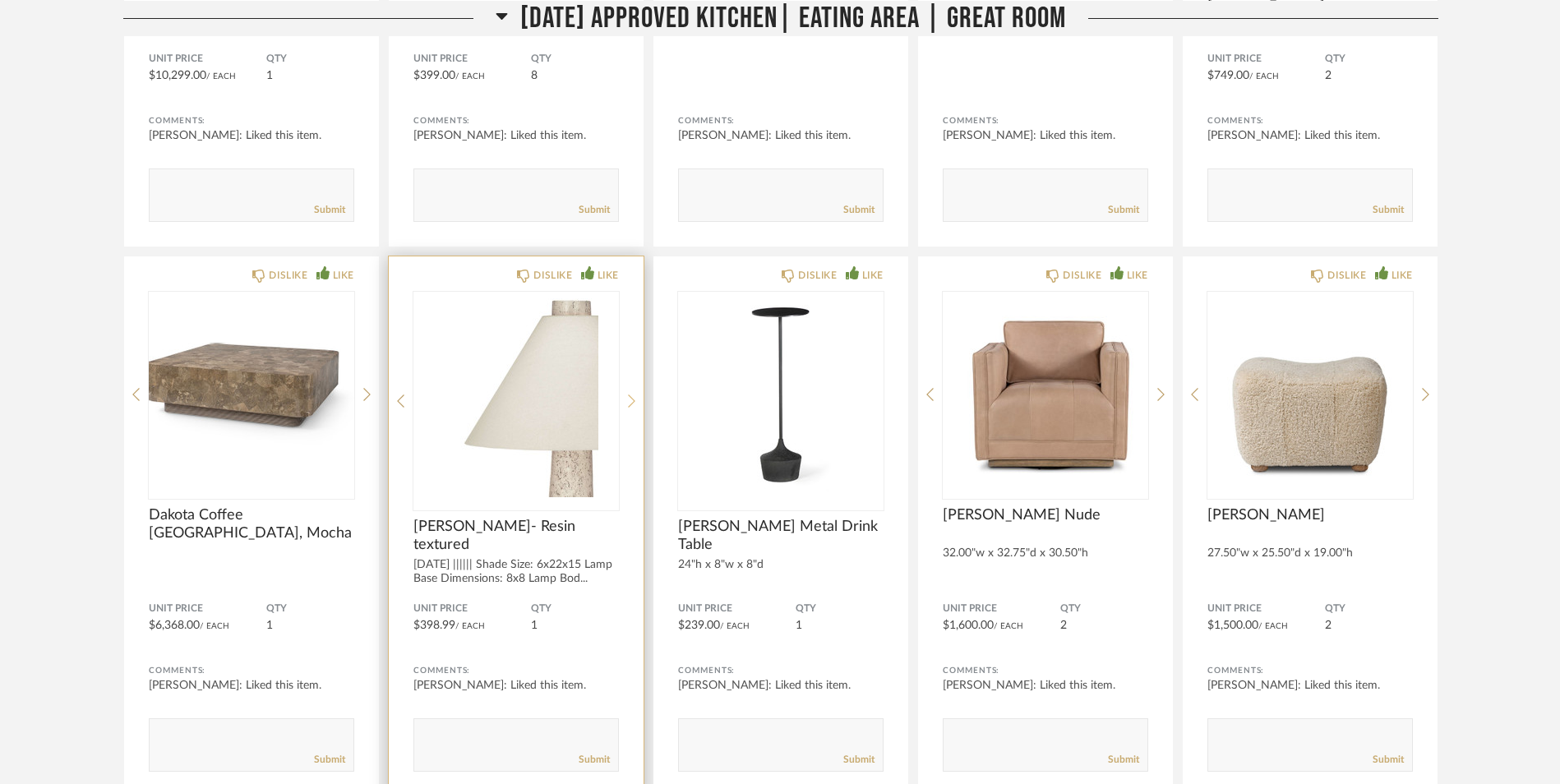
click at [628, 402] on icon at bounding box center [632, 401] width 7 height 14
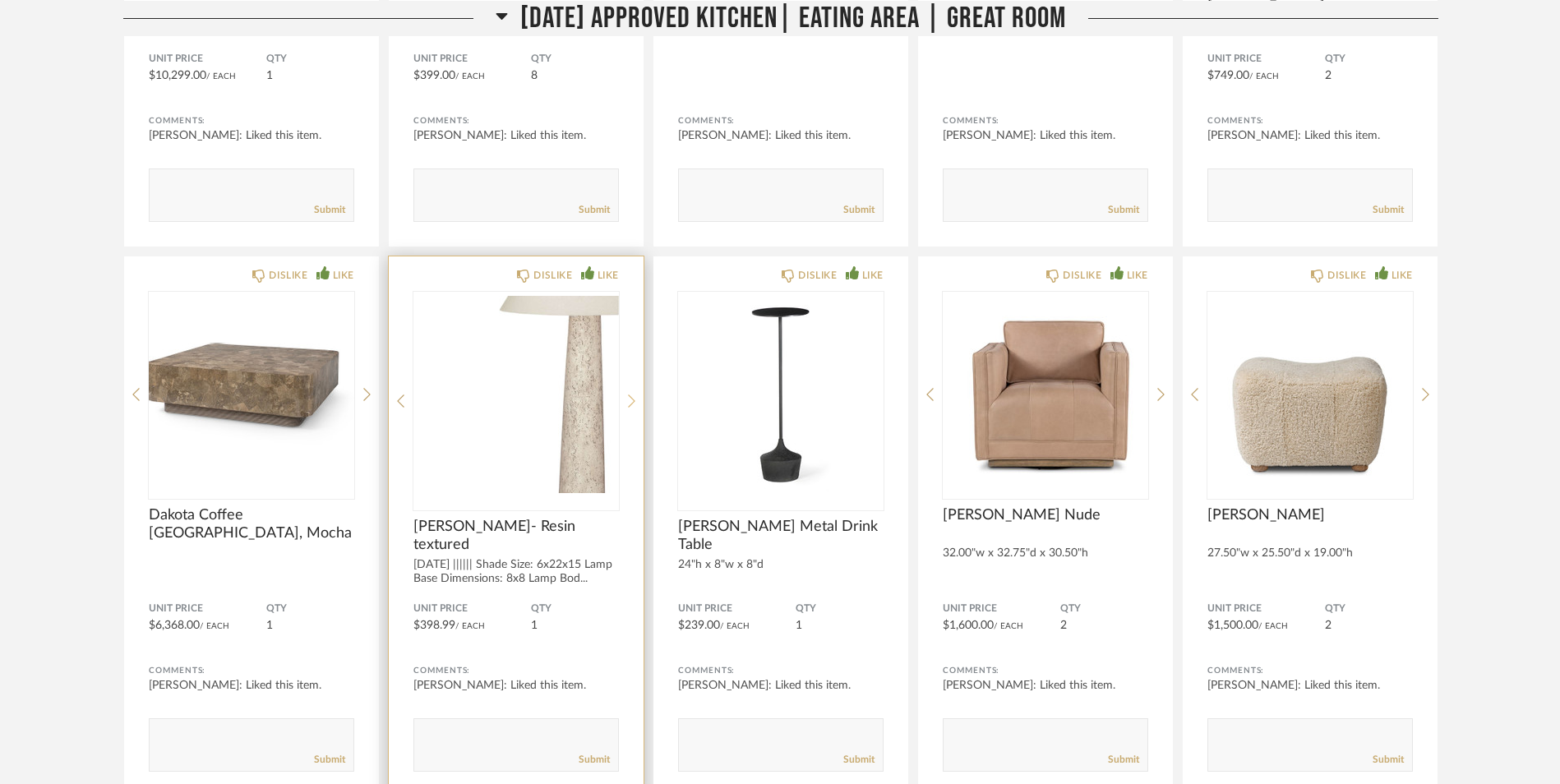
click at [628, 402] on icon at bounding box center [632, 401] width 7 height 14
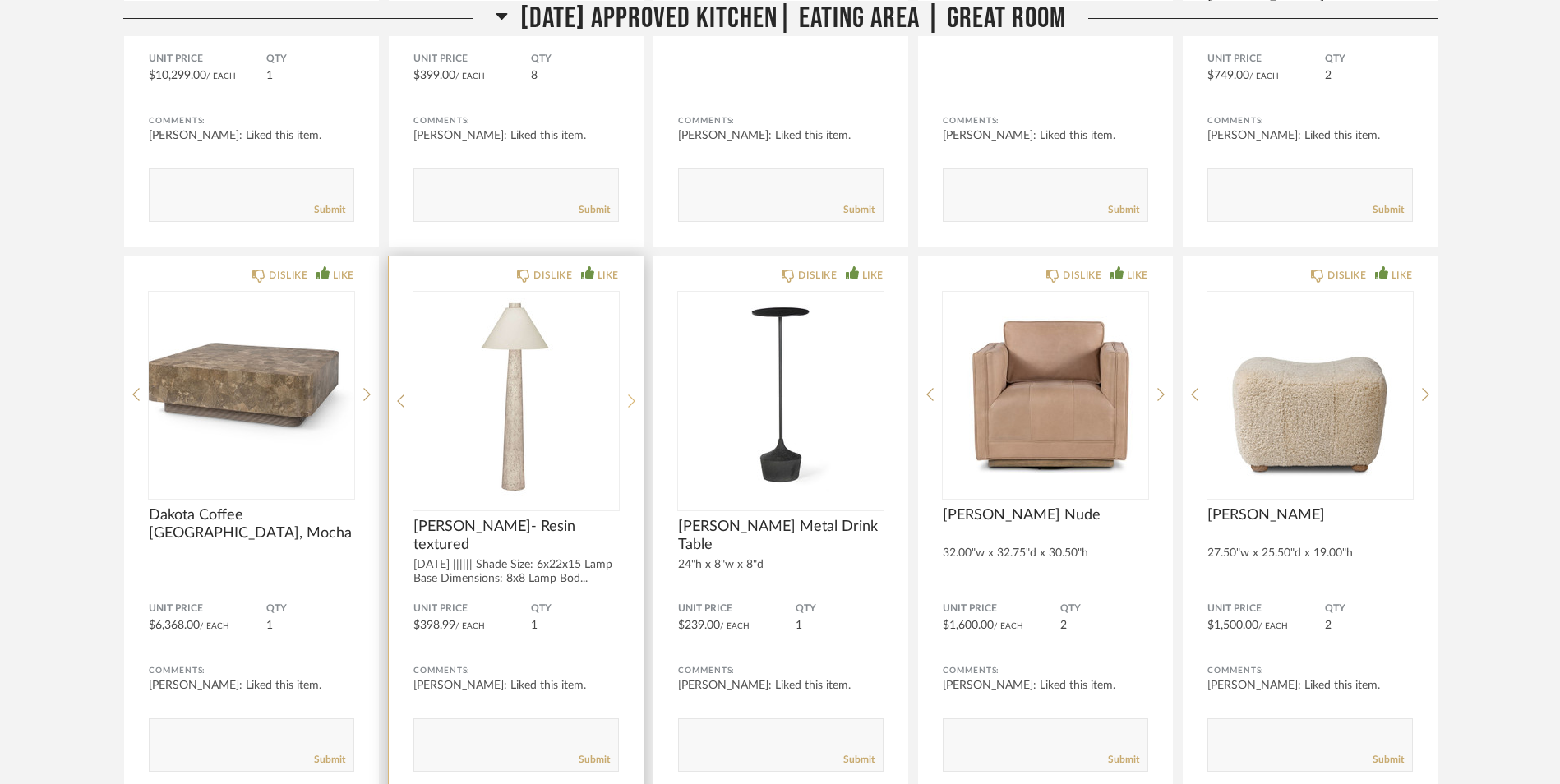
click at [629, 403] on icon at bounding box center [632, 401] width 7 height 14
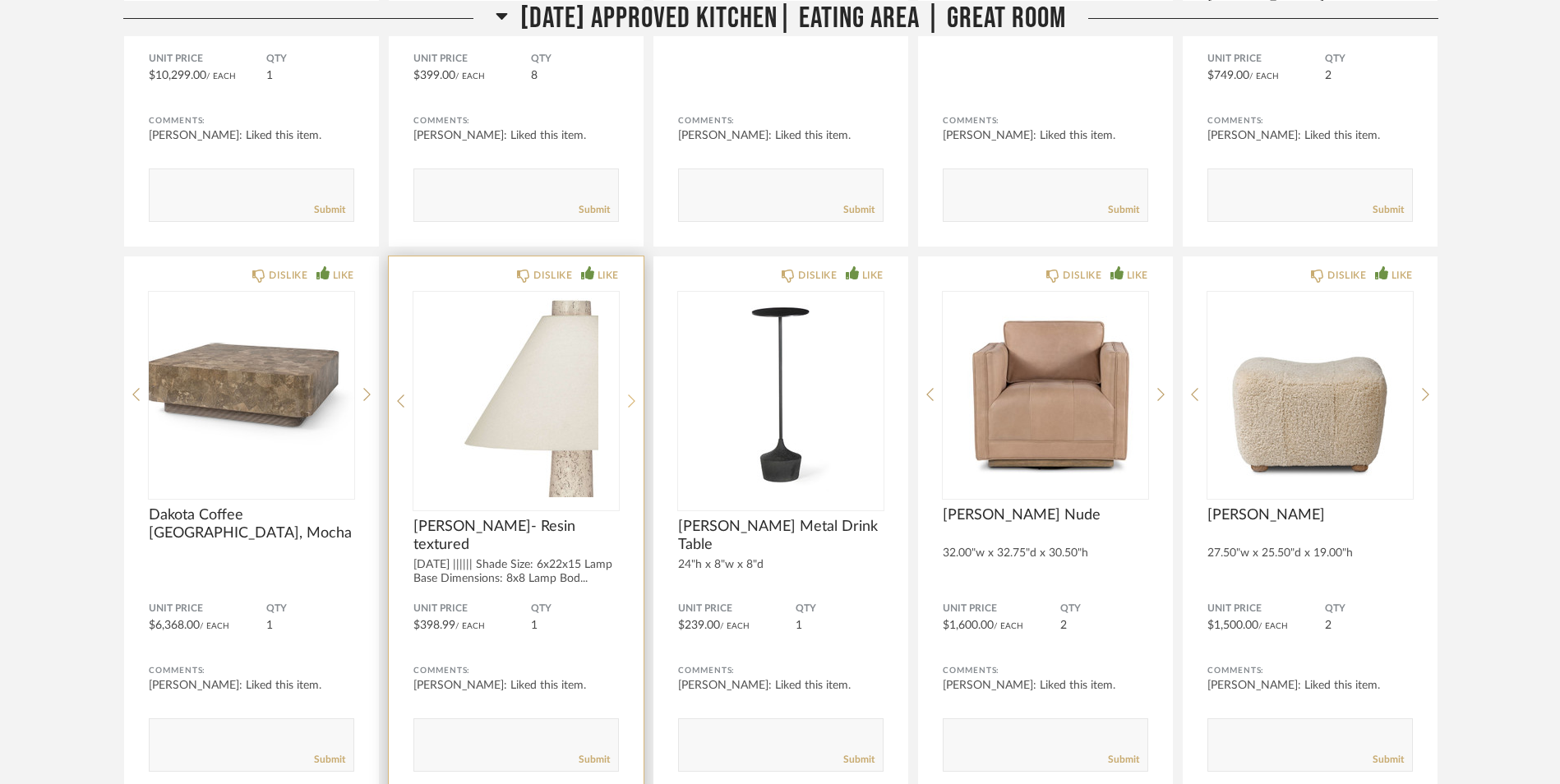
click at [629, 403] on icon at bounding box center [632, 401] width 7 height 14
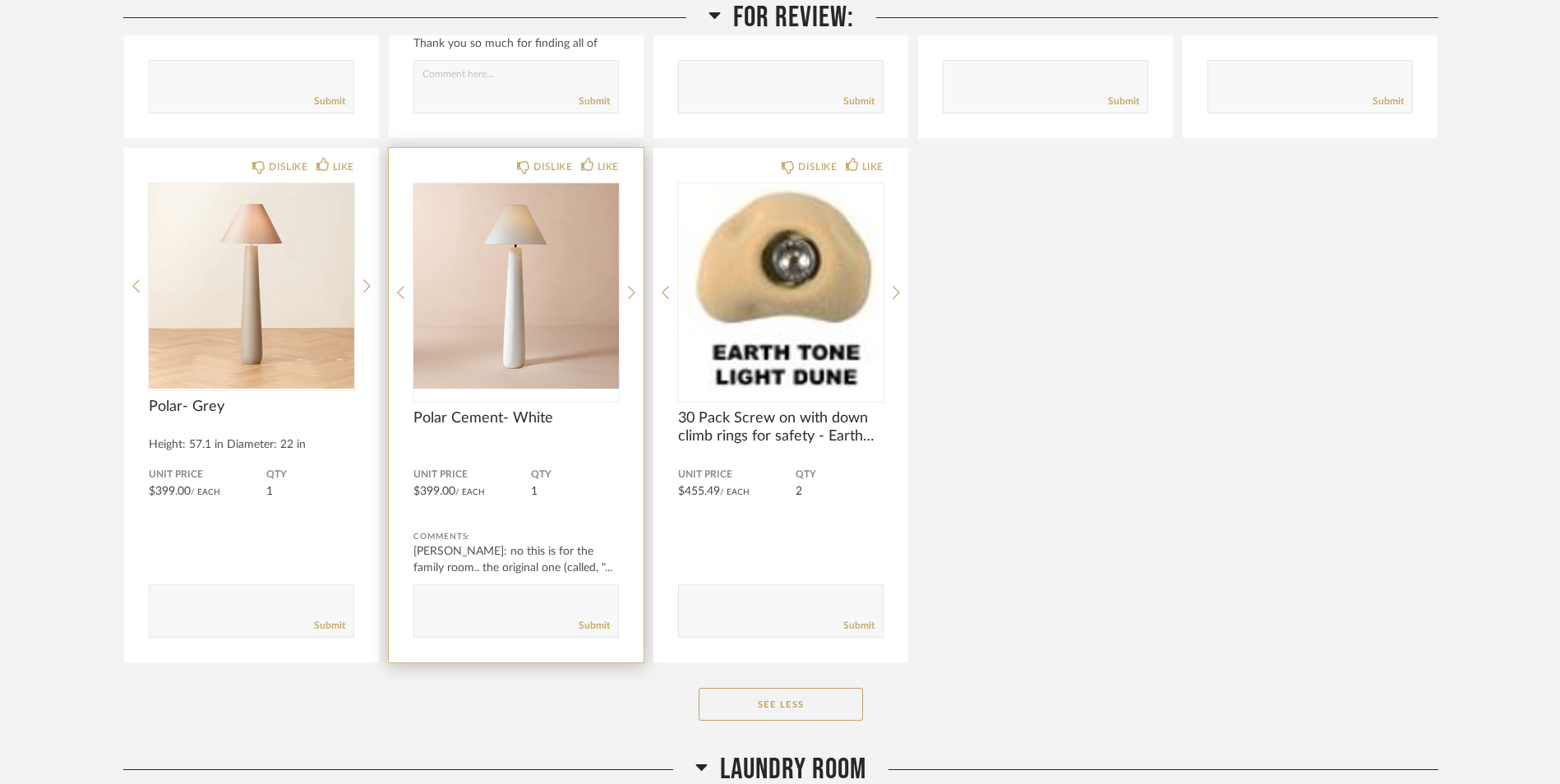
scroll to position [705, 0]
click at [594, 166] on div "LIKE" at bounding box center [600, 166] width 38 height 16
click at [438, 613] on textarea at bounding box center [516, 602] width 203 height 23
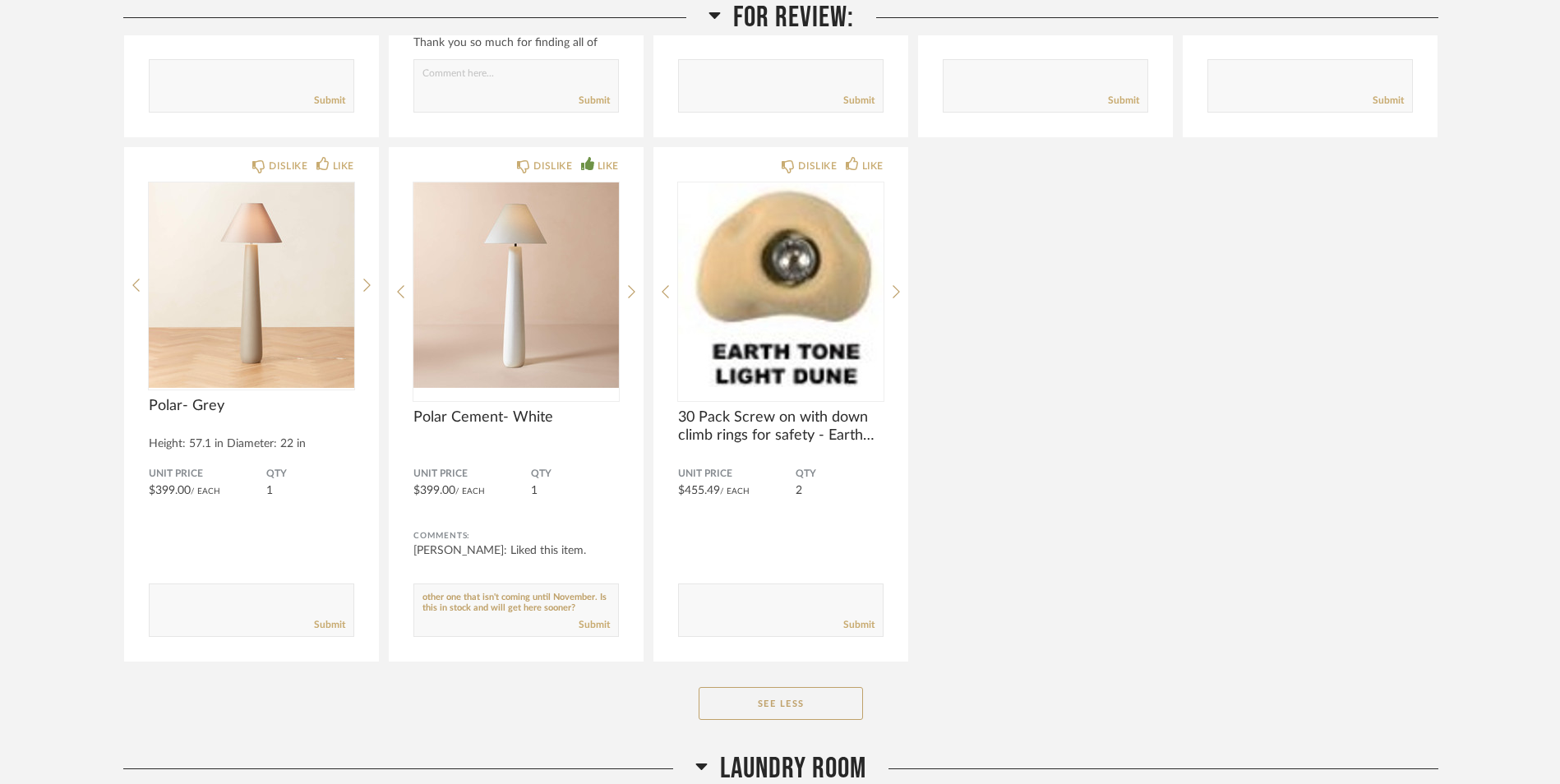
type textarea "Sorry I completely forgot about this. I really love this, I think maybe even be…"
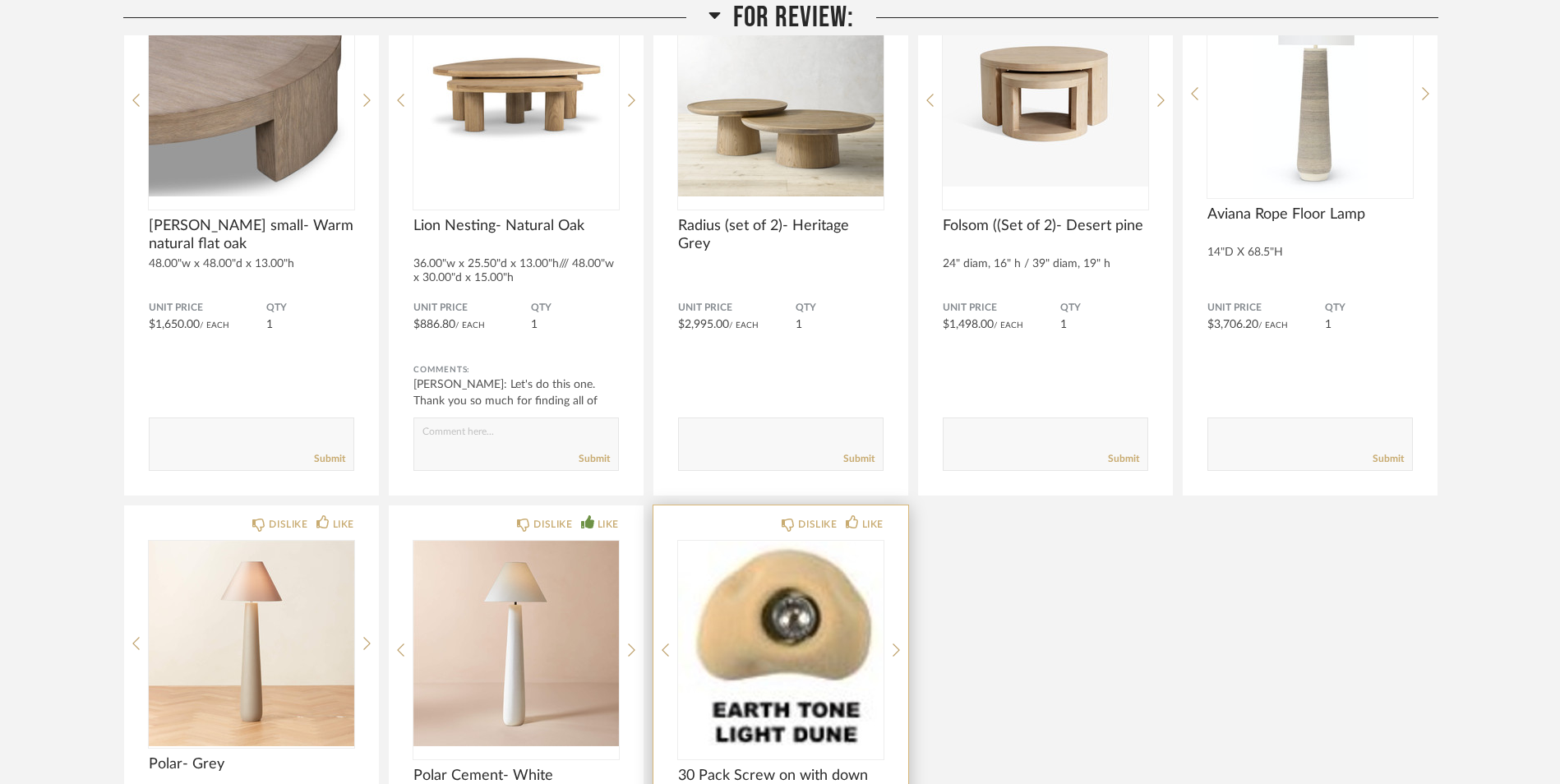
scroll to position [374, 0]
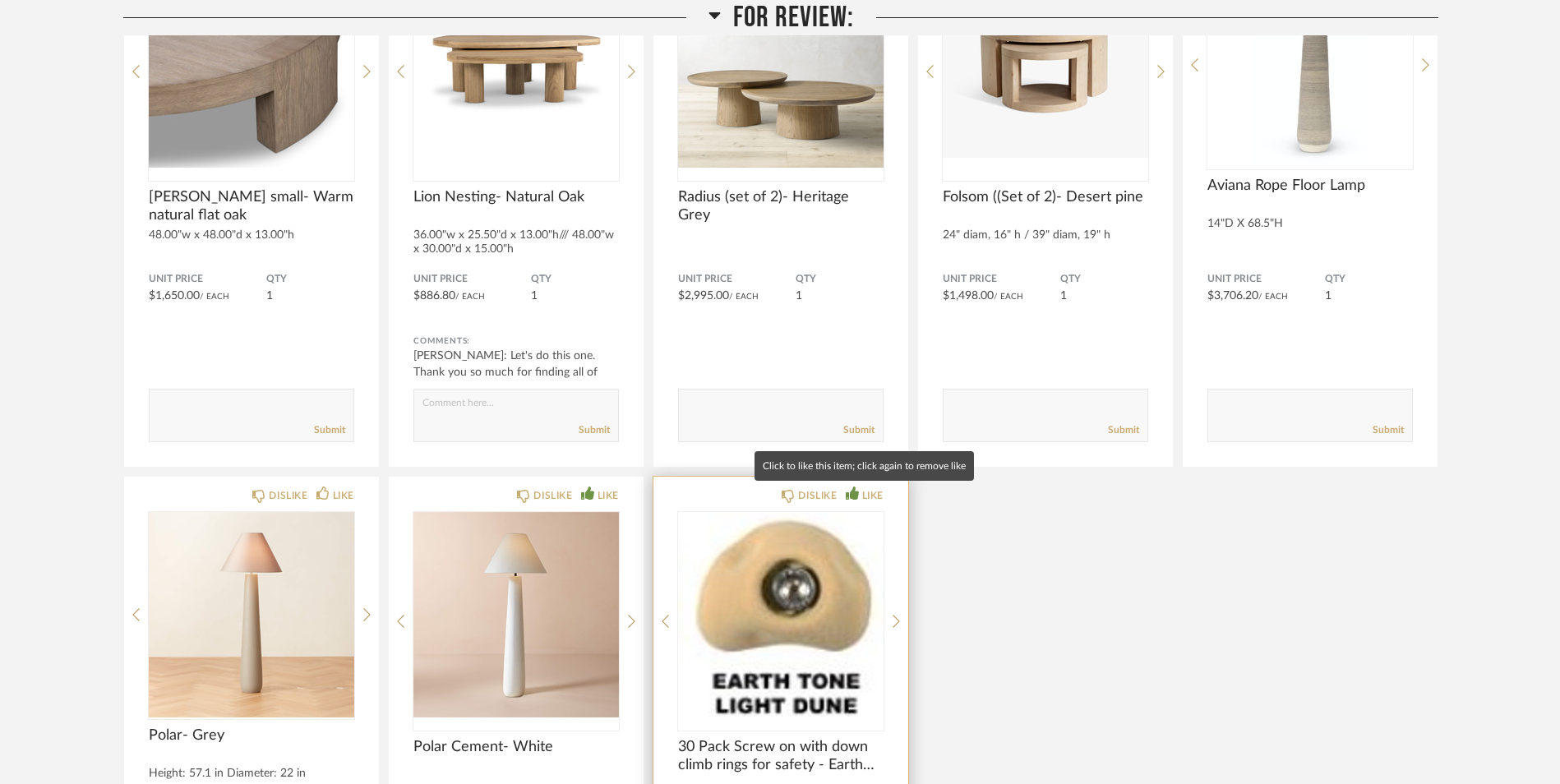
click at [849, 498] on icon at bounding box center [852, 493] width 14 height 14
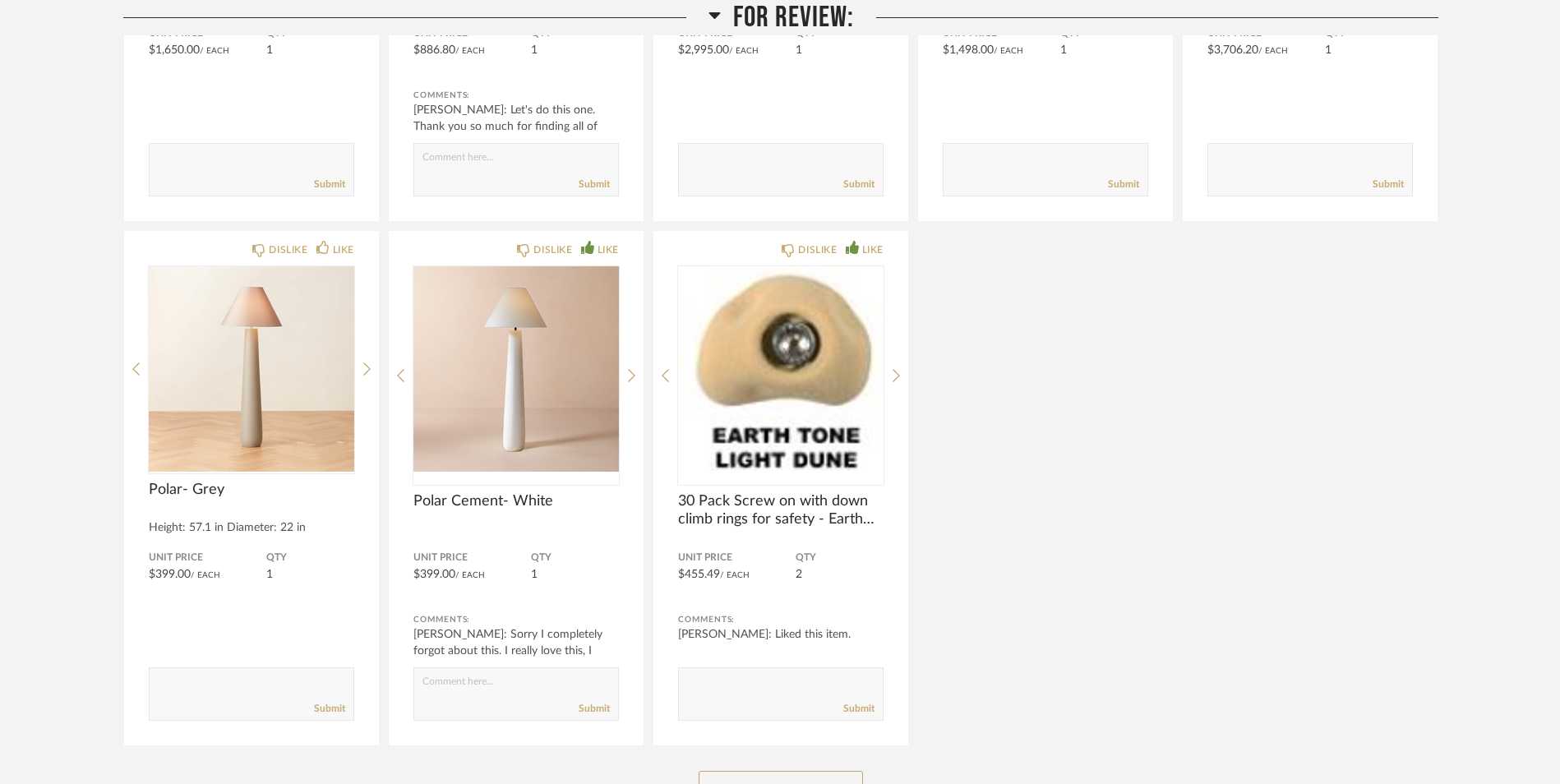
scroll to position [289, 0]
